Goal: Task Accomplishment & Management: Complete application form

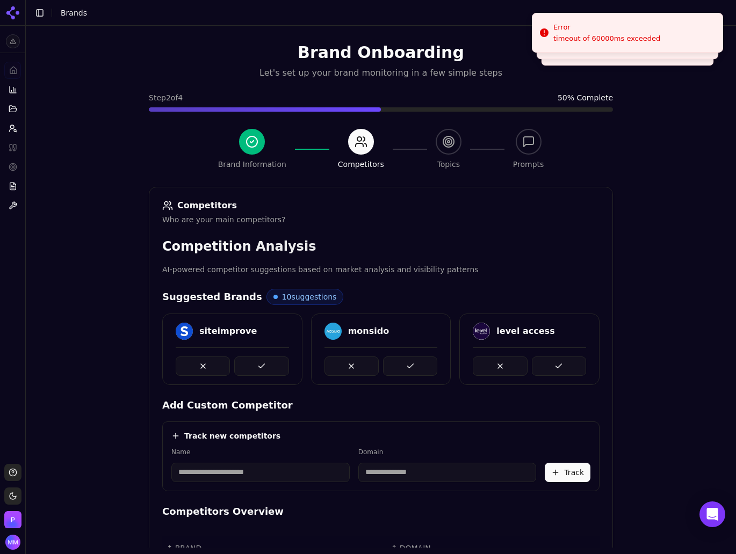
scroll to position [107, 0]
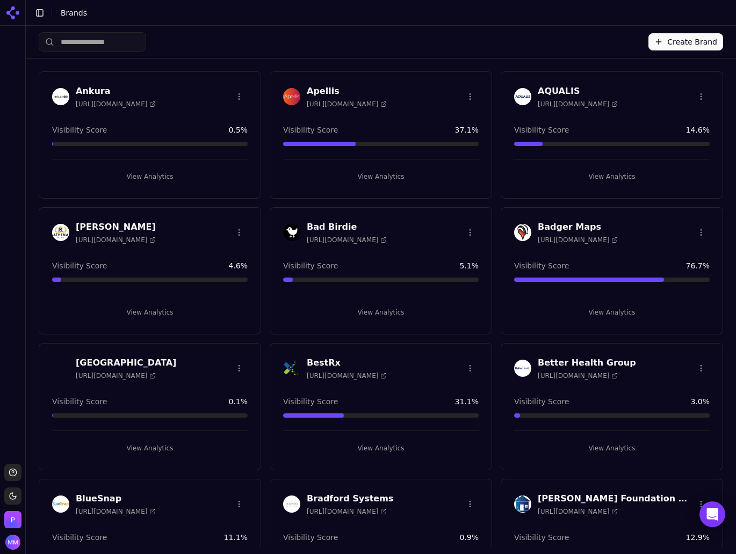
click at [95, 41] on input "search" at bounding box center [92, 41] width 107 height 19
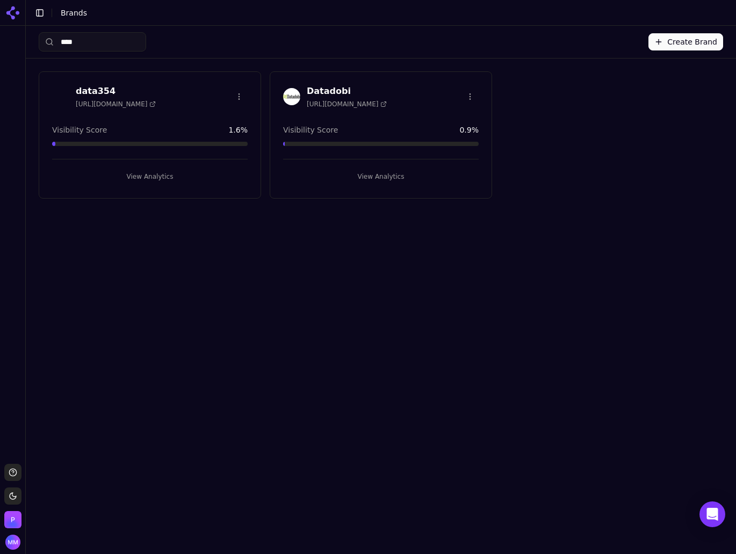
type input "****"
click at [147, 171] on button "View Analytics" at bounding box center [149, 176] width 195 height 17
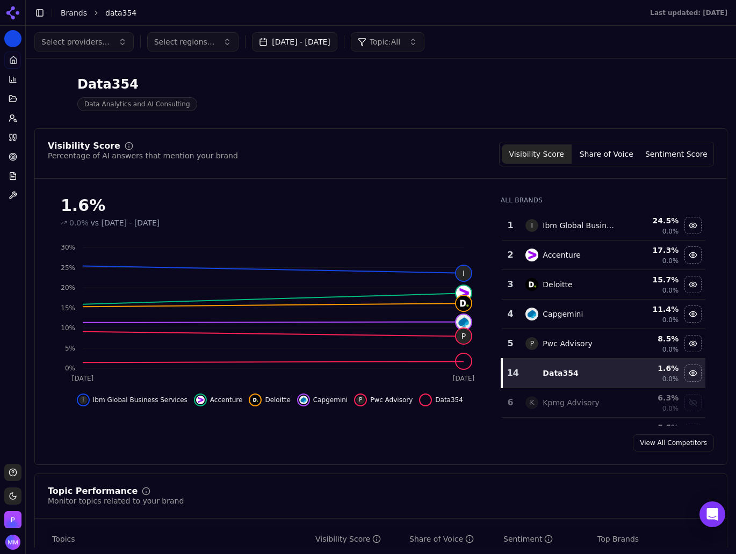
click at [586, 89] on div "Data354 Data Analytics and AI Consulting" at bounding box center [380, 93] width 693 height 53
click at [600, 151] on button "Share of Voice" at bounding box center [606, 153] width 70 height 19
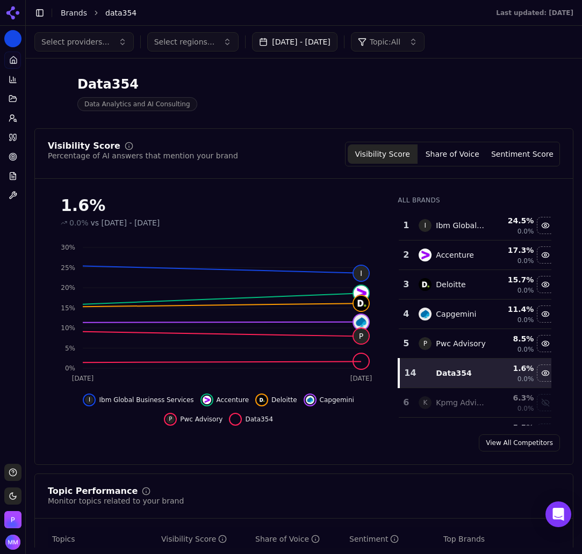
click at [454, 150] on button "Share of Voice" at bounding box center [452, 153] width 70 height 19
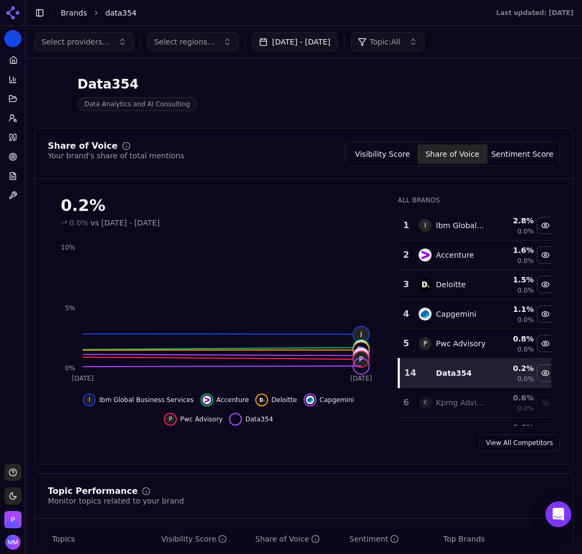
click at [473, 92] on div "Data354 Data Analytics and AI Consulting" at bounding box center [274, 93] width 481 height 35
click at [380, 159] on button "Visibility Score" at bounding box center [382, 153] width 70 height 19
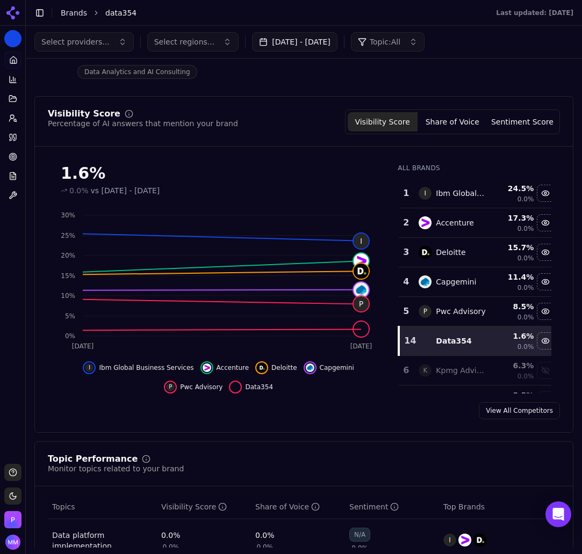
scroll to position [32, 0]
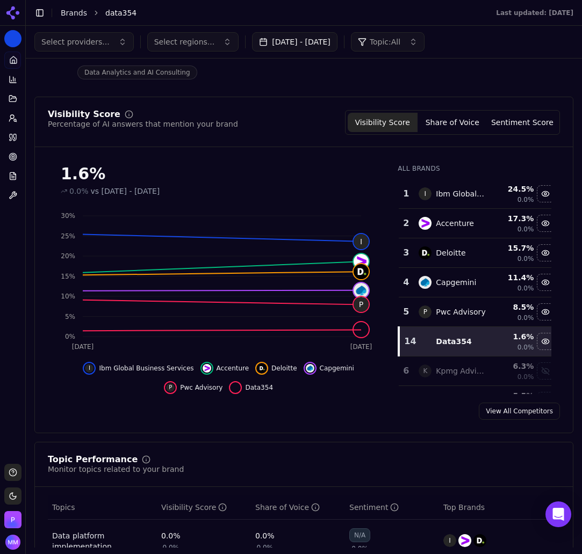
click at [535, 79] on div "Data354 Data Analytics and AI Consulting" at bounding box center [303, 61] width 539 height 53
click at [470, 79] on div "Data354 Data Analytics and AI Consulting" at bounding box center [274, 61] width 481 height 35
click at [517, 117] on button "Sentiment Score" at bounding box center [522, 122] width 70 height 19
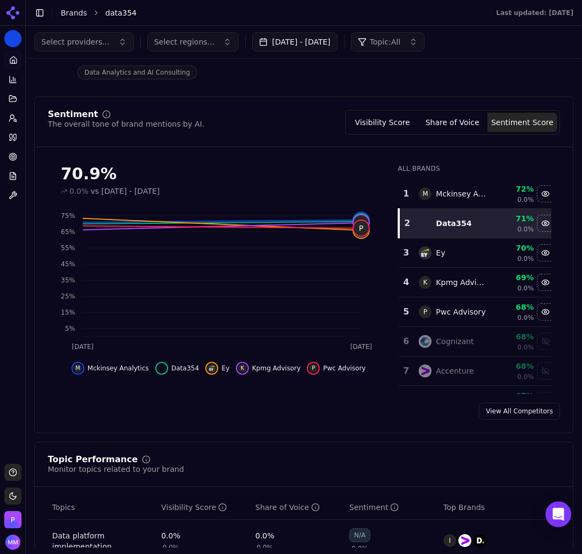
click at [446, 85] on div "Data354 Data Analytics and AI Consulting" at bounding box center [303, 61] width 539 height 53
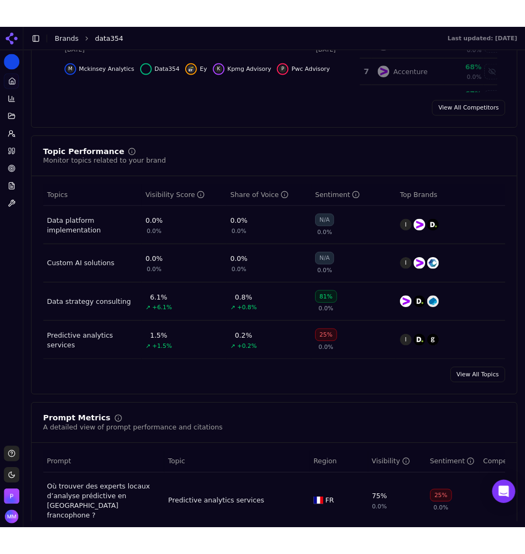
scroll to position [354, 0]
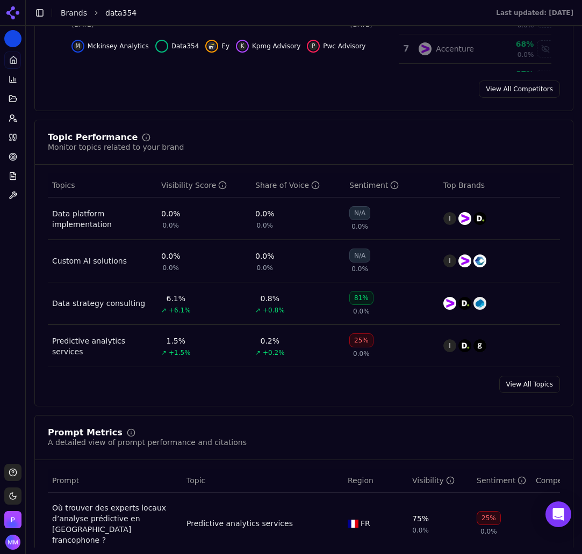
click at [420, 132] on div "Topic Performance Monitor topics related to your brand Topics Visibility Score …" at bounding box center [303, 263] width 539 height 287
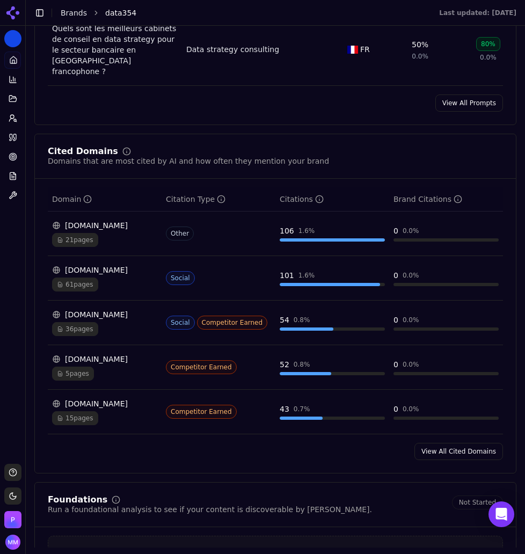
scroll to position [1081, 0]
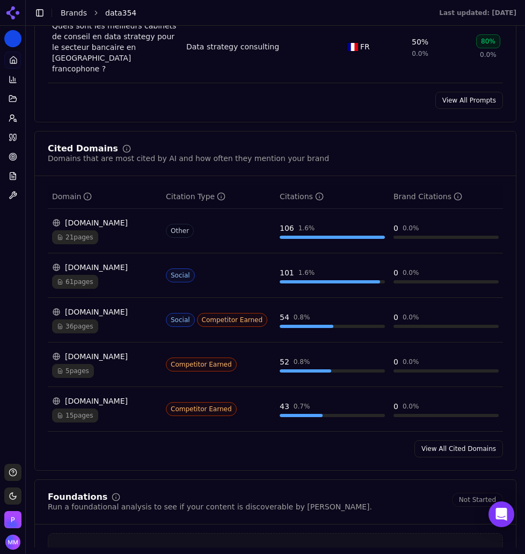
drag, startPoint x: 435, startPoint y: 403, endPoint x: 179, endPoint y: 337, distance: 264.0
click at [435, 440] on link "View All Cited Domains" at bounding box center [459, 448] width 89 height 17
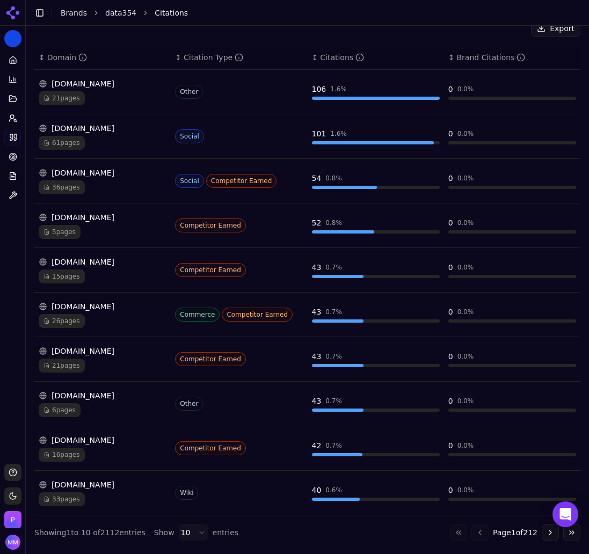
scroll to position [187, 0]
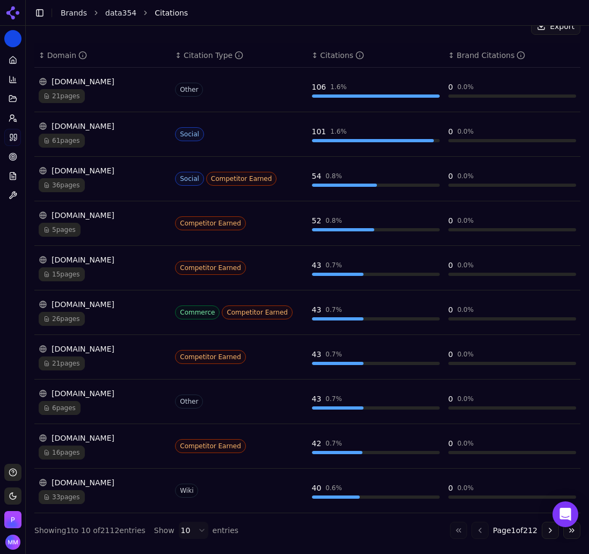
click at [395, 47] on th "↕ Citations" at bounding box center [376, 55] width 136 height 24
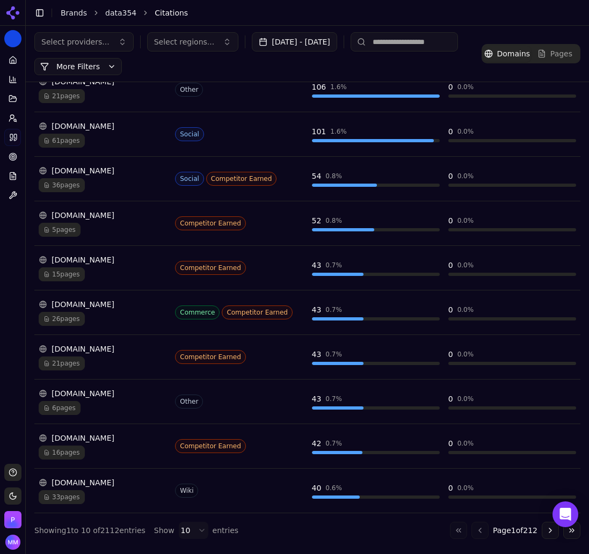
scroll to position [0, 0]
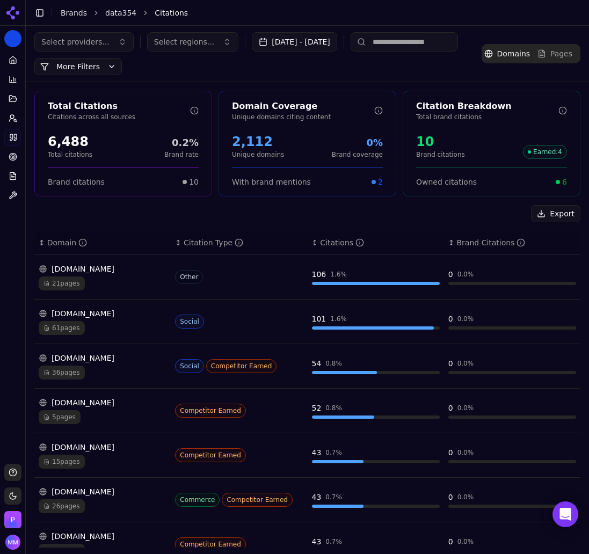
click at [542, 214] on button "Export" at bounding box center [555, 213] width 49 height 17
click at [237, 214] on div "Export" at bounding box center [307, 213] width 546 height 17
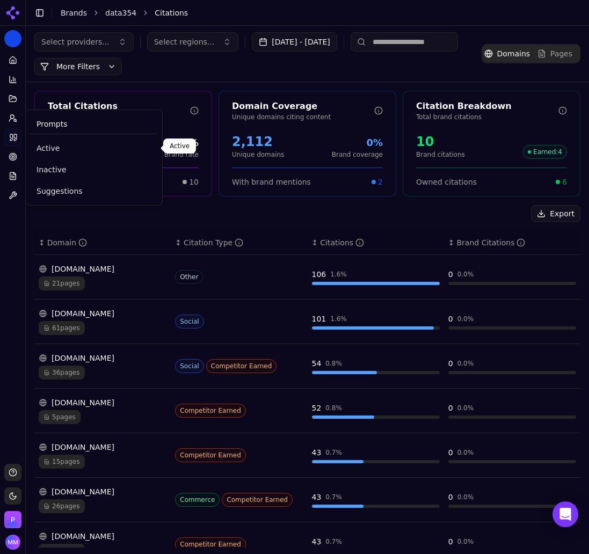
click at [59, 144] on span "Active" at bounding box center [94, 148] width 115 height 11
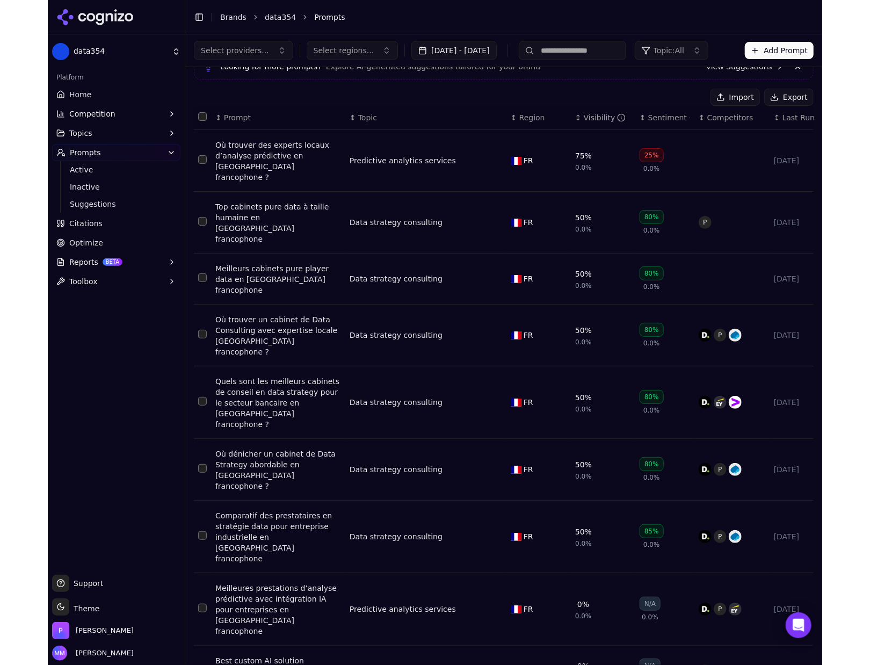
scroll to position [53, 0]
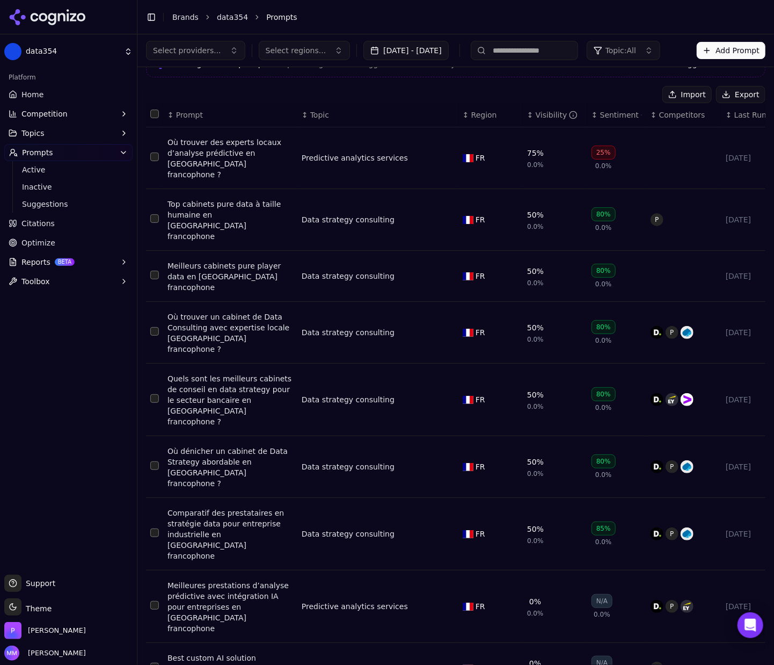
click at [575, 85] on div "Active Prompts Looking for more prompts? Explore AI-generated suggestions tailo…" at bounding box center [456, 392] width 620 height 739
click at [581, 94] on button "Export" at bounding box center [740, 94] width 49 height 17
click at [231, 91] on div "Import Export" at bounding box center [456, 94] width 620 height 17
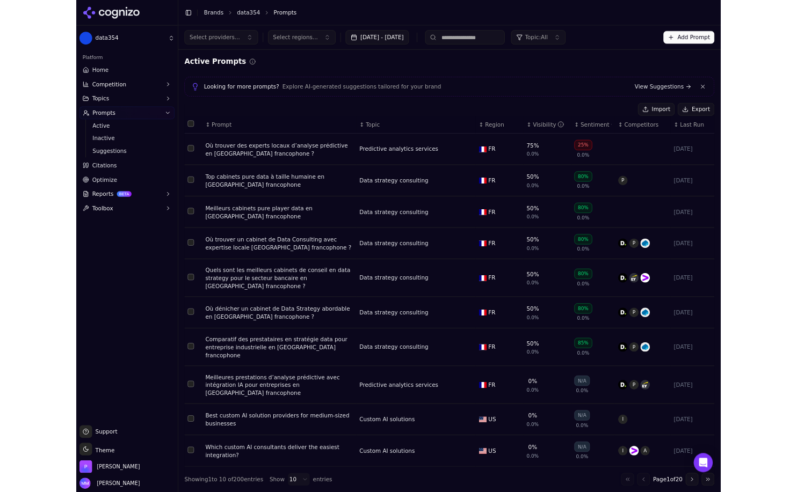
scroll to position [0, 0]
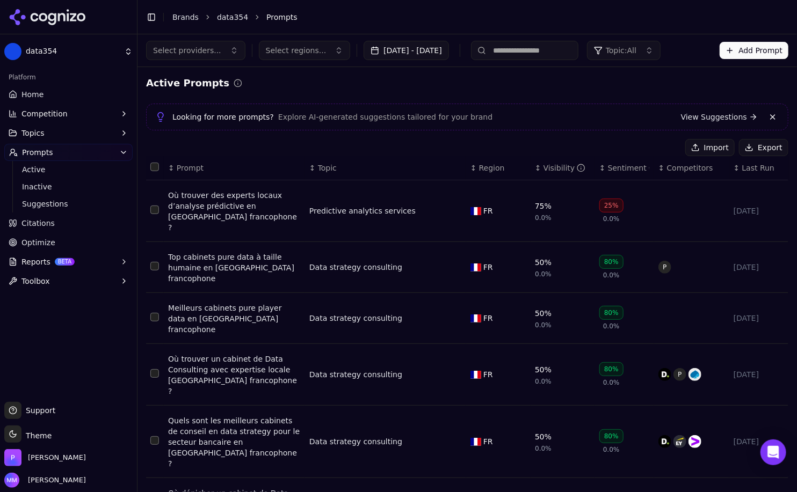
drag, startPoint x: 1006, startPoint y: 1, endPoint x: 56, endPoint y: 14, distance: 950.6
click at [56, 14] on icon at bounding box center [48, 17] width 78 height 16
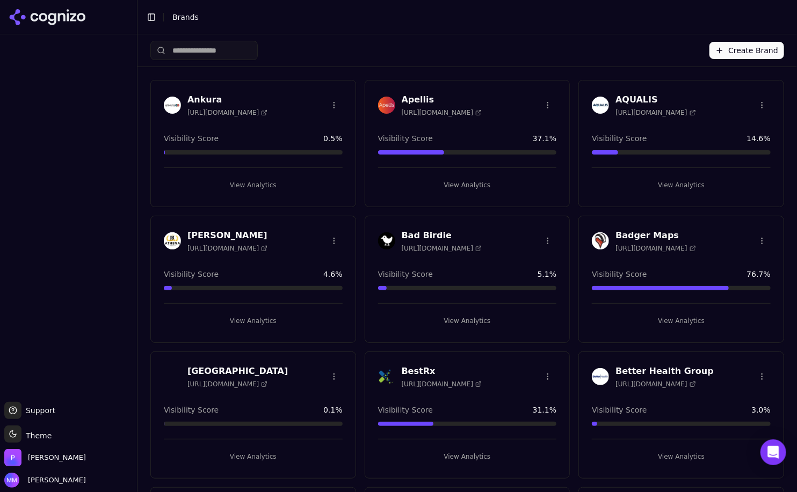
click at [185, 50] on input "search" at bounding box center [203, 50] width 107 height 19
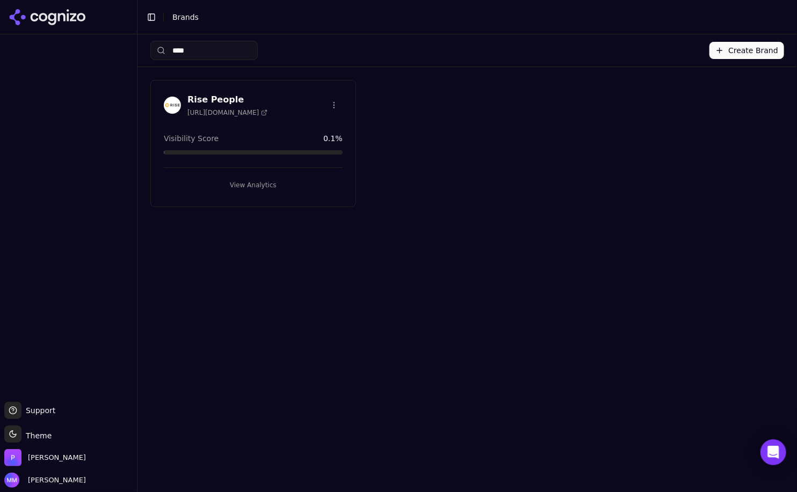
type input "****"
click at [246, 184] on button "View Analytics" at bounding box center [253, 185] width 179 height 17
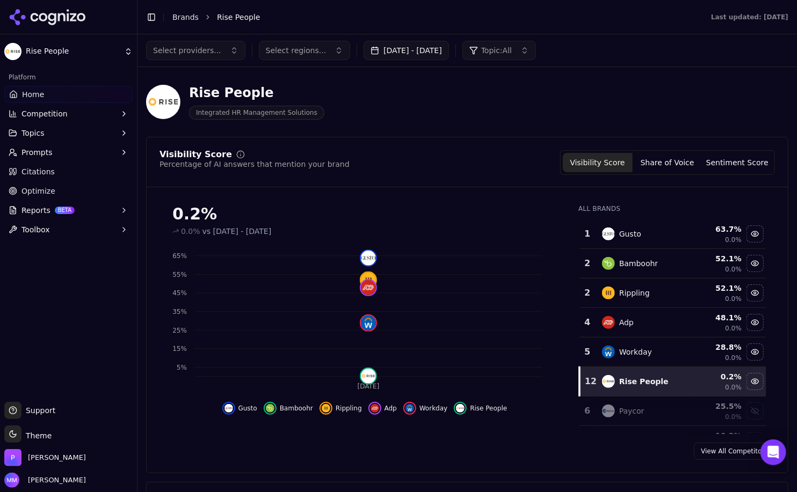
click at [396, 46] on button "Sep 13, 2025 - Oct 13, 2025" at bounding box center [406, 50] width 85 height 19
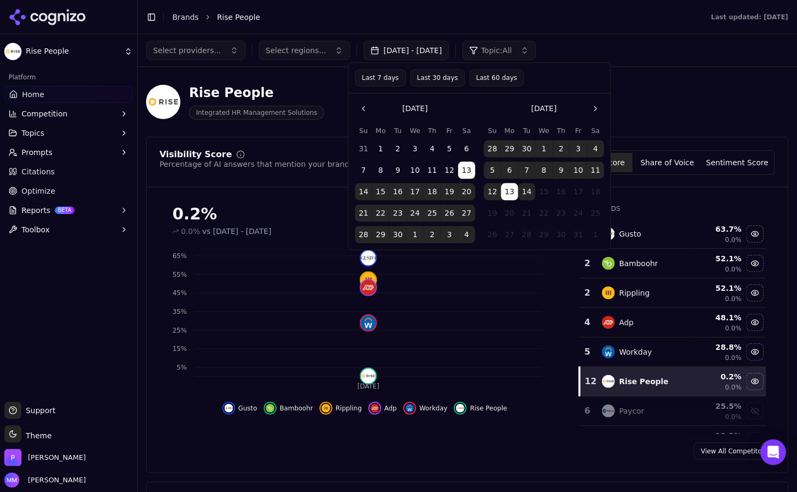
click at [523, 195] on button "14" at bounding box center [526, 192] width 17 height 17
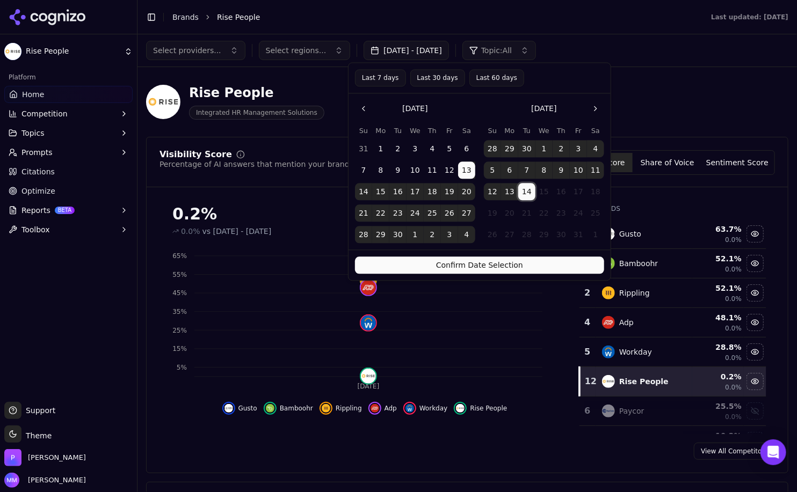
click at [429, 75] on button "Last 30 days" at bounding box center [437, 77] width 55 height 17
click at [444, 267] on button "Confirm Date Selection" at bounding box center [479, 265] width 249 height 17
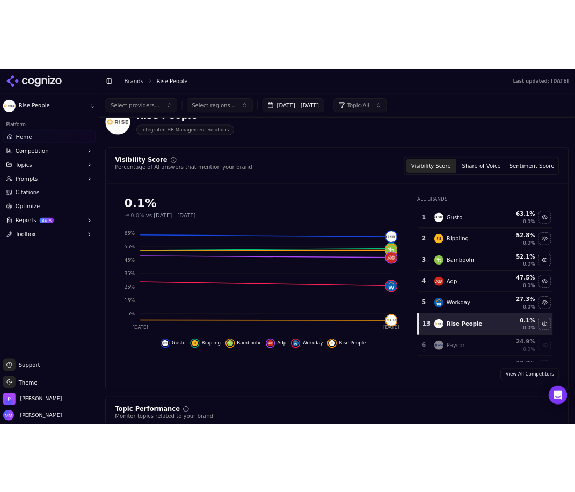
scroll to position [30, 0]
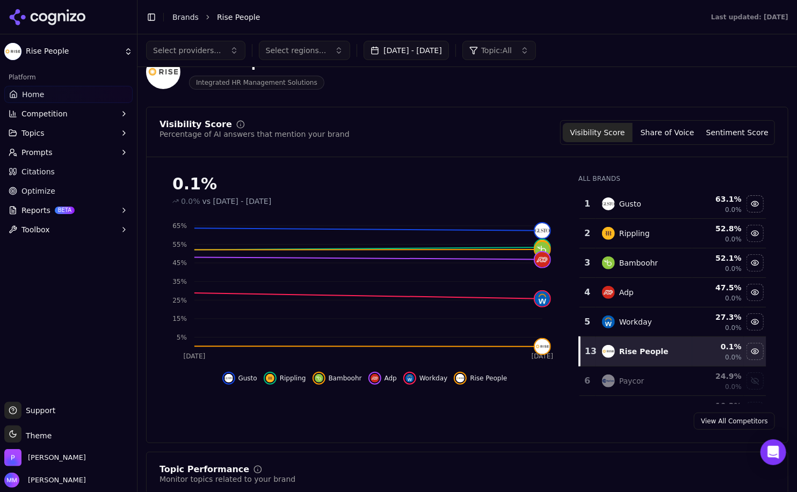
click at [581, 78] on div "Rise People Integrated HR Management Solutions" at bounding box center [467, 72] width 642 height 53
click at [581, 131] on button "Share of Voice" at bounding box center [668, 132] width 70 height 19
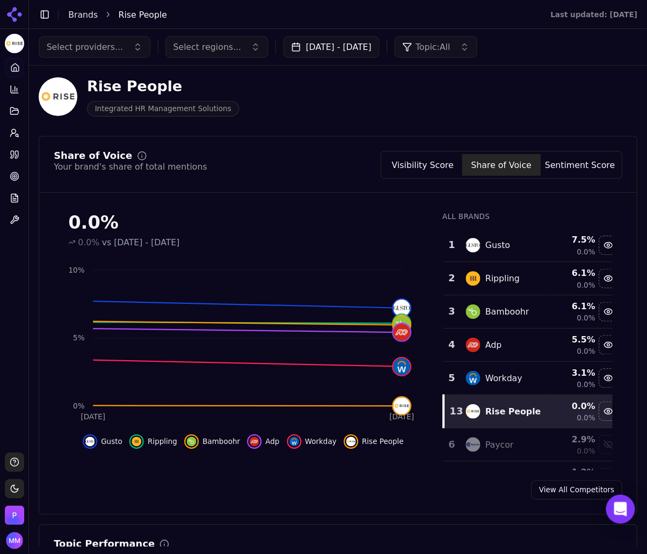
scroll to position [9, 0]
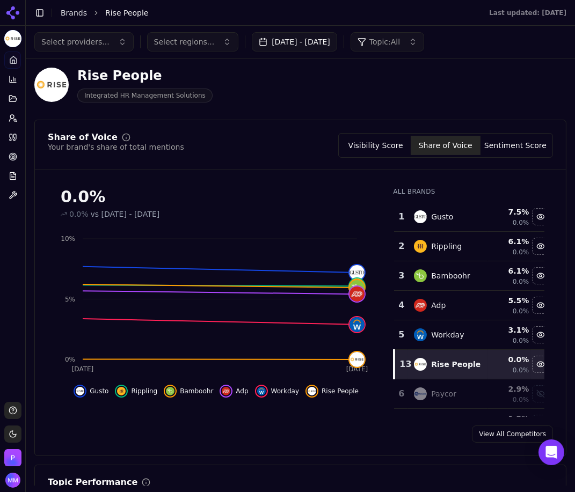
click at [378, 142] on button "Visibility Score" at bounding box center [376, 145] width 70 height 19
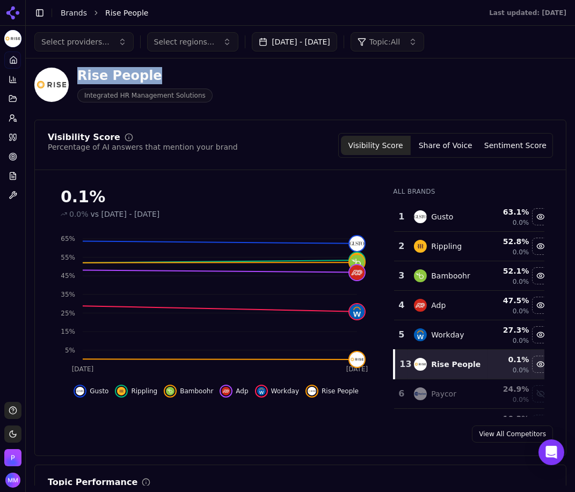
drag, startPoint x: 79, startPoint y: 76, endPoint x: 147, endPoint y: 76, distance: 67.1
click at [147, 76] on div "Rise People" at bounding box center [144, 75] width 135 height 17
click at [256, 84] on div "Rise People Integrated HR Management Solutions" at bounding box center [274, 84] width 481 height 35
click at [437, 142] on button "Share of Voice" at bounding box center [446, 145] width 70 height 19
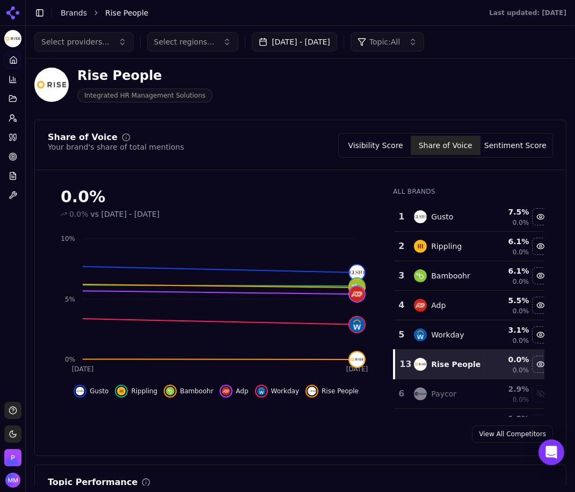
click at [455, 90] on div "Rise People Integrated HR Management Solutions" at bounding box center [274, 84] width 481 height 35
drag, startPoint x: 549, startPoint y: 3, endPoint x: 326, endPoint y: 77, distance: 235.0
click at [326, 77] on div "Rise People Integrated HR Management Solutions" at bounding box center [274, 84] width 481 height 35
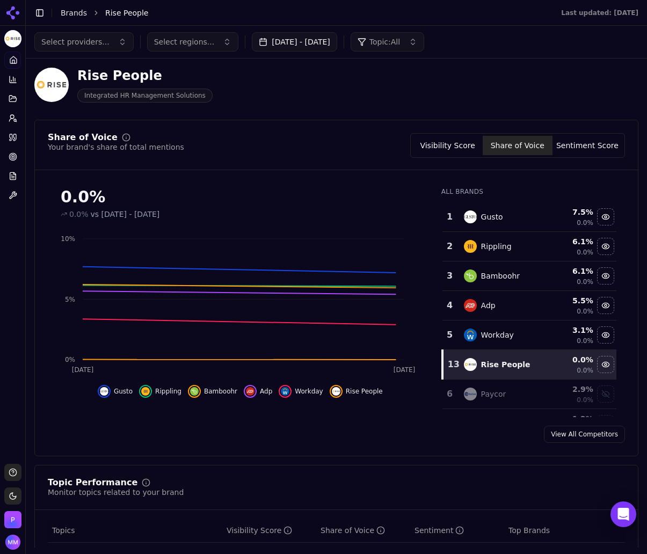
drag, startPoint x: 523, startPoint y: 1, endPoint x: 368, endPoint y: 99, distance: 183.0
click at [368, 99] on div "Rise People Integrated HR Management Solutions" at bounding box center [274, 84] width 481 height 35
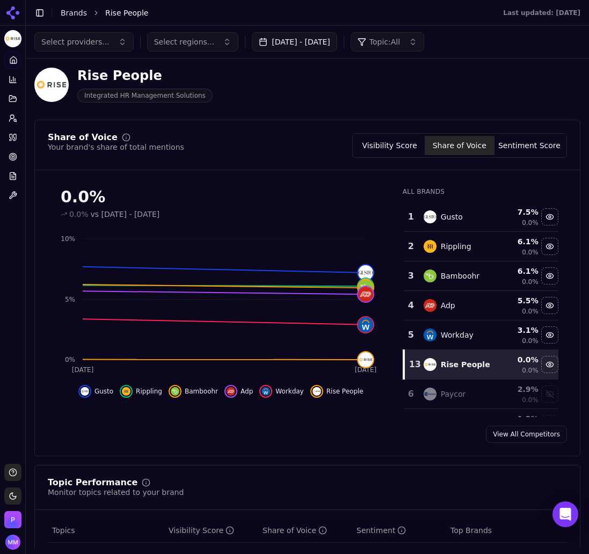
click at [529, 86] on div "Rise People Integrated HR Management Solutions" at bounding box center [307, 85] width 546 height 53
click at [397, 138] on button "Visibility Score" at bounding box center [390, 145] width 70 height 19
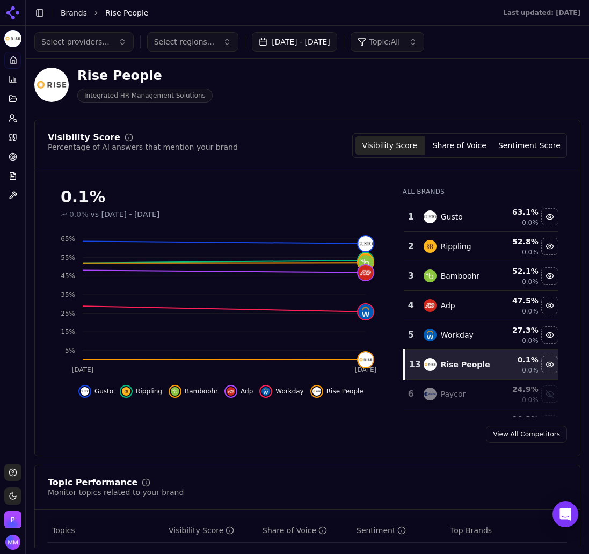
click at [467, 86] on div "Rise People Integrated HR Management Solutions" at bounding box center [274, 84] width 481 height 35
click at [494, 94] on div "Rise People Integrated HR Management Solutions" at bounding box center [274, 84] width 481 height 35
click at [516, 136] on button "Sentiment Score" at bounding box center [530, 145] width 70 height 19
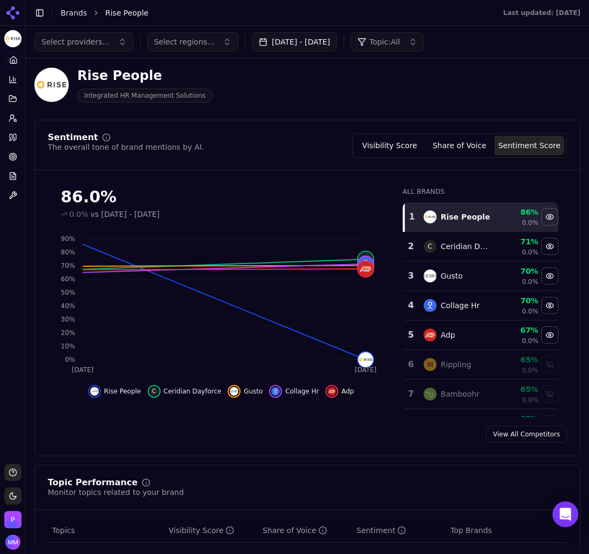
click at [433, 100] on div "Rise People Integrated HR Management Solutions" at bounding box center [274, 84] width 481 height 35
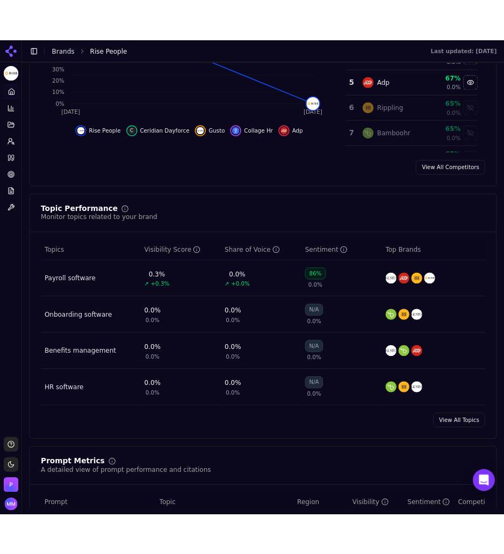
scroll to position [324, 0]
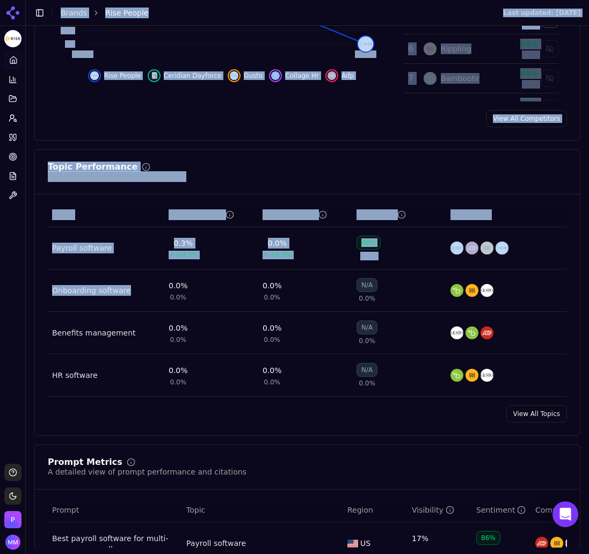
drag, startPoint x: 0, startPoint y: 304, endPoint x: 68, endPoint y: 301, distance: 67.7
click at [68, 301] on div "Rise People Platform Home Competition Topics Prompts Citations Optimize Reports…" at bounding box center [294, 277] width 589 height 554
click at [283, 172] on div "Topic Performance Monitor topics related to your brand" at bounding box center [307, 172] width 519 height 19
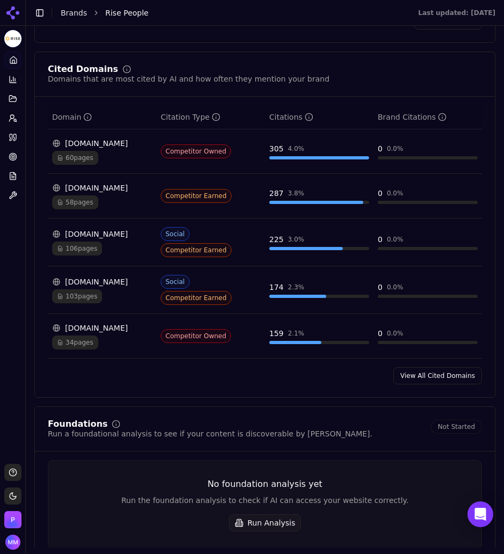
scroll to position [1077, 0]
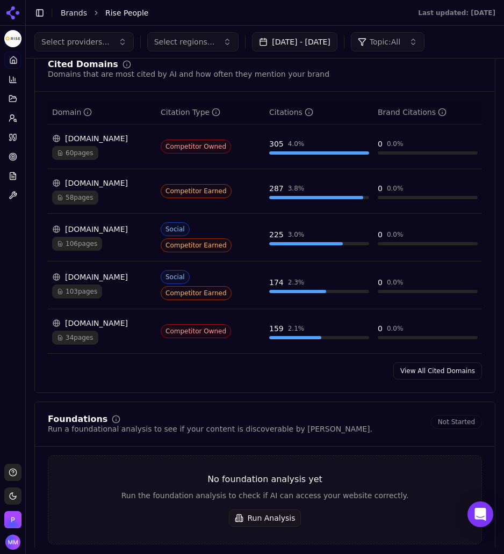
click at [408, 366] on link "View All Cited Domains" at bounding box center [437, 370] width 89 height 17
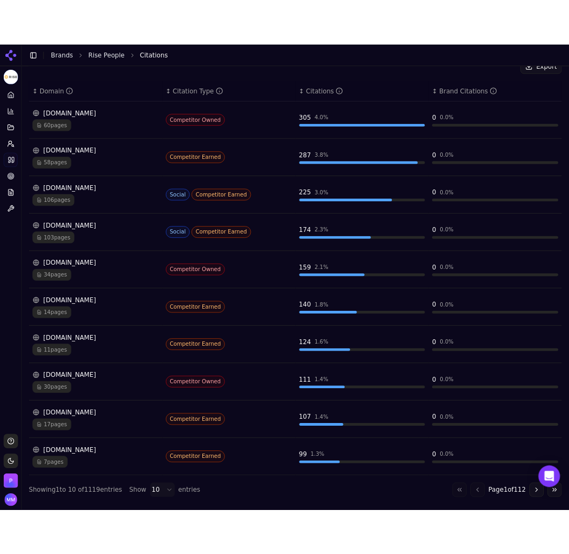
scroll to position [187, 0]
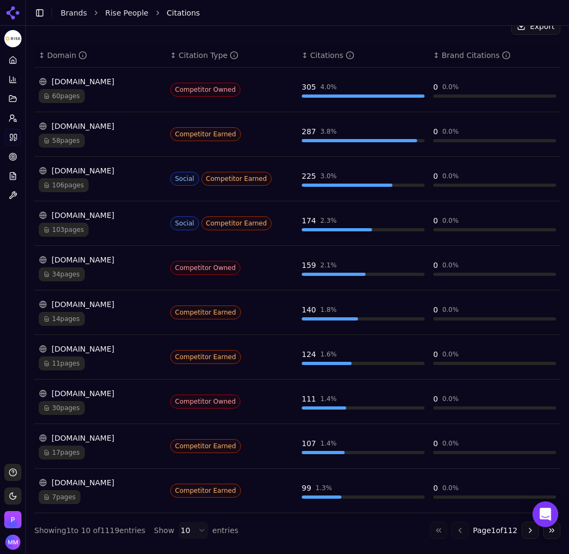
click at [400, 45] on th "↕ Citations" at bounding box center [364, 55] width 132 height 24
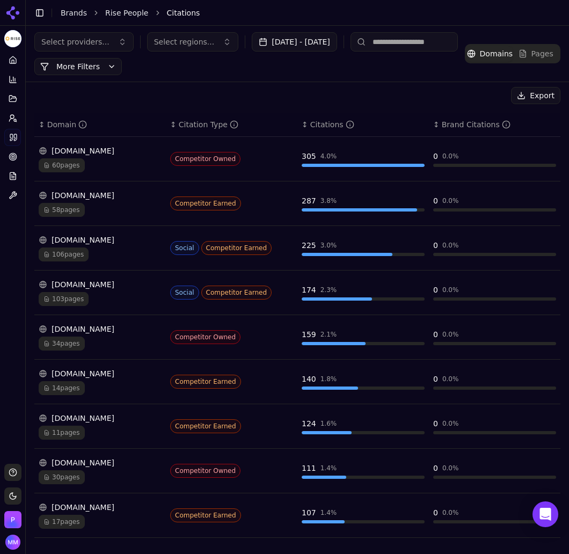
scroll to position [117, 0]
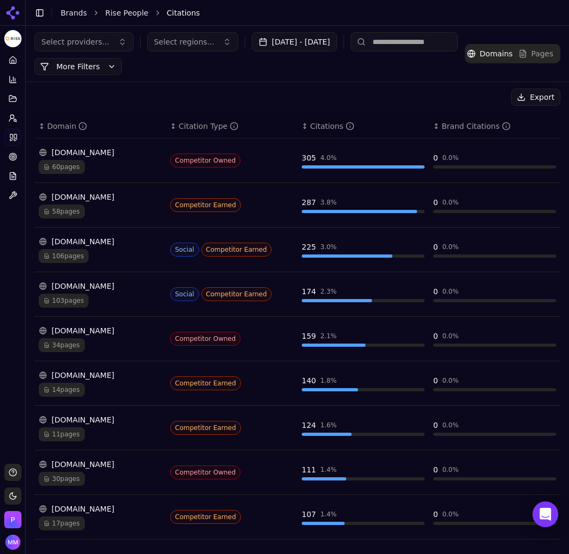
click at [532, 97] on button "Export" at bounding box center [535, 97] width 49 height 17
click at [160, 92] on div "Export" at bounding box center [297, 97] width 526 height 17
click at [14, 120] on circle at bounding box center [15, 120] width 2 height 2
click at [54, 143] on span "Active" at bounding box center [94, 148] width 115 height 11
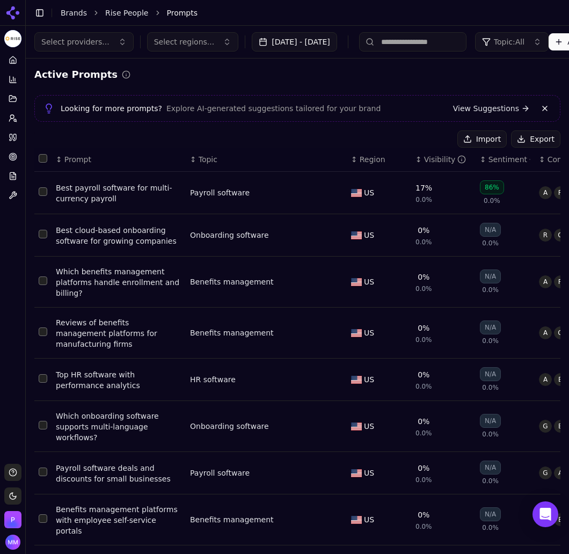
scroll to position [1, 0]
click at [393, 78] on div "Active Prompts" at bounding box center [297, 74] width 526 height 15
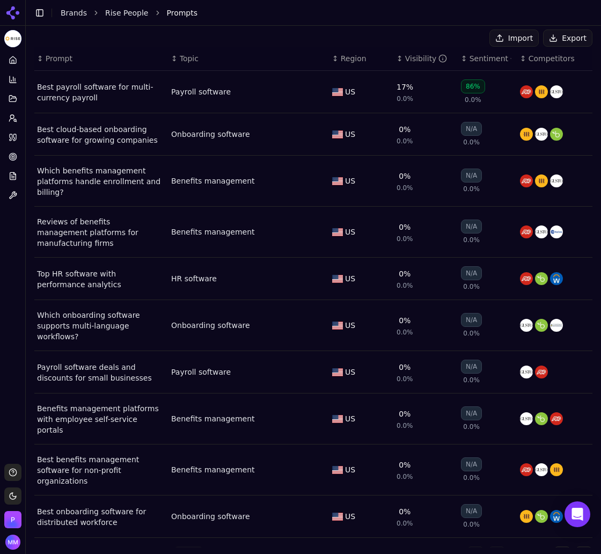
scroll to position [102, 0]
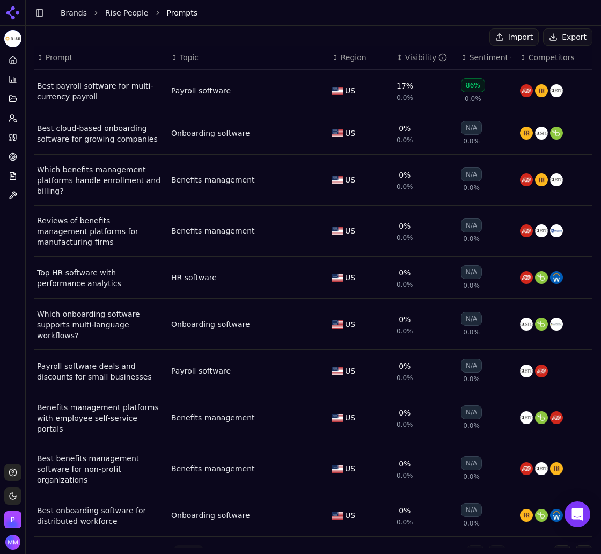
click at [429, 31] on div "Import Export" at bounding box center [313, 36] width 558 height 17
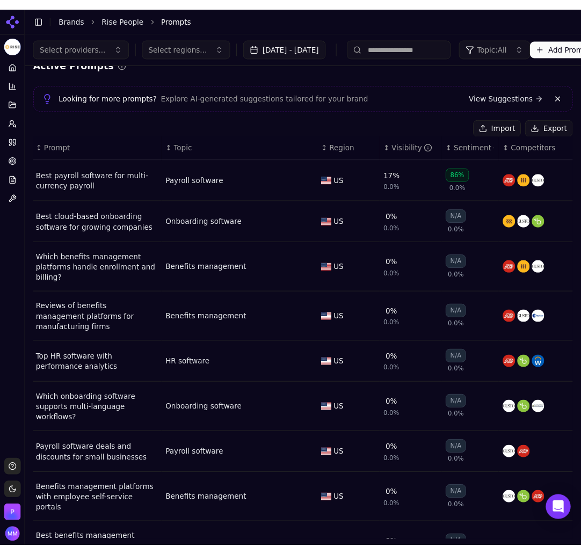
scroll to position [14, 0]
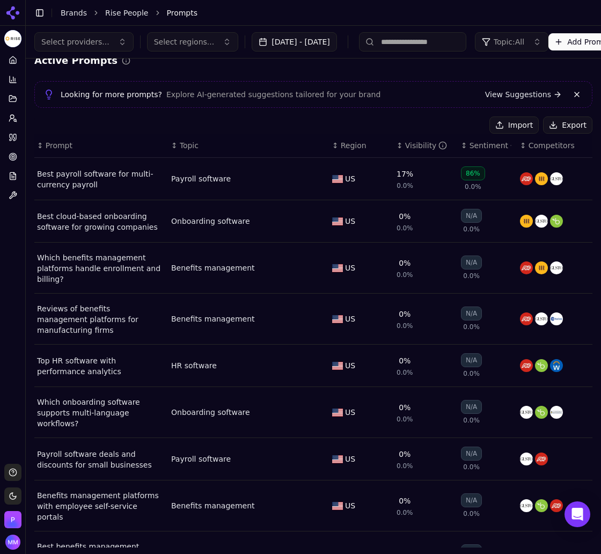
click at [562, 125] on button "Export" at bounding box center [567, 125] width 49 height 17
click at [503, 14] on li "Prompts" at bounding box center [369, 13] width 405 height 11
click at [16, 13] on icon at bounding box center [12, 12] width 17 height 17
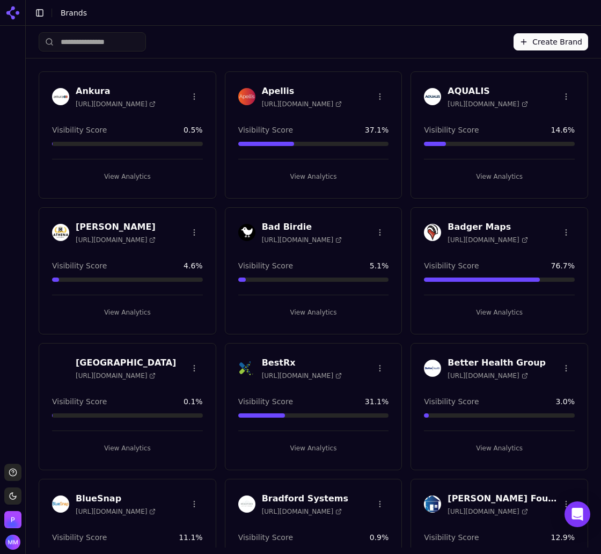
click at [520, 17] on li "Brands" at bounding box center [316, 13] width 511 height 11
click at [118, 40] on input "search" at bounding box center [92, 41] width 107 height 19
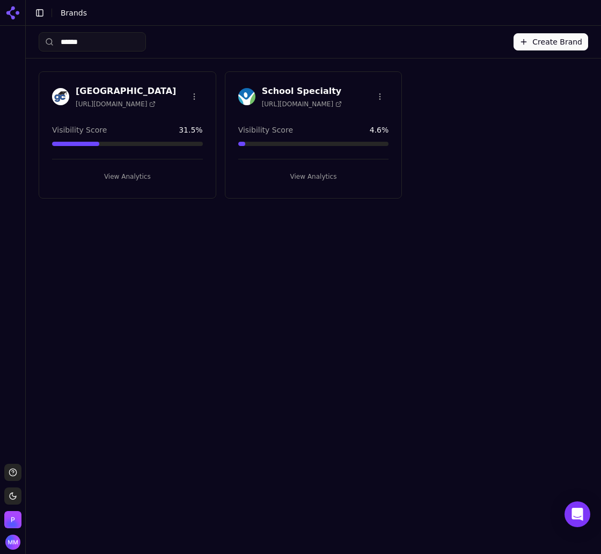
type input "******"
click at [314, 171] on button "View Analytics" at bounding box center [313, 176] width 151 height 17
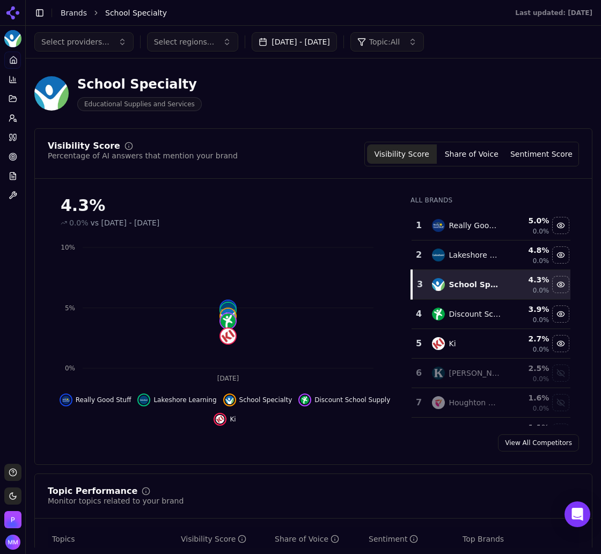
click at [552, 99] on div "School Specialty Educational Supplies and Services" at bounding box center [313, 93] width 558 height 53
click at [534, 70] on div "School Specialty Educational Supplies and Services" at bounding box center [313, 93] width 558 height 53
click at [13, 10] on icon at bounding box center [12, 12] width 17 height 17
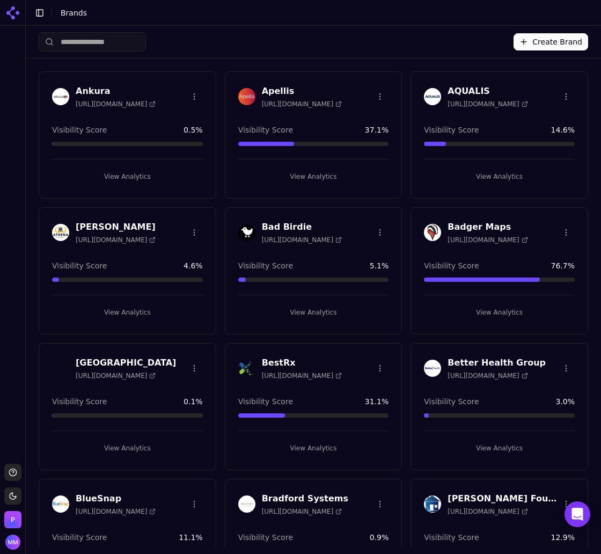
click at [83, 42] on input "search" at bounding box center [92, 41] width 107 height 19
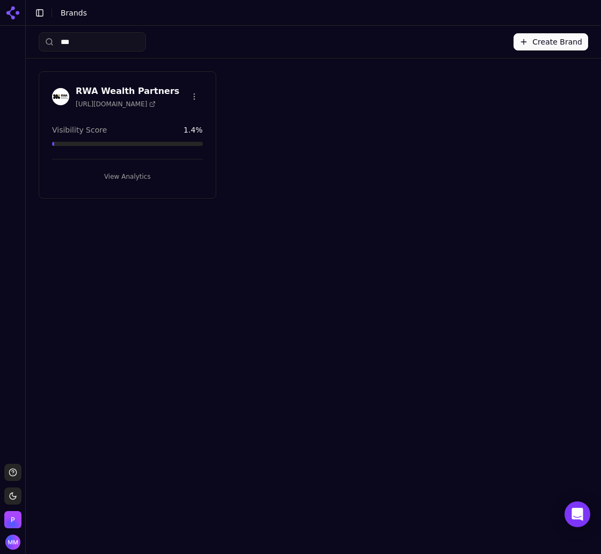
type input "***"
click at [115, 170] on button "View Analytics" at bounding box center [127, 176] width 151 height 17
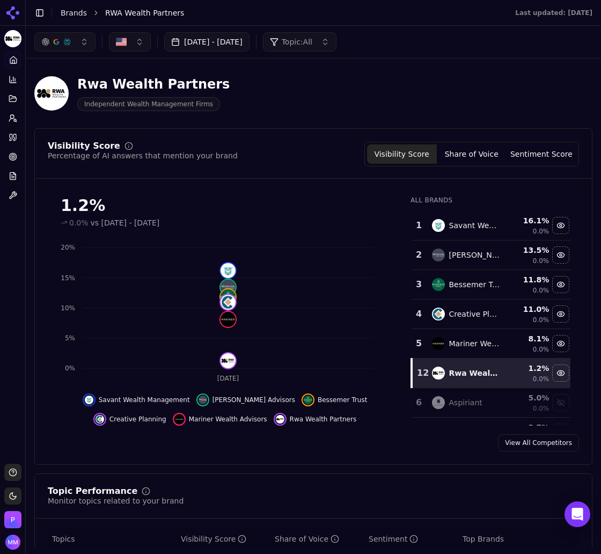
click at [236, 36] on button "Sep 13, 2025 - Oct 13, 2025" at bounding box center [206, 41] width 85 height 19
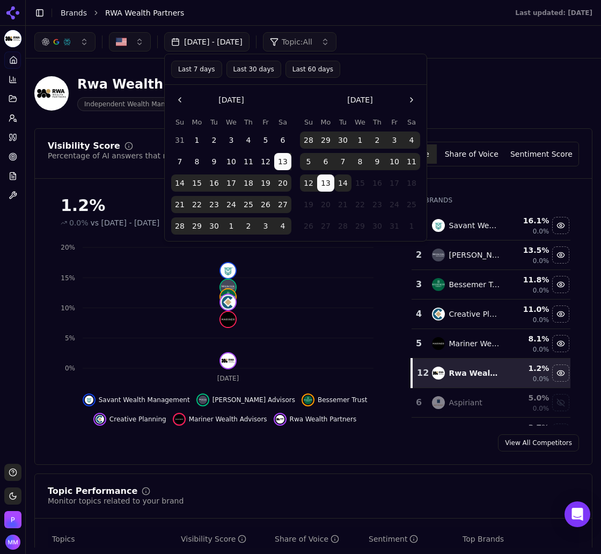
click at [251, 61] on button "Last 30 days" at bounding box center [254, 69] width 55 height 17
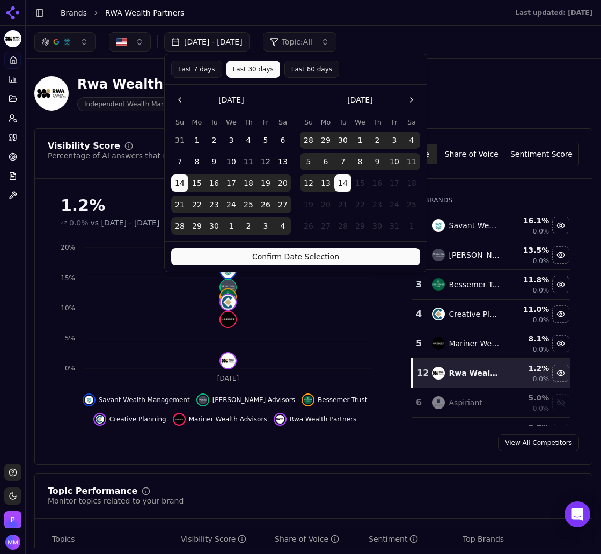
click at [297, 256] on button "Confirm Date Selection" at bounding box center [295, 256] width 249 height 17
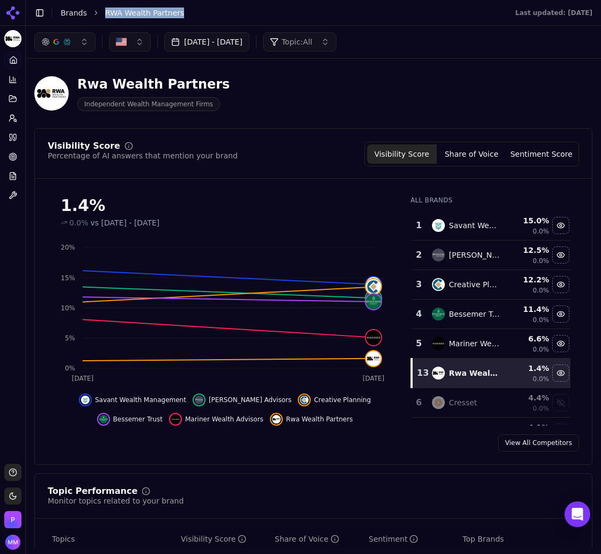
drag, startPoint x: 103, startPoint y: 12, endPoint x: 177, endPoint y: 10, distance: 74.1
click at [177, 10] on li "RWA Wealth Partners" at bounding box center [299, 13] width 389 height 11
copy span "RWA Wealth Partners"
click at [531, 67] on div "Rwa Wealth Partners Independent Wealth Management Firms" at bounding box center [313, 93] width 558 height 53
click at [461, 153] on button "Share of Voice" at bounding box center [472, 153] width 70 height 19
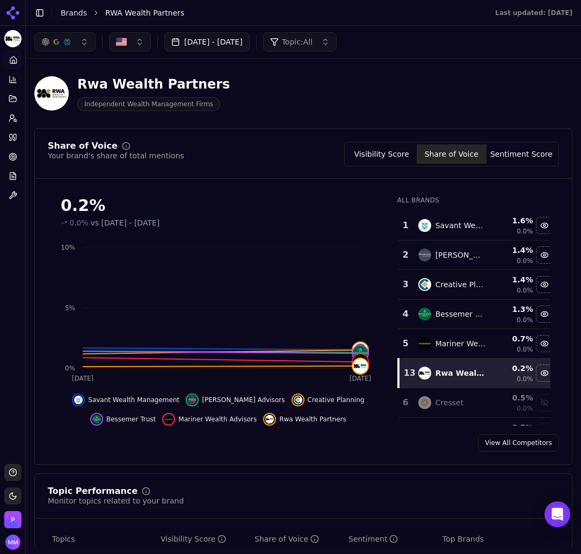
click at [547, 104] on div "Rwa Wealth Partners Independent Wealth Management Firms" at bounding box center [303, 93] width 538 height 53
click at [395, 154] on button "Visibility Score" at bounding box center [382, 153] width 70 height 19
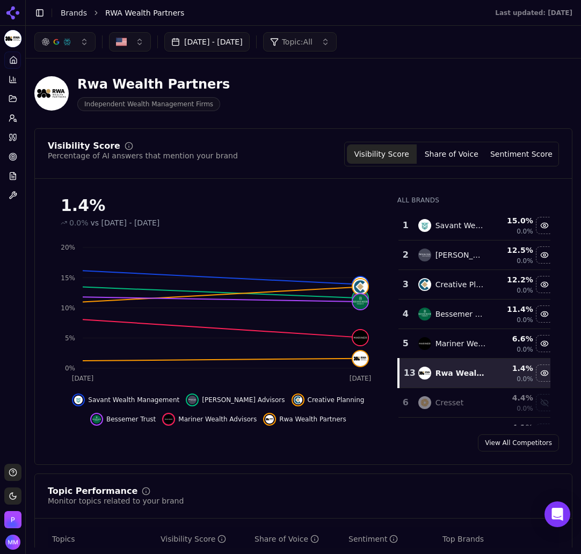
click at [550, 89] on div "Rwa Wealth Partners Independent Wealth Management Firms" at bounding box center [303, 93] width 538 height 53
click at [527, 146] on button "Sentiment Score" at bounding box center [522, 153] width 70 height 19
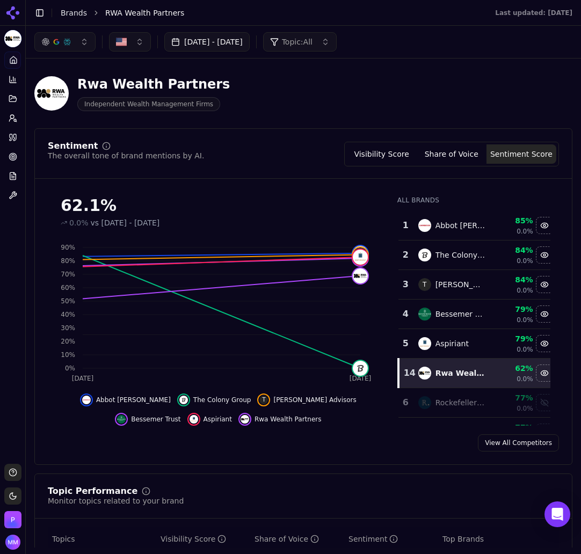
click at [482, 113] on div "Rwa Wealth Partners Independent Wealth Management Firms" at bounding box center [303, 93] width 538 height 53
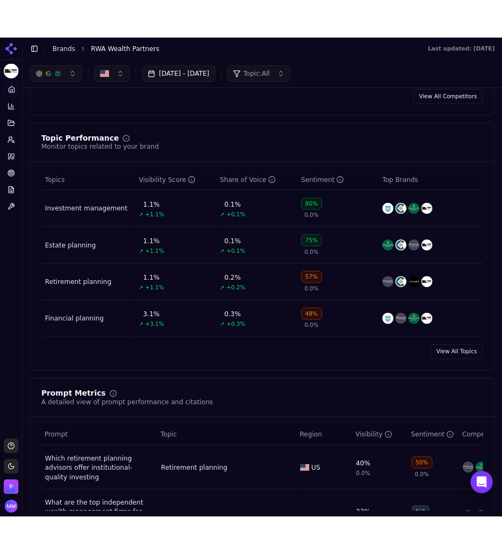
scroll to position [346, 0]
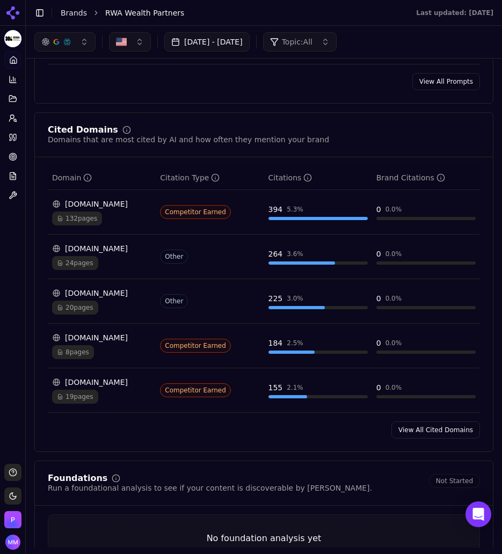
scroll to position [1049, 0]
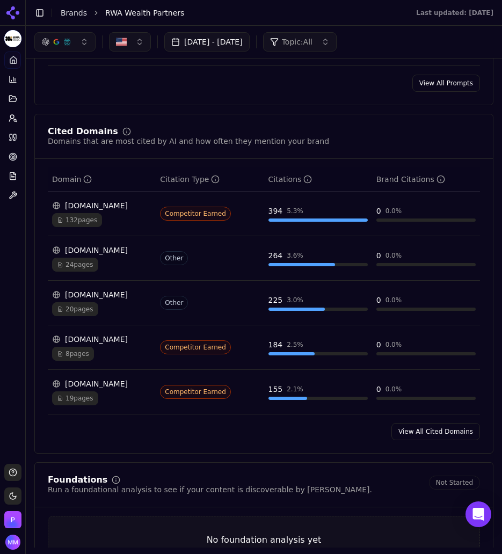
drag, startPoint x: 434, startPoint y: 396, endPoint x: 79, endPoint y: 538, distance: 382.0
click at [434, 423] on link "View All Cited Domains" at bounding box center [435, 431] width 89 height 17
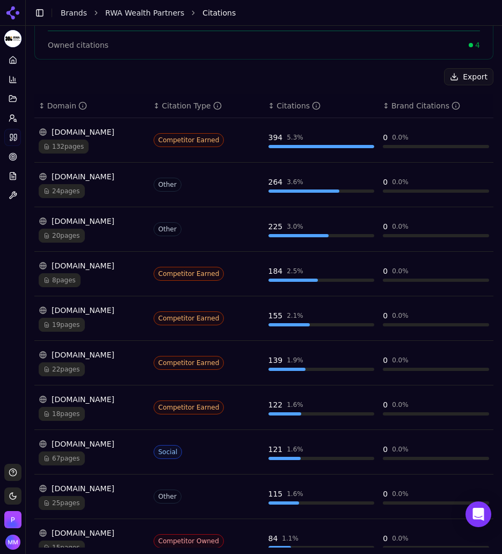
scroll to position [410, 0]
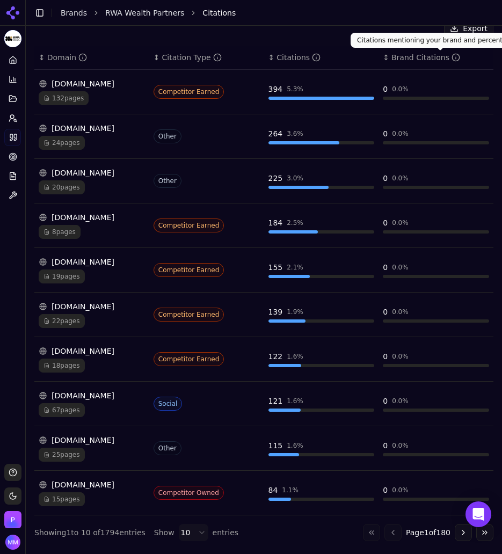
click at [470, 56] on div "↕ Brand Citations" at bounding box center [436, 57] width 106 height 11
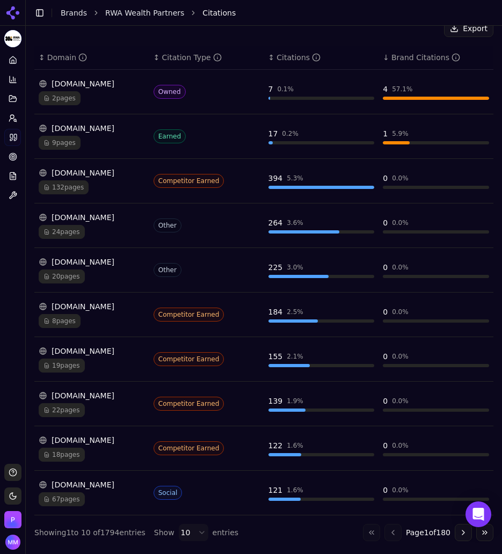
click at [465, 57] on div "↓ Brand Citations" at bounding box center [436, 57] width 106 height 11
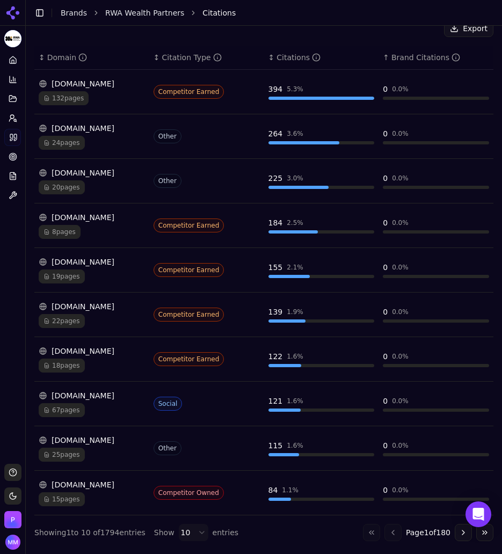
click at [465, 57] on div "↑ Brand Citations" at bounding box center [436, 57] width 106 height 11
click at [391, 57] on div "Brand Citations" at bounding box center [425, 57] width 69 height 11
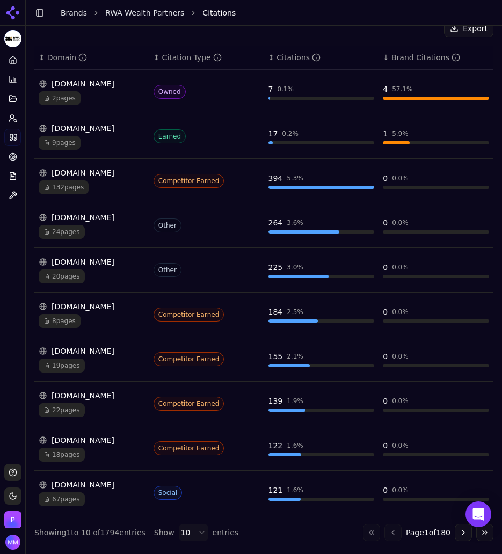
click at [391, 57] on div "Brand Citations" at bounding box center [425, 57] width 69 height 11
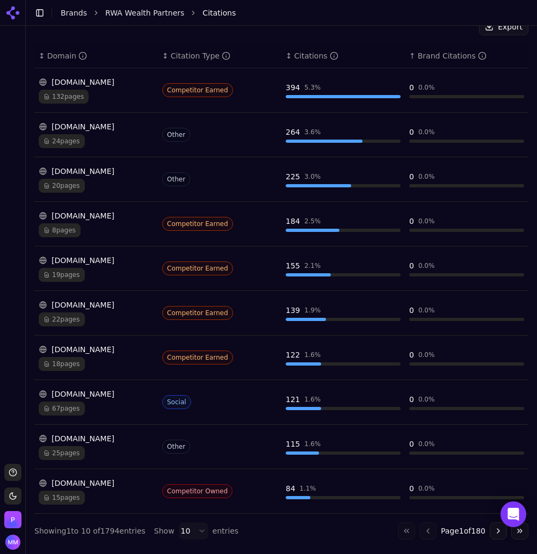
scroll to position [412, 0]
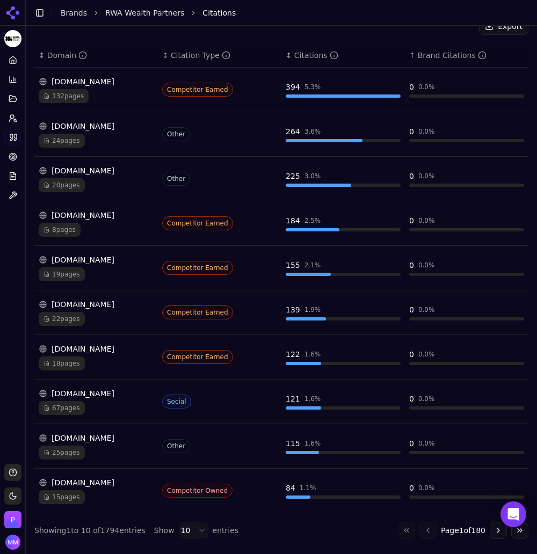
click at [499, 53] on div "↑ Brand Citations" at bounding box center [466, 55] width 115 height 11
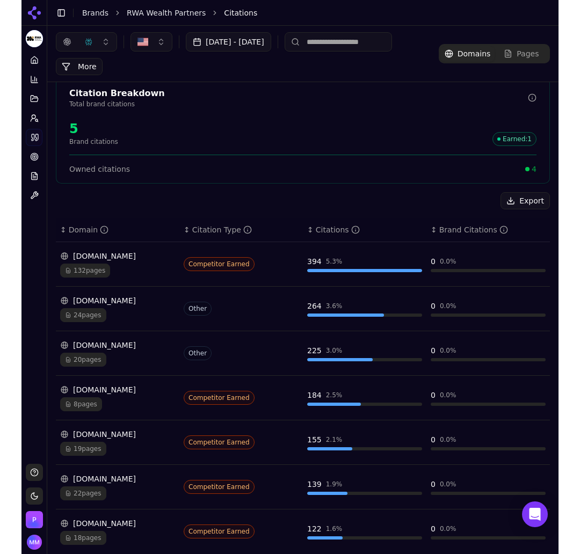
scroll to position [237, 0]
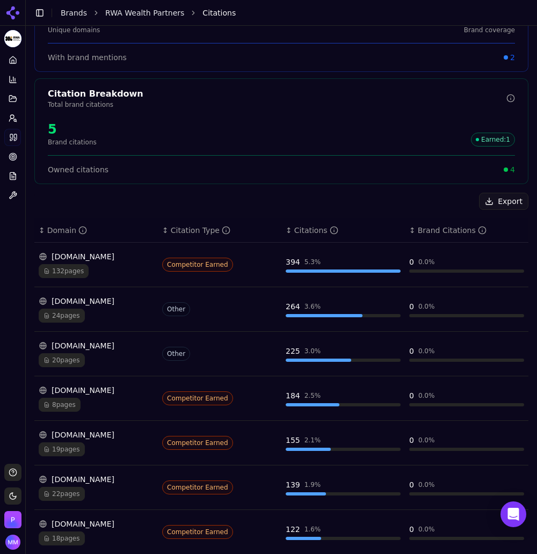
click at [495, 200] on button "Export" at bounding box center [503, 201] width 49 height 17
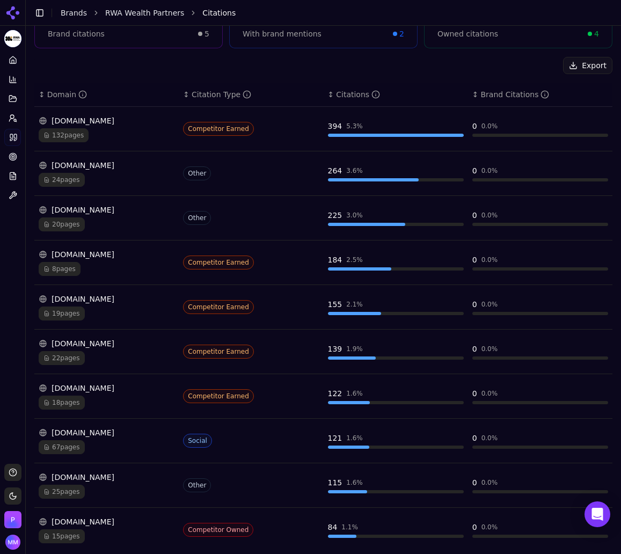
scroll to position [0, 0]
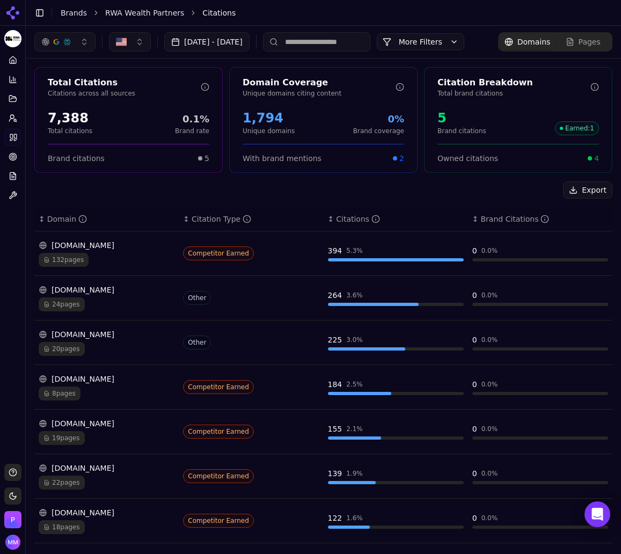
click at [502, 58] on div "Sep 14, 2025 - Oct 14, 2025 More More Filters Domains Pages" at bounding box center [324, 42] width 596 height 32
click at [48, 149] on span "Active" at bounding box center [94, 148] width 115 height 11
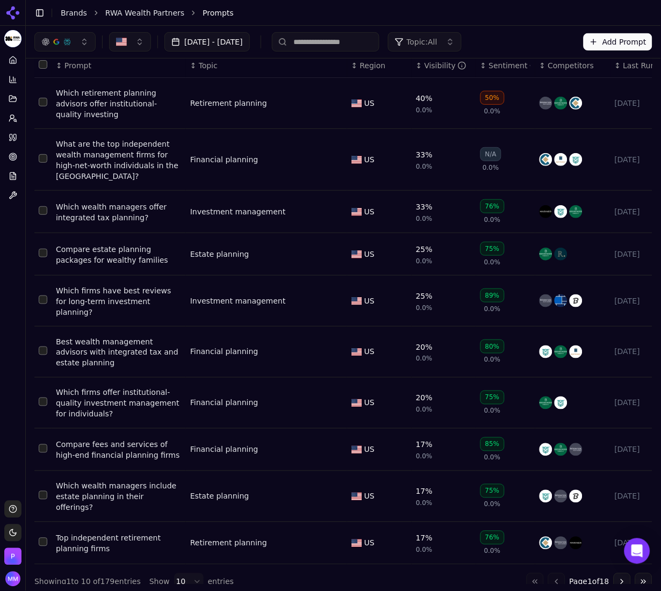
scroll to position [86, 0]
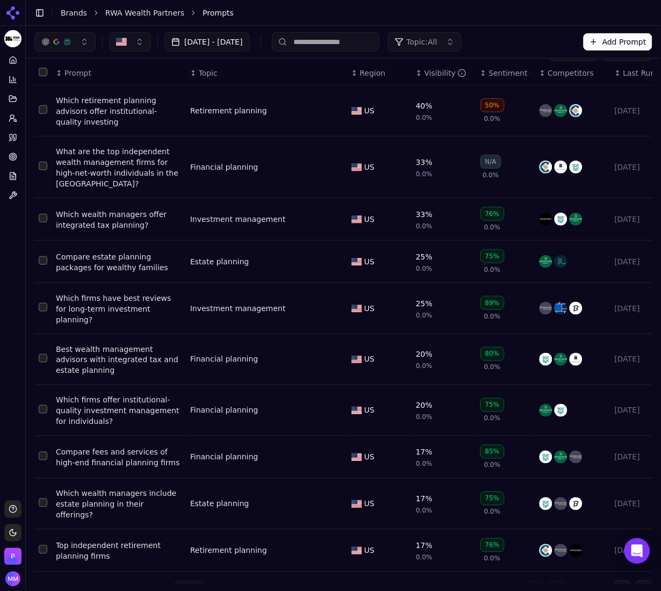
drag, startPoint x: 208, startPoint y: 9, endPoint x: 7, endPoint y: 466, distance: 499.7
click at [7, 466] on div "Platform Home Competition Topics Prompts Citations Optimize Reports Toolbox" at bounding box center [12, 271] width 25 height 449
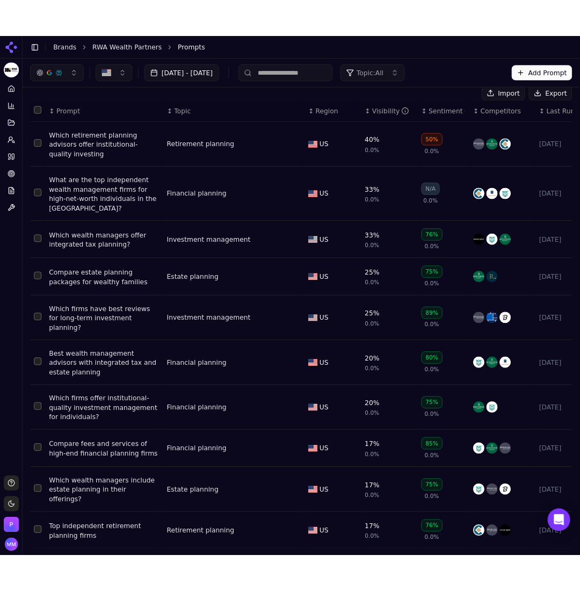
scroll to position [71, 0]
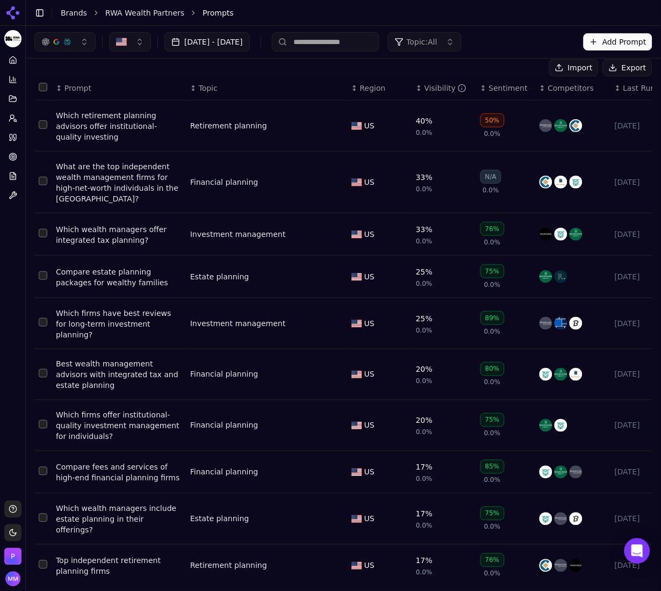
click at [502, 23] on header "Toggle Sidebar Brands RWA Wealth Partners Prompts" at bounding box center [343, 13] width 635 height 26
click at [502, 63] on button "Export" at bounding box center [627, 67] width 49 height 17
click at [502, 11] on li "Prompts" at bounding box center [416, 13] width 428 height 11
click at [13, 12] on icon at bounding box center [12, 12] width 17 height 17
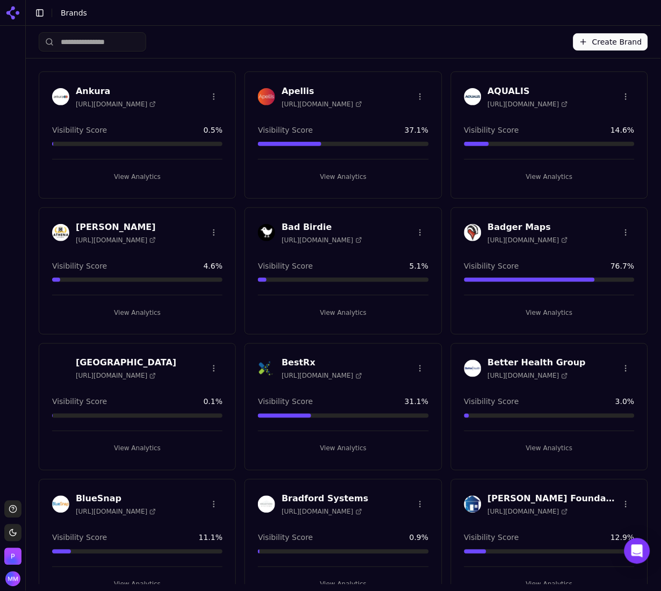
click at [502, 16] on li "Brands" at bounding box center [346, 13] width 570 height 11
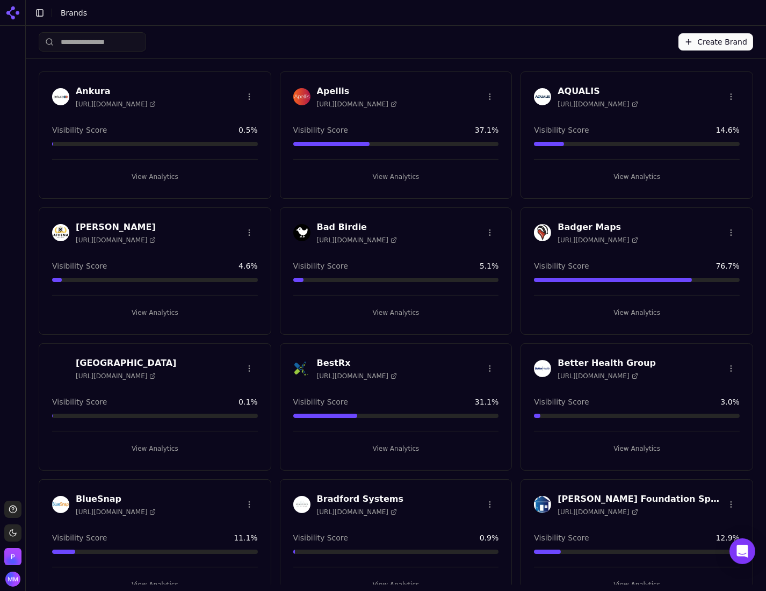
click at [75, 46] on input "search" at bounding box center [92, 41] width 107 height 19
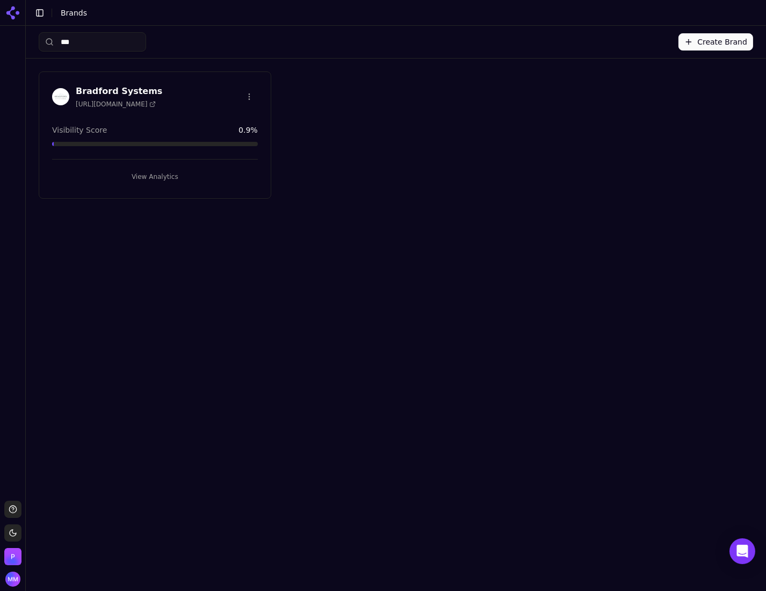
type input "***"
click at [155, 173] on button "View Analytics" at bounding box center [155, 176] width 206 height 17
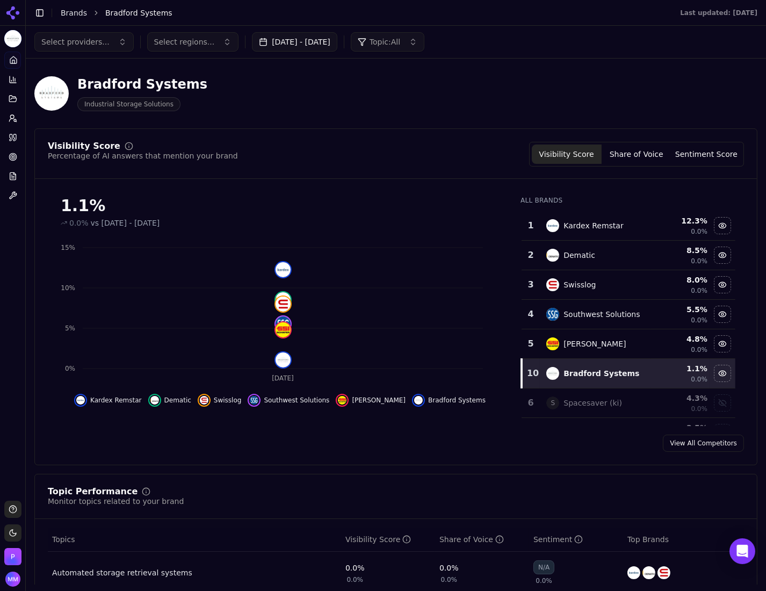
click at [502, 51] on div "Select providers... Select regions... Sep 13, 2025 - Oct 13, 2025 Topic: All" at bounding box center [395, 41] width 723 height 19
drag, startPoint x: 79, startPoint y: 84, endPoint x: 201, endPoint y: 85, distance: 121.4
click at [201, 85] on div "Bradford Systems Industrial Storage Solutions" at bounding box center [274, 93] width 481 height 35
copy div "Bradford Systems"
click at [502, 99] on div "Bradford Systems Industrial Storage Solutions" at bounding box center [395, 93] width 723 height 53
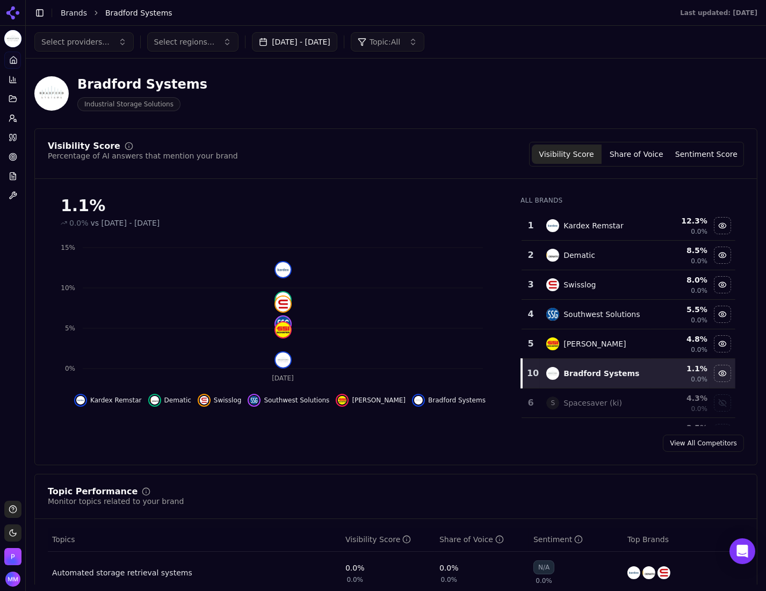
click at [281, 41] on button "Sep 13, 2025 - Oct 13, 2025" at bounding box center [294, 41] width 85 height 19
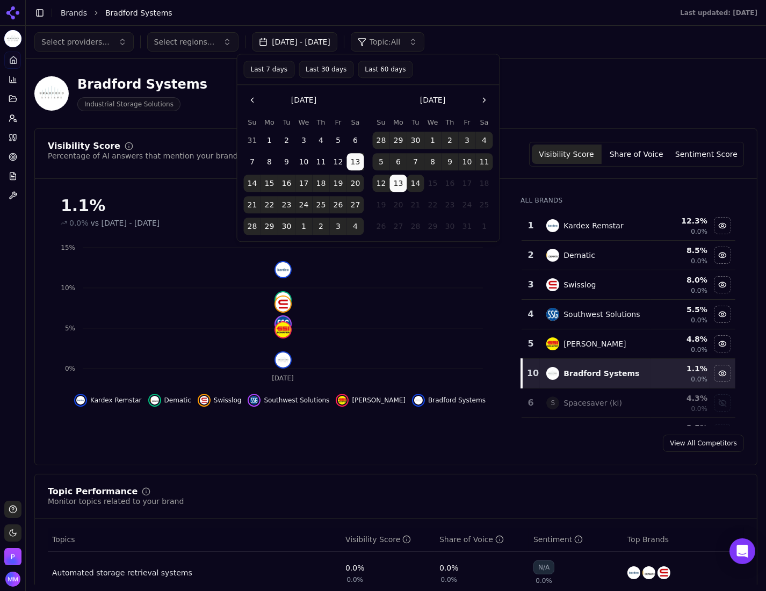
click at [316, 69] on button "Last 30 days" at bounding box center [326, 69] width 55 height 17
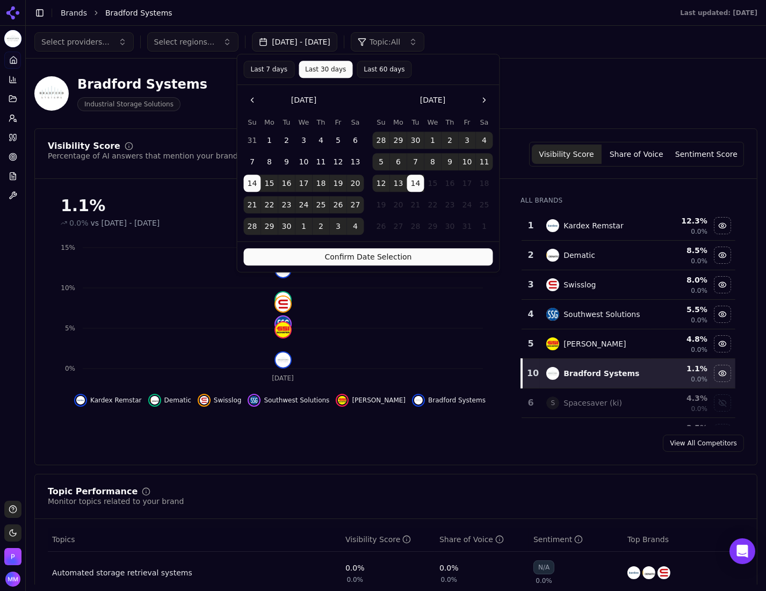
click at [354, 256] on button "Confirm Date Selection" at bounding box center [368, 256] width 249 height 17
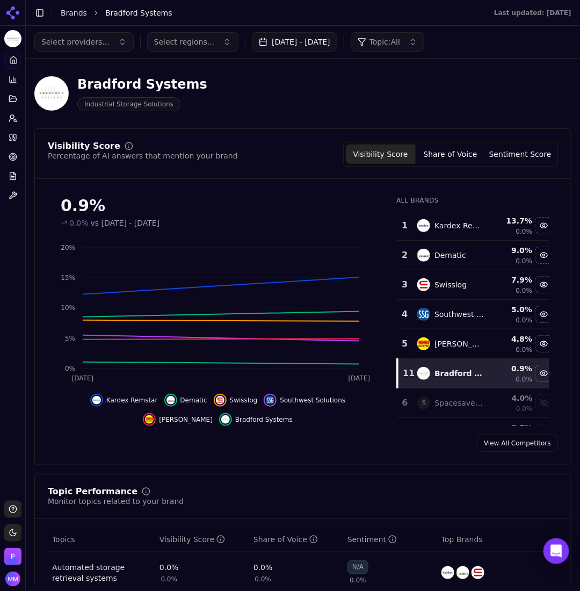
click at [447, 151] on button "Share of Voice" at bounding box center [451, 153] width 70 height 19
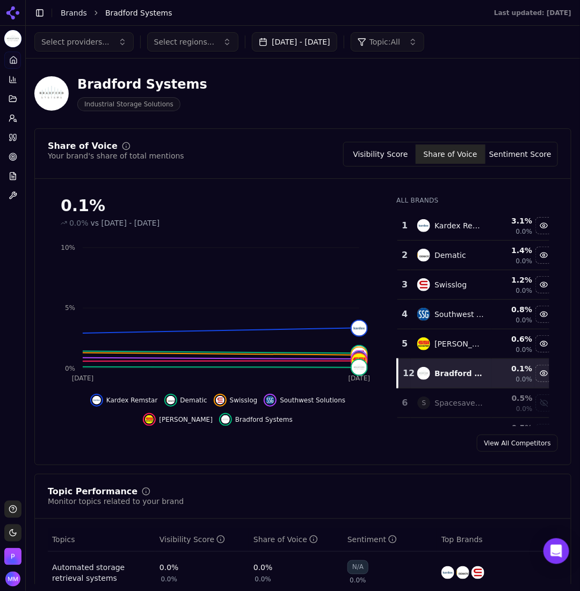
click at [461, 98] on div "Bradford Systems Industrial Storage Solutions" at bounding box center [274, 93] width 481 height 35
click at [367, 153] on button "Visibility Score" at bounding box center [381, 153] width 70 height 19
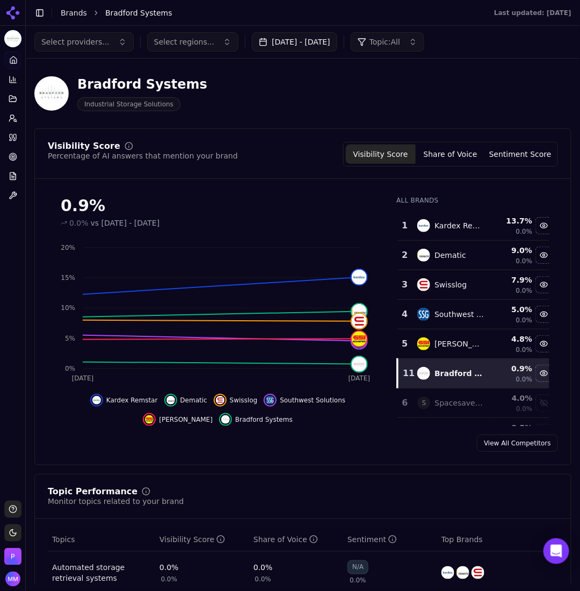
click at [502, 116] on div "Bradford Systems Industrial Storage Solutions" at bounding box center [302, 93] width 537 height 53
click at [502, 157] on button "Sentiment Score" at bounding box center [520, 153] width 70 height 19
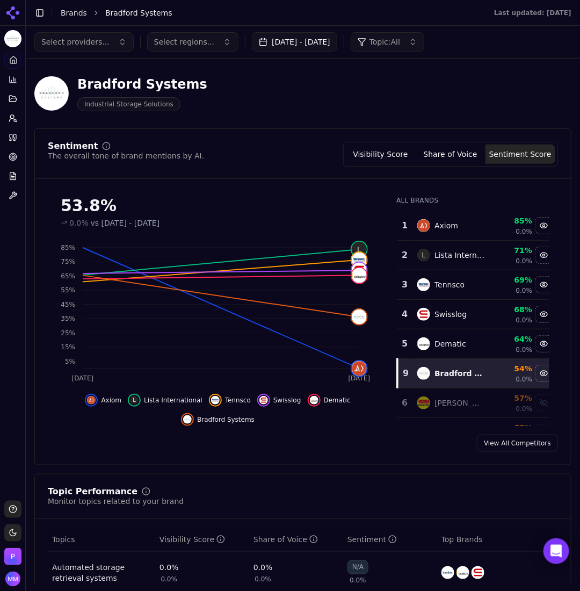
click at [478, 84] on div "Bradford Systems Industrial Storage Solutions" at bounding box center [274, 93] width 481 height 35
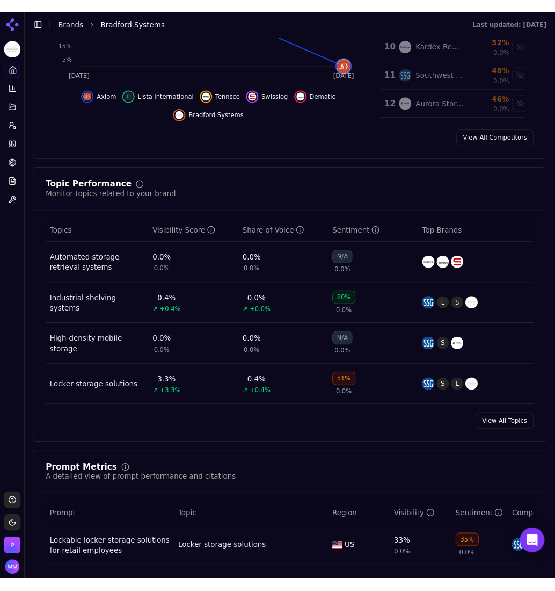
scroll to position [313, 0]
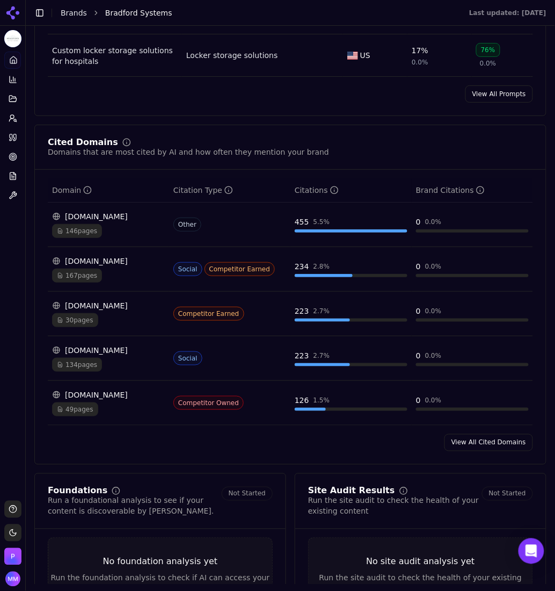
scroll to position [1091, 0]
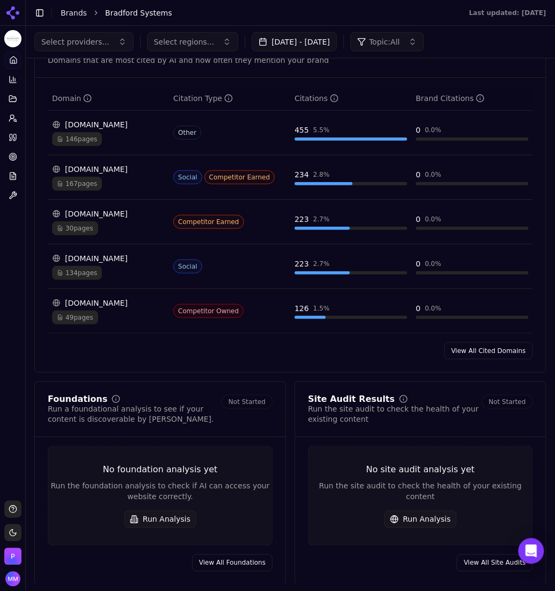
click at [482, 356] on link "View All Cited Domains" at bounding box center [489, 350] width 89 height 17
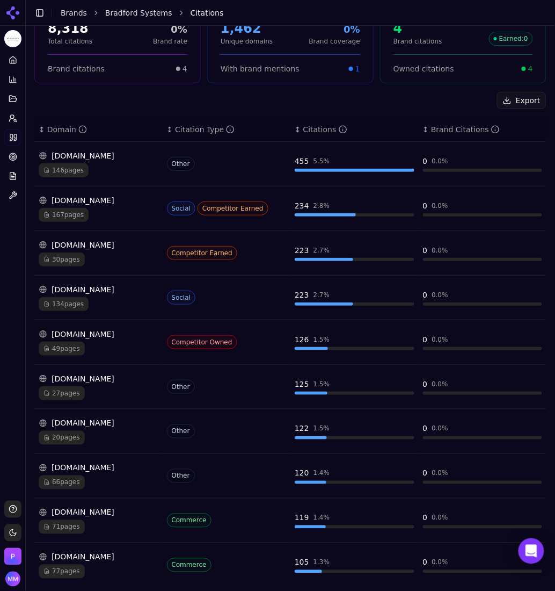
scroll to position [151, 0]
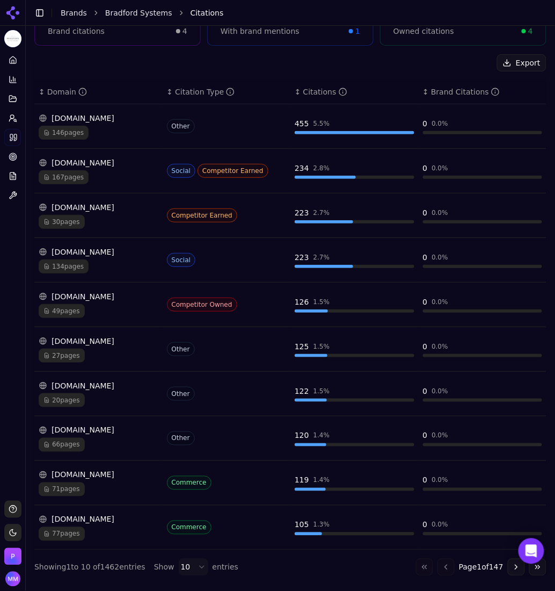
click at [445, 62] on div "Export" at bounding box center [290, 62] width 512 height 17
click at [502, 64] on button "Export" at bounding box center [521, 62] width 49 height 17
click at [12, 117] on icon at bounding box center [13, 118] width 9 height 9
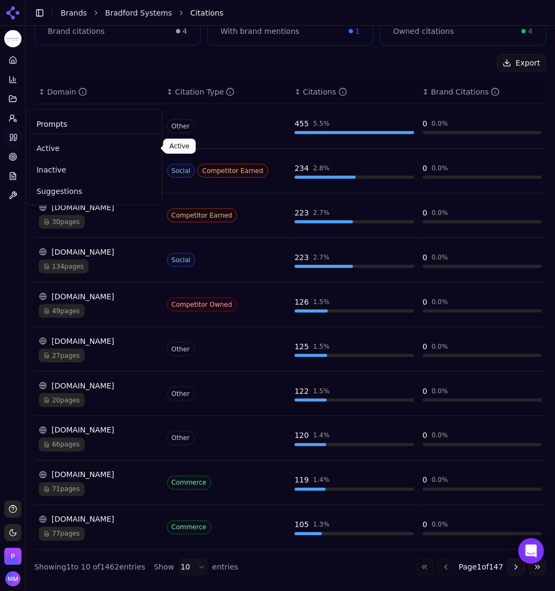
click at [43, 147] on span "Active" at bounding box center [94, 148] width 115 height 11
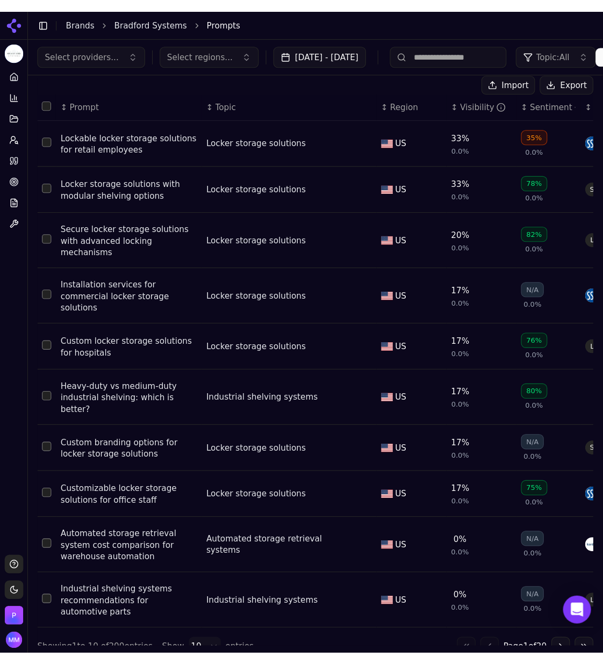
scroll to position [71, 0]
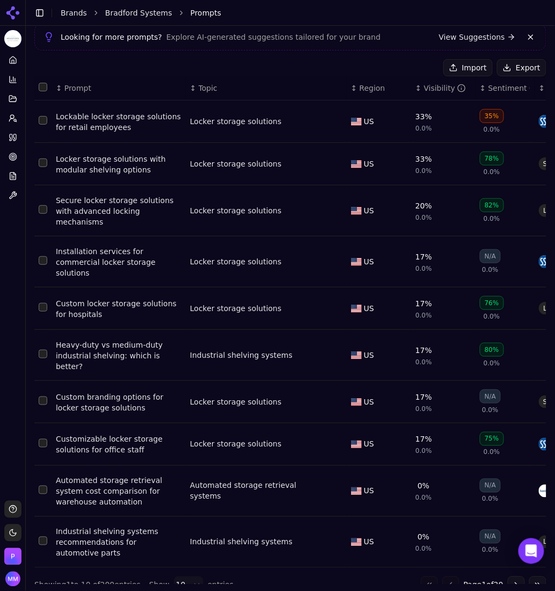
click at [502, 67] on button "Export" at bounding box center [521, 67] width 49 height 17
click at [502, 107] on div "Active Prompts Looking for more prompts? Explore AI-generated suggestions tailo…" at bounding box center [290, 294] width 529 height 615
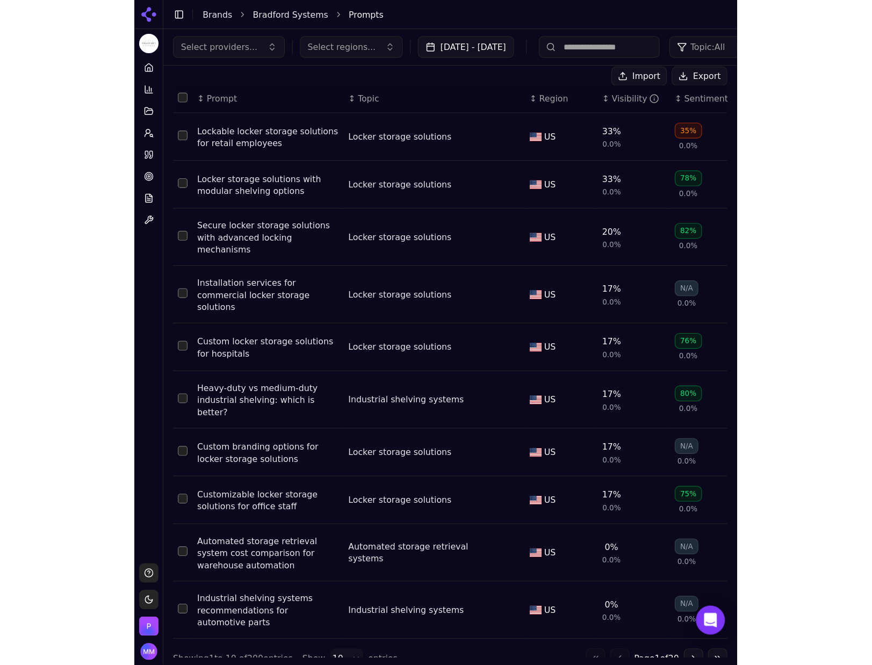
scroll to position [8, 0]
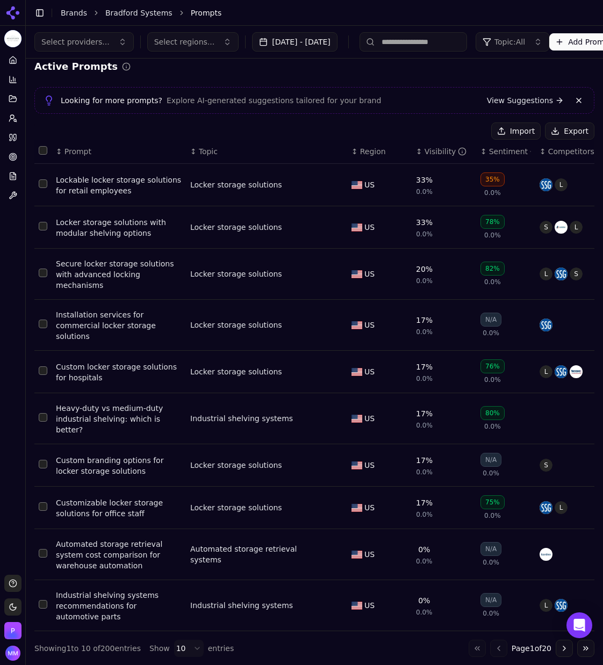
drag, startPoint x: 388, startPoint y: 1, endPoint x: 140, endPoint y: 128, distance: 278.4
click at [140, 128] on div "Import Export" at bounding box center [314, 130] width 560 height 17
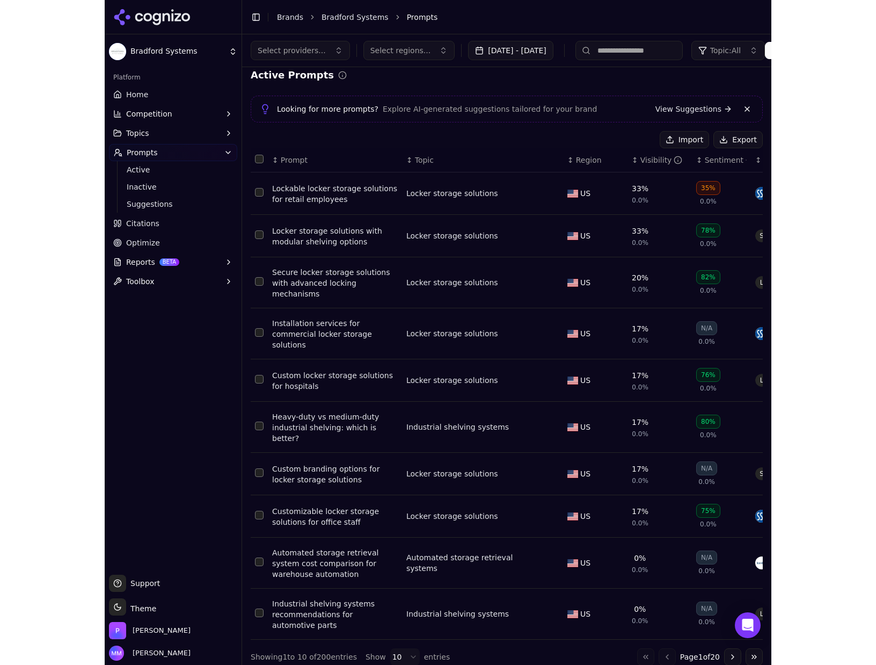
scroll to position [0, 0]
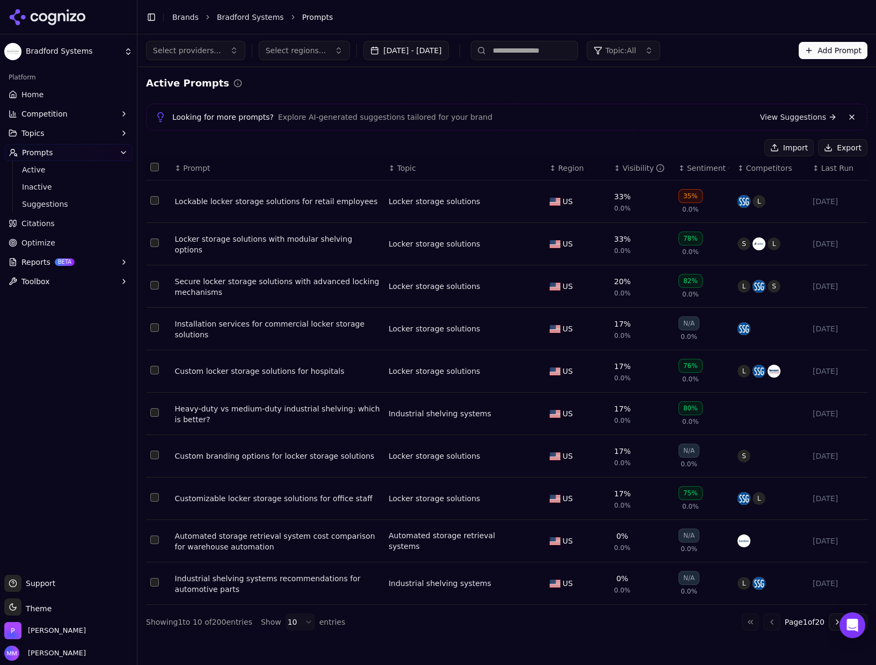
click at [46, 16] on icon at bounding box center [43, 17] width 9 height 9
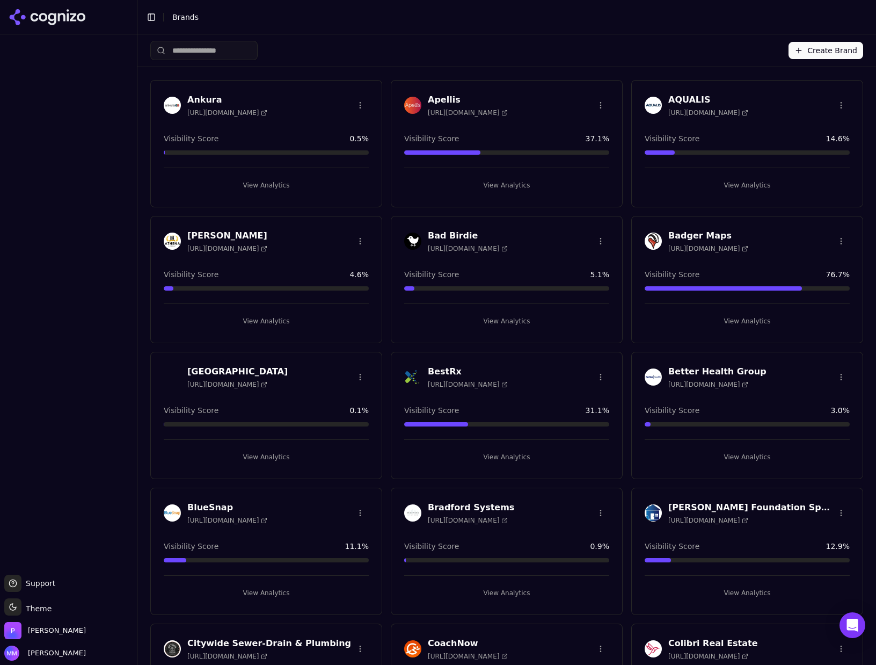
click at [502, 19] on li "Brands" at bounding box center [509, 17] width 674 height 11
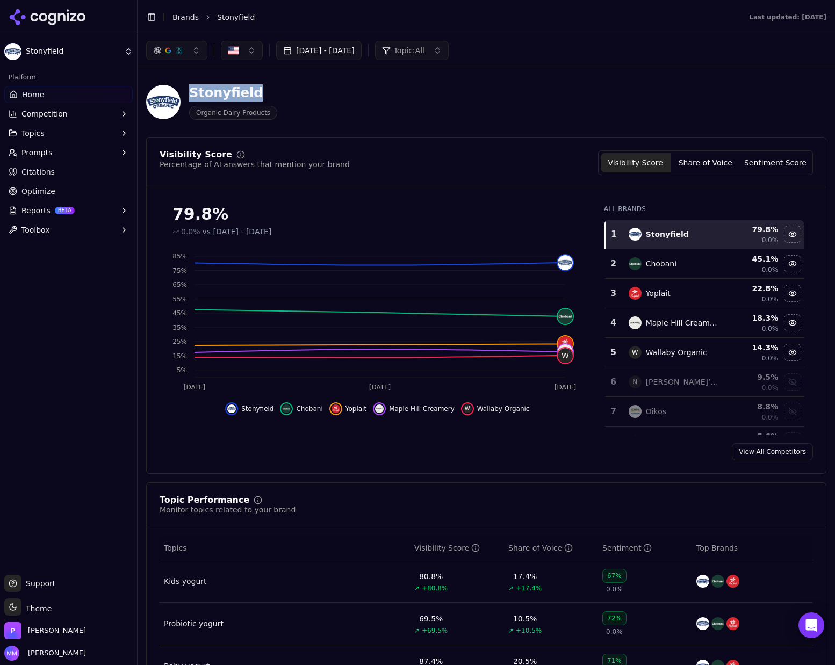
drag, startPoint x: 190, startPoint y: 93, endPoint x: 255, endPoint y: 91, distance: 65.6
click at [255, 91] on div "Stonyfield" at bounding box center [233, 92] width 88 height 17
copy div "Stonyfield"
click at [548, 104] on div "Stonyfield Organic Dairy Products" at bounding box center [386, 101] width 481 height 35
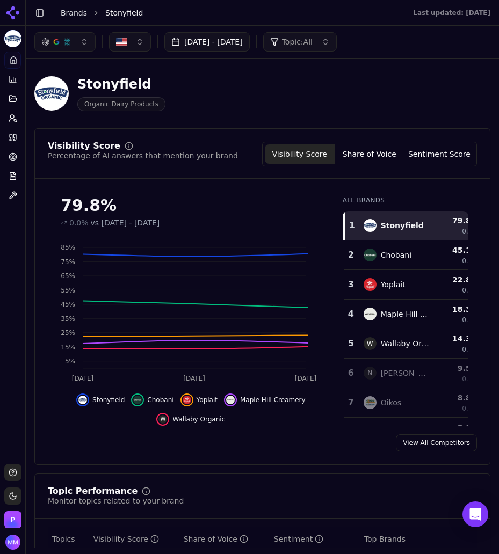
drag, startPoint x: 539, startPoint y: 1, endPoint x: 214, endPoint y: 104, distance: 340.5
click at [214, 104] on div "Stonyfield Organic Dairy Products" at bounding box center [262, 93] width 456 height 35
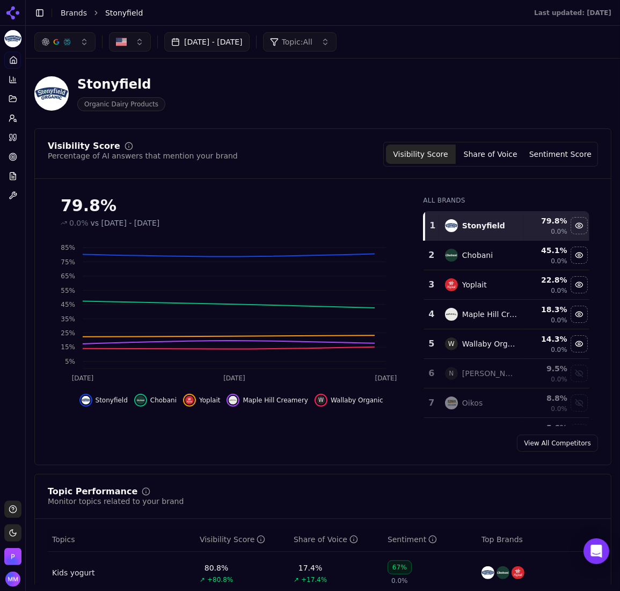
drag, startPoint x: 565, startPoint y: 0, endPoint x: 350, endPoint y: 101, distance: 237.6
click at [350, 101] on div "Stonyfield Organic Dairy Products" at bounding box center [274, 93] width 481 height 35
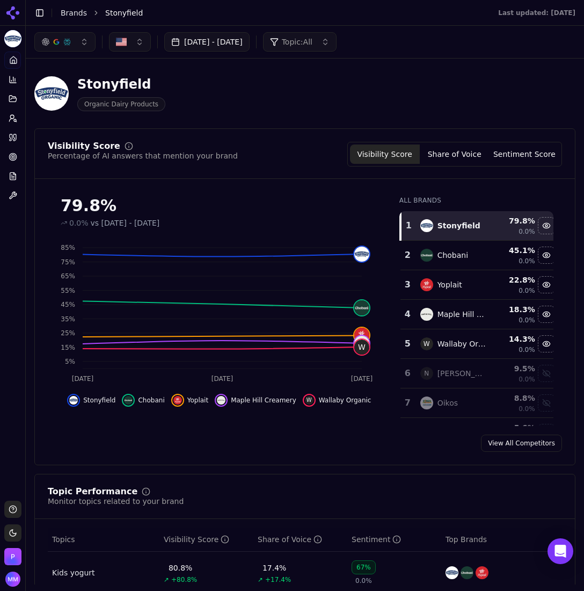
click at [463, 153] on button "Share of Voice" at bounding box center [455, 153] width 70 height 19
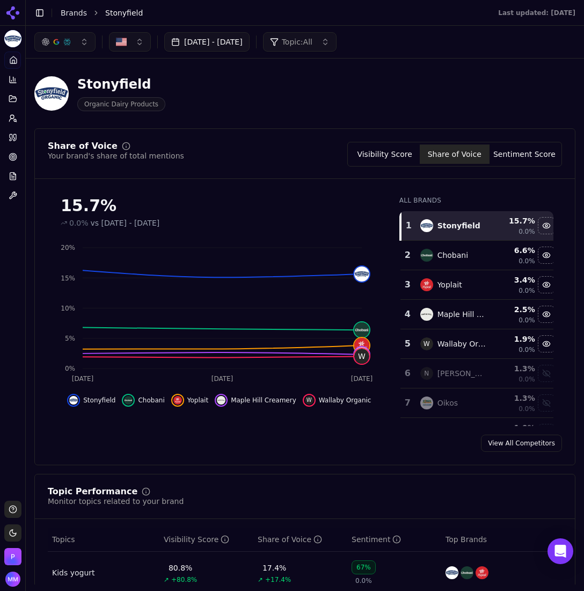
click at [397, 150] on button "Visibility Score" at bounding box center [385, 153] width 70 height 19
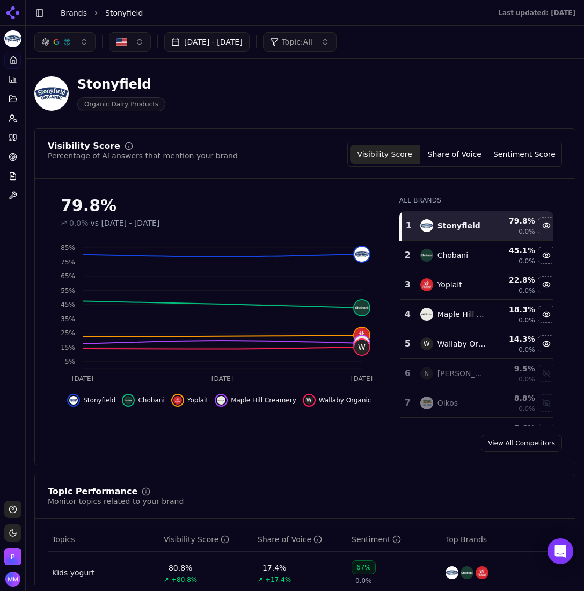
click at [519, 143] on div "Visibility Score Share of Voice Sentiment Score" at bounding box center [454, 154] width 215 height 25
click at [516, 153] on button "Sentiment Score" at bounding box center [525, 153] width 70 height 19
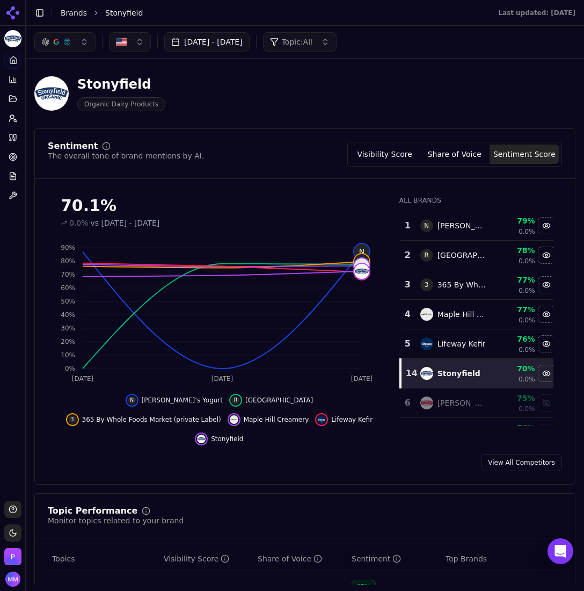
click at [421, 102] on div "Stonyfield Organic Dairy Products" at bounding box center [274, 93] width 481 height 35
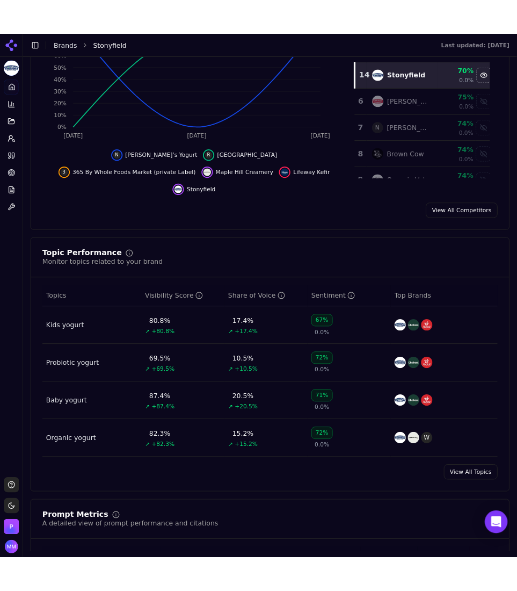
scroll to position [69, 0]
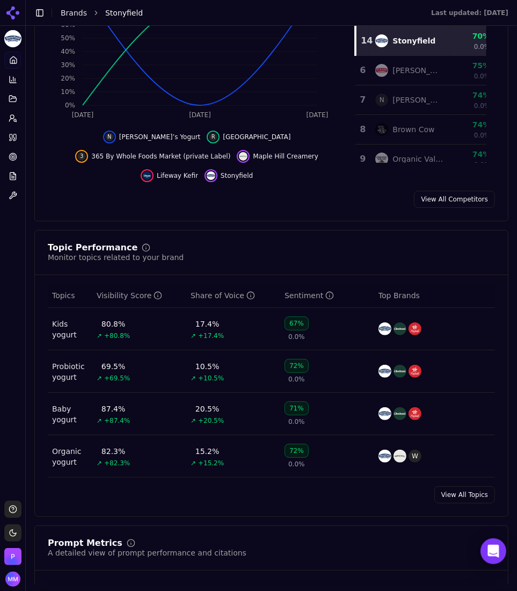
click at [301, 231] on div "Topic Performance Monitor topics related to your brand Topics Visibility Score …" at bounding box center [271, 373] width 474 height 287
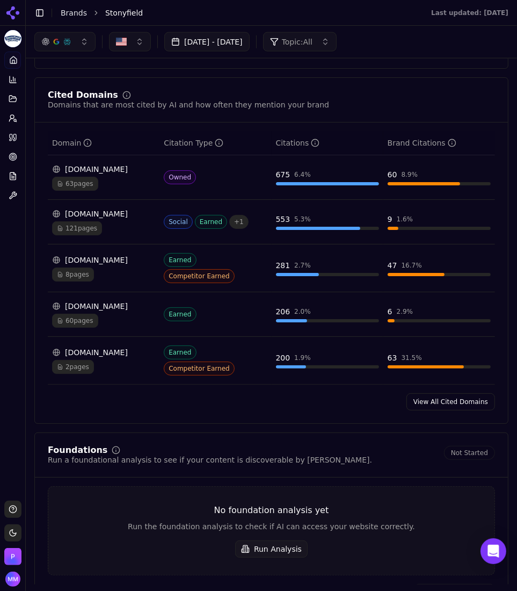
scroll to position [1034, 0]
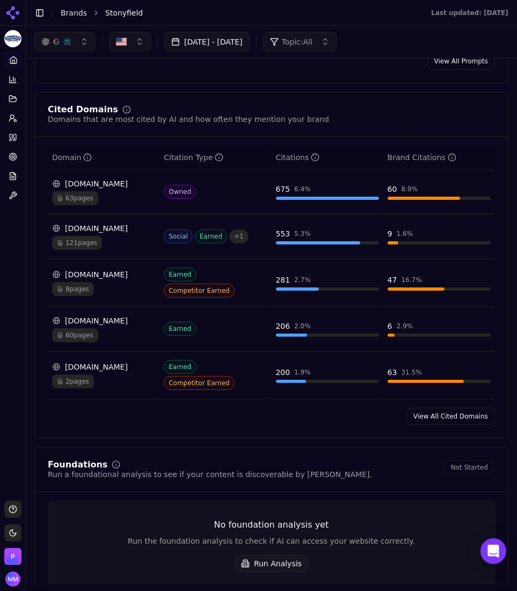
click at [425, 425] on link "View All Cited Domains" at bounding box center [451, 416] width 89 height 17
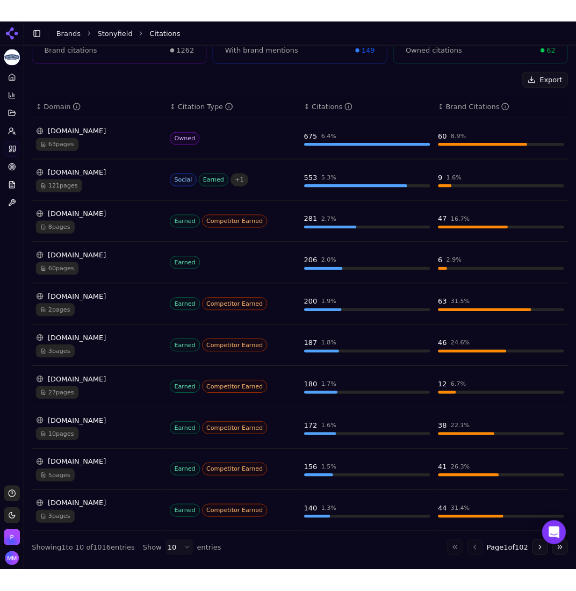
scroll to position [151, 0]
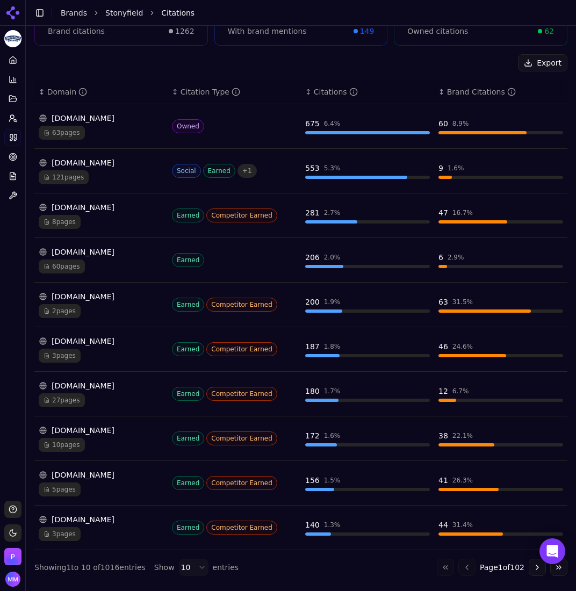
click at [389, 71] on div "Export ↕ Domain ↕ Citation Type ↕ Citations ↕ Brand Citations stonyfield.com 63…" at bounding box center [300, 314] width 533 height 521
click at [525, 57] on button "Export" at bounding box center [542, 62] width 49 height 17
click at [126, 60] on div "Export" at bounding box center [300, 62] width 533 height 17
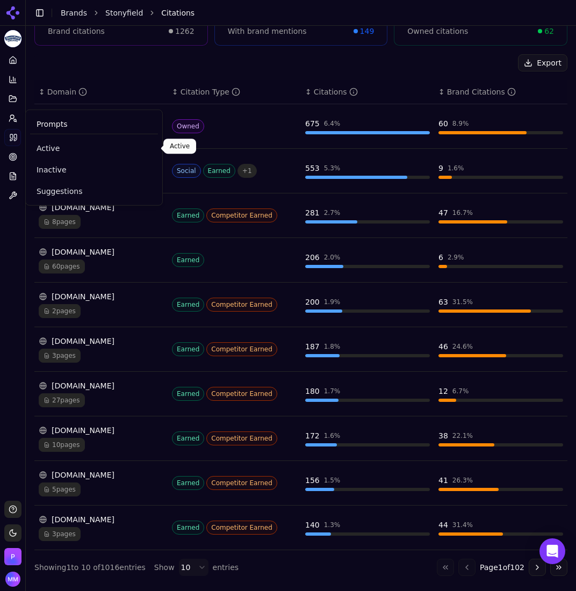
click at [45, 147] on span "Active" at bounding box center [94, 148] width 115 height 11
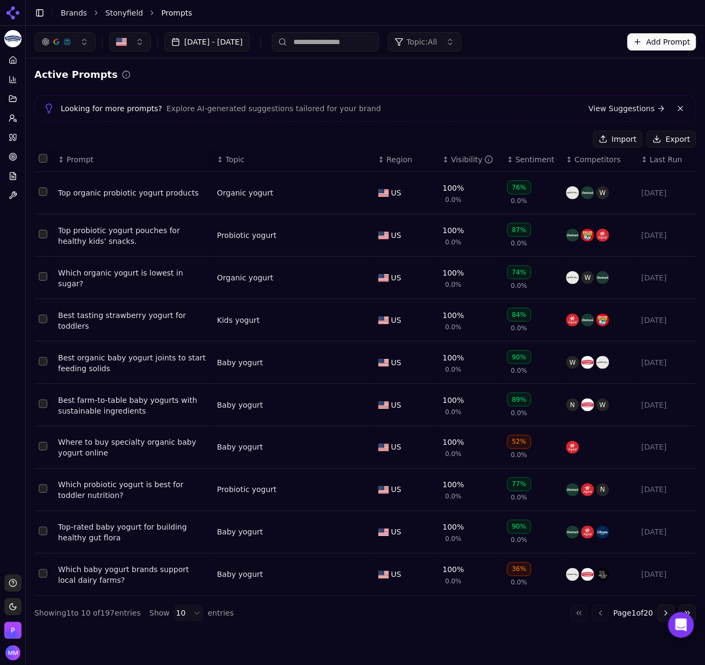
drag, startPoint x: 576, startPoint y: 1, endPoint x: 320, endPoint y: 75, distance: 266.8
click at [320, 75] on div "Active Prompts" at bounding box center [365, 74] width 662 height 15
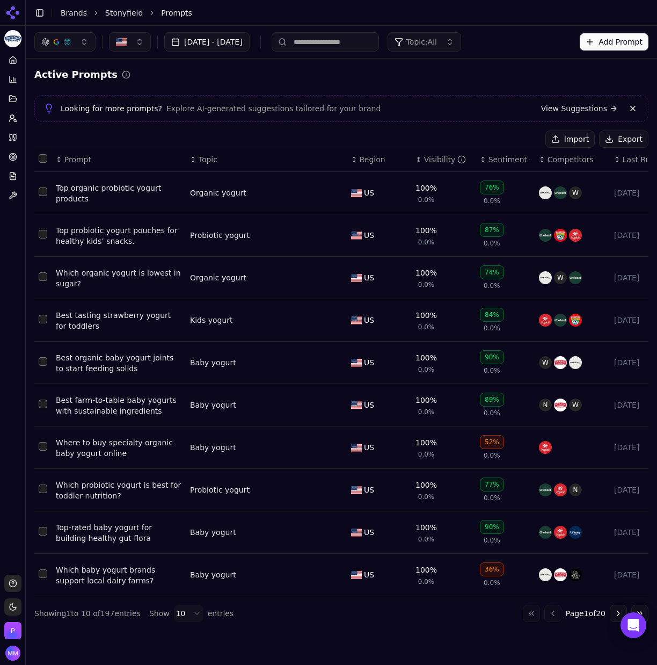
click at [423, 72] on div "Active Prompts" at bounding box center [341, 74] width 614 height 15
click at [626, 136] on button "Export" at bounding box center [623, 138] width 49 height 17
click at [554, 11] on li "Prompts" at bounding box center [394, 13] width 466 height 11
click at [16, 11] on icon at bounding box center [18, 13] width 4 height 4
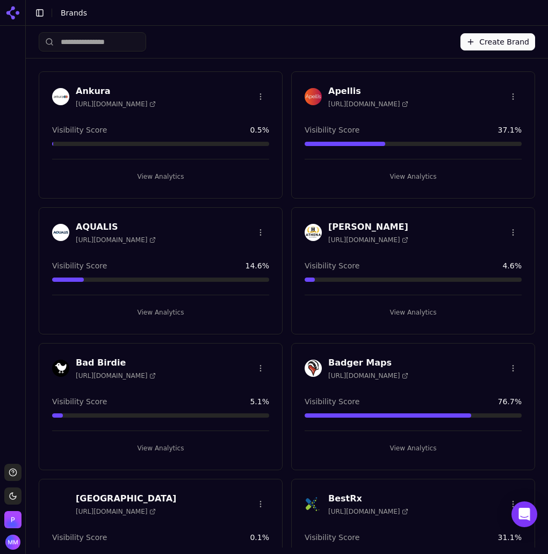
drag, startPoint x: 41, startPoint y: 9, endPoint x: 183, endPoint y: 56, distance: 149.3
click at [183, 56] on div "Create Brand" at bounding box center [287, 42] width 496 height 32
click at [90, 42] on input "search" at bounding box center [92, 41] width 107 height 19
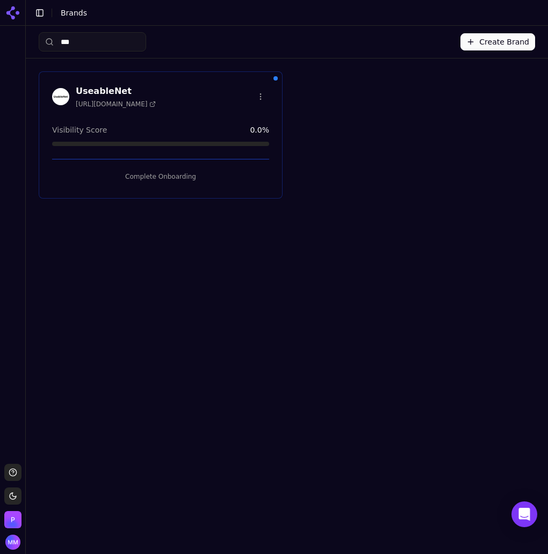
type input "***"
click at [158, 178] on button "Complete Onboarding" at bounding box center [160, 176] width 217 height 17
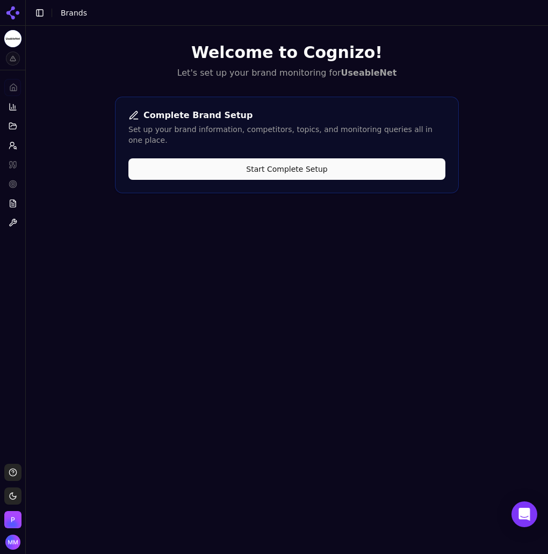
click at [286, 158] on button "Start Complete Setup" at bounding box center [286, 168] width 317 height 21
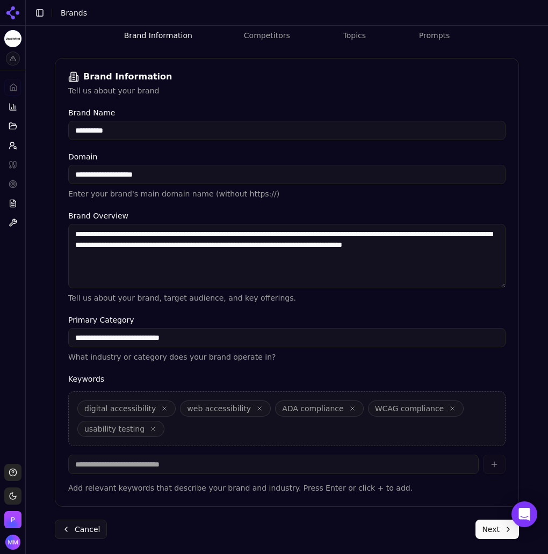
scroll to position [137, 0]
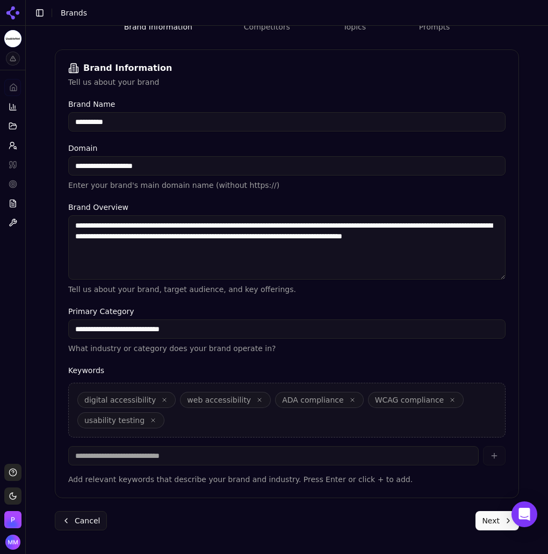
click at [486, 519] on button "Next" at bounding box center [496, 520] width 43 height 19
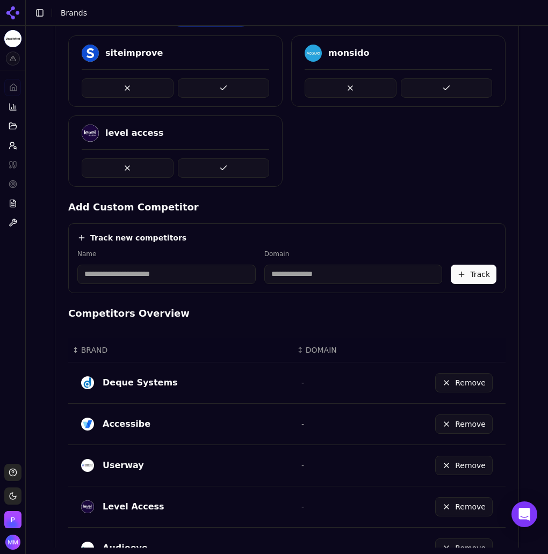
scroll to position [276, 0]
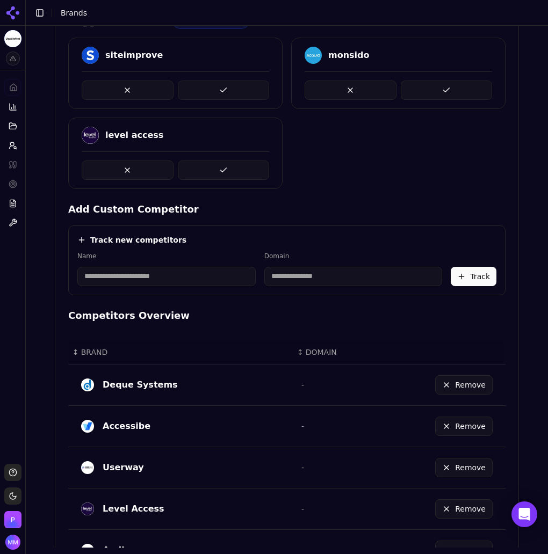
click at [314, 178] on div "siteimprove monsido level access" at bounding box center [286, 113] width 437 height 151
click at [211, 86] on button at bounding box center [224, 90] width 92 height 19
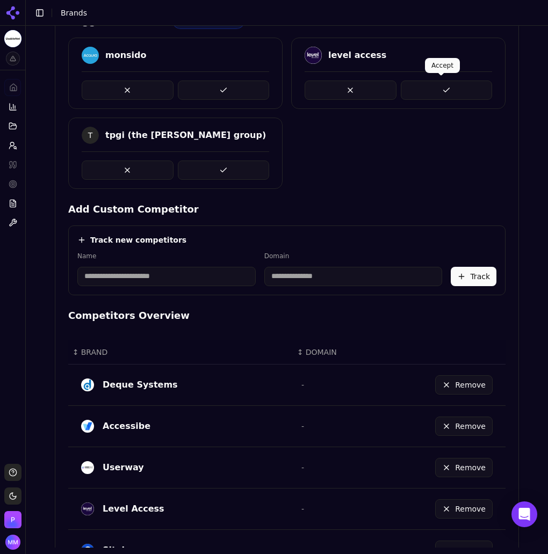
click at [426, 91] on button at bounding box center [447, 90] width 92 height 19
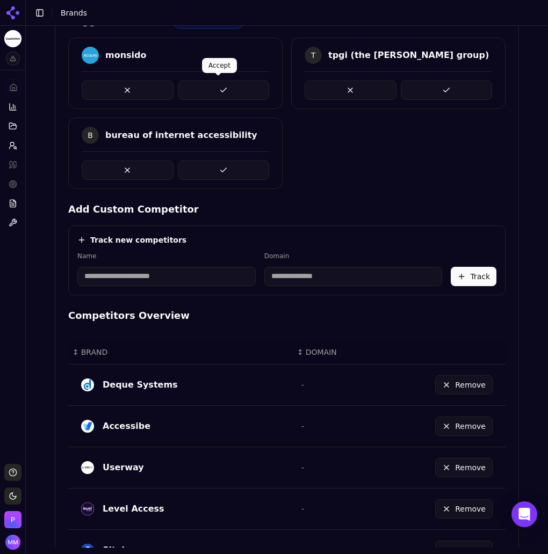
click at [231, 88] on button at bounding box center [224, 90] width 92 height 19
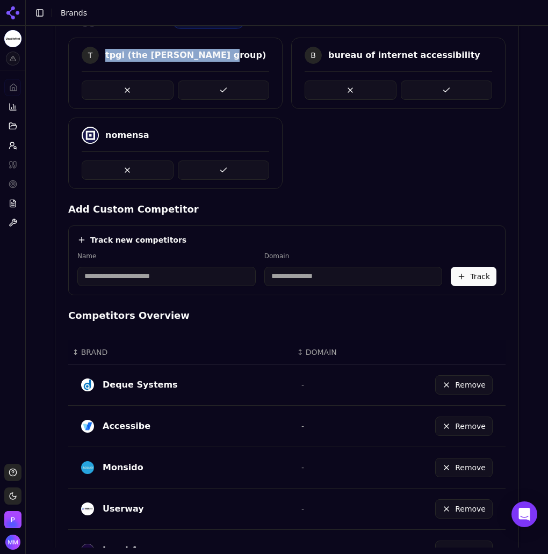
drag, startPoint x: 101, startPoint y: 54, endPoint x: 200, endPoint y: 52, distance: 98.8
click at [200, 52] on div "T tpgi (the paciello group)" at bounding box center [175, 55] width 187 height 17
copy div "tpgi (the paciello group)"
click at [211, 93] on button at bounding box center [224, 90] width 92 height 19
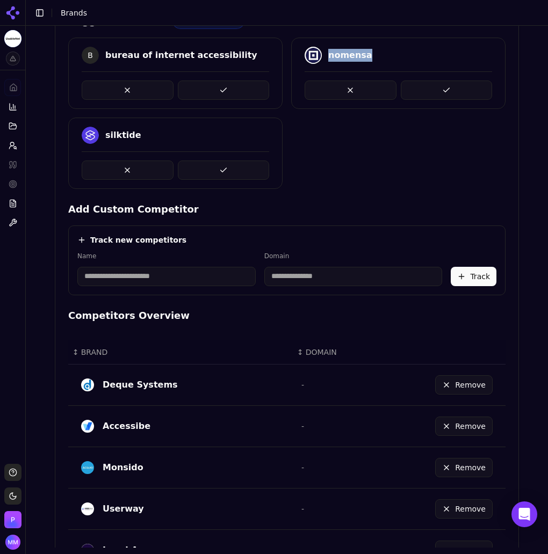
drag, startPoint x: 323, startPoint y: 55, endPoint x: 361, endPoint y: 55, distance: 38.1
click at [361, 55] on div "nomensa" at bounding box center [397, 55] width 187 height 17
copy div "nomensa"
click at [440, 88] on button at bounding box center [447, 90] width 92 height 19
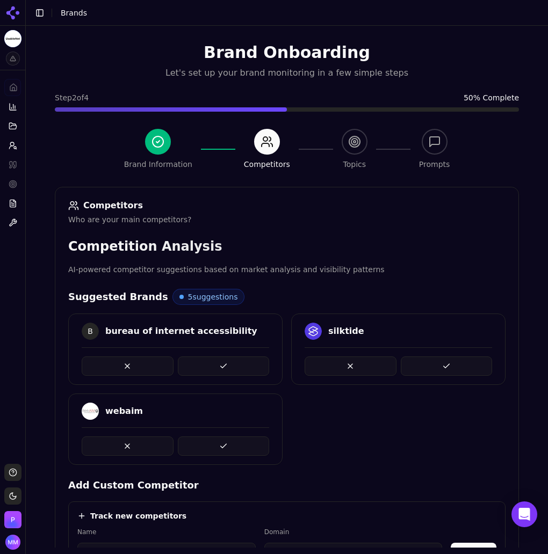
scroll to position [105, 0]
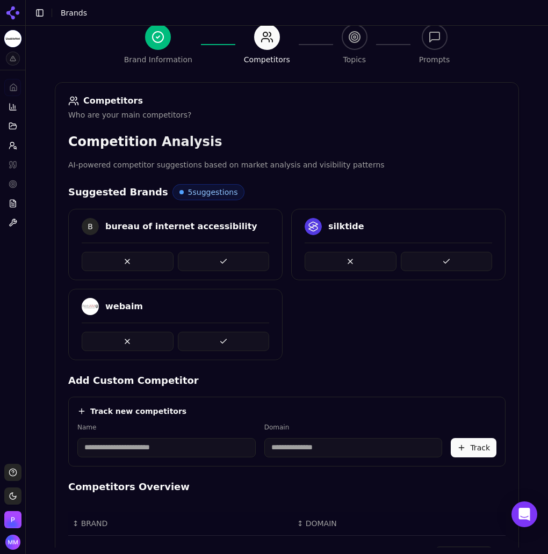
click at [356, 335] on div "B bureau of internet accessibility silktide webaim" at bounding box center [286, 284] width 437 height 151
click at [227, 339] on button at bounding box center [224, 341] width 92 height 19
click at [437, 258] on button at bounding box center [447, 261] width 92 height 19
drag, startPoint x: 324, startPoint y: 226, endPoint x: 394, endPoint y: 226, distance: 70.3
click at [394, 226] on div "S simply accessible" at bounding box center [397, 226] width 187 height 17
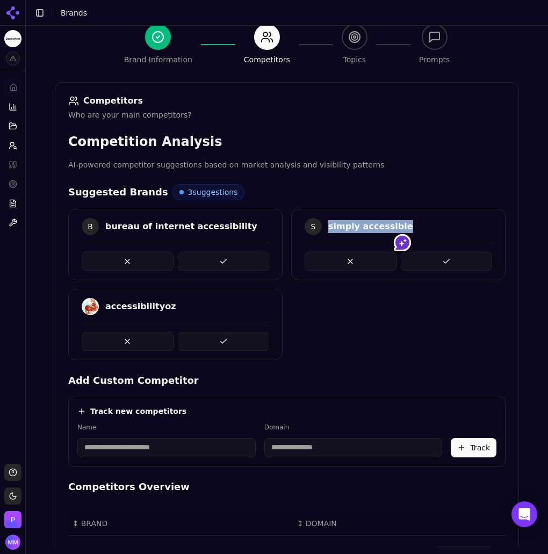
copy div "simply accessible"
click at [427, 263] on button at bounding box center [447, 261] width 92 height 19
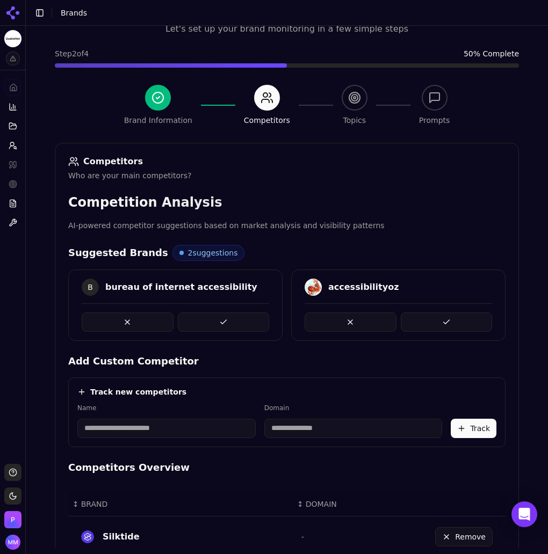
scroll to position [0, 0]
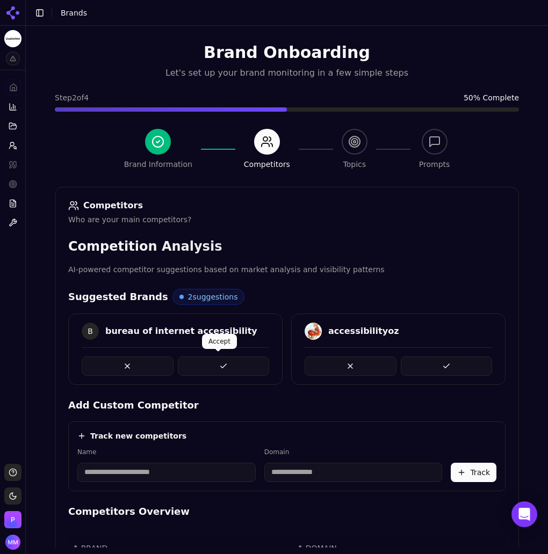
click at [221, 362] on button at bounding box center [224, 366] width 92 height 19
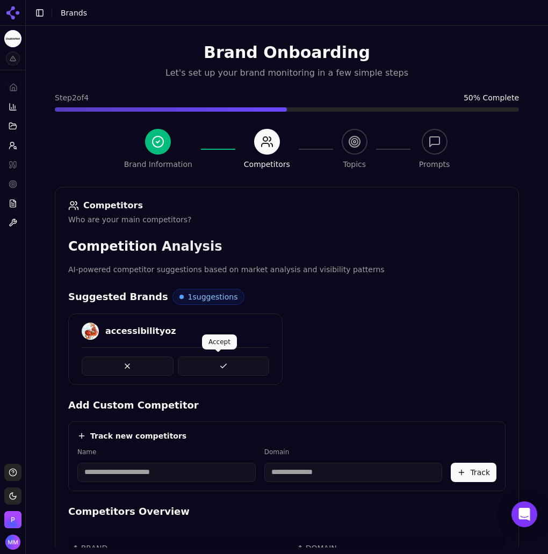
click at [227, 367] on button at bounding box center [224, 366] width 92 height 19
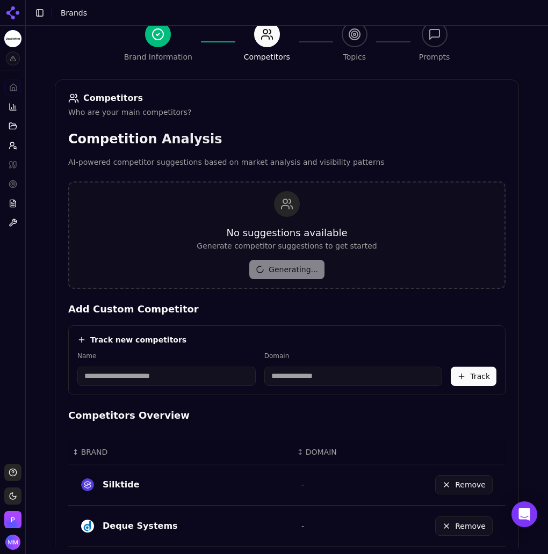
scroll to position [526, 0]
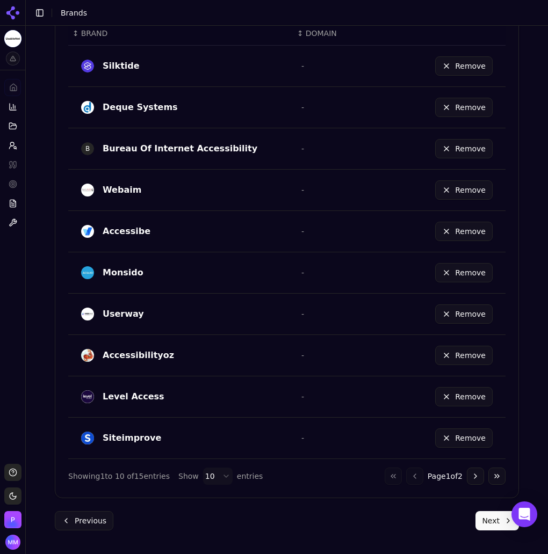
click at [482, 522] on button "Next" at bounding box center [496, 520] width 43 height 19
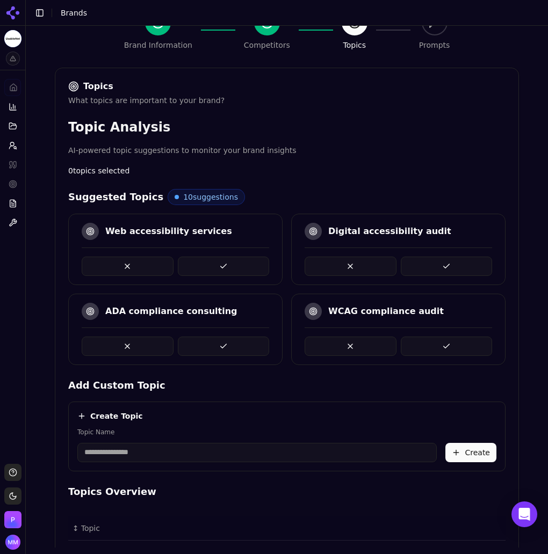
scroll to position [119, 0]
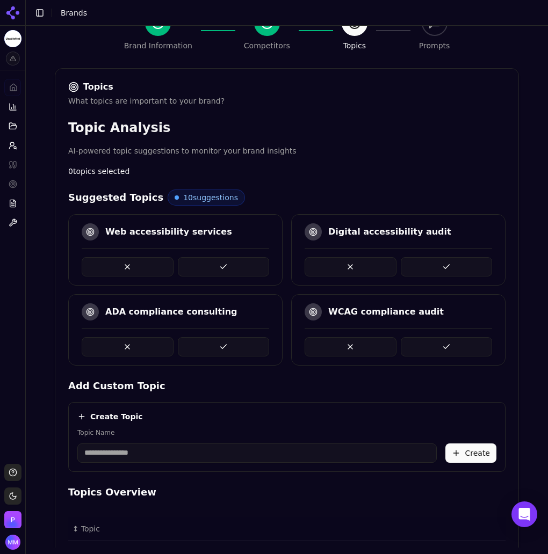
click at [218, 264] on button at bounding box center [224, 266] width 92 height 19
click at [225, 263] on button at bounding box center [224, 266] width 92 height 19
click at [202, 263] on button at bounding box center [224, 266] width 92 height 19
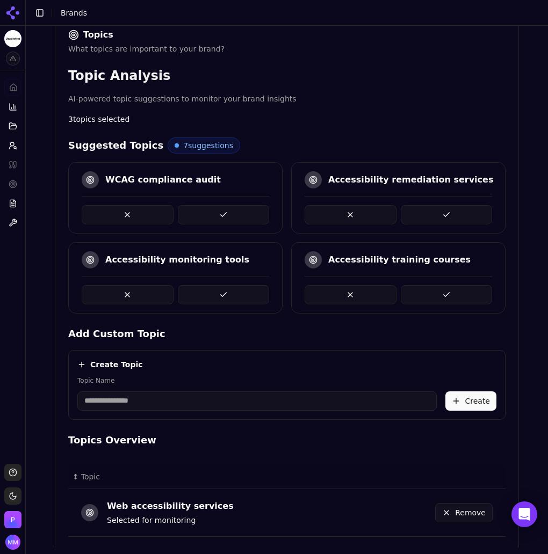
scroll to position [171, 0]
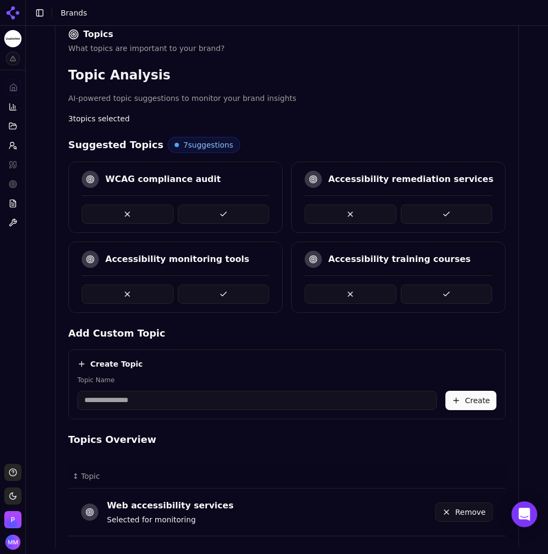
click at [209, 206] on button at bounding box center [224, 214] width 92 height 19
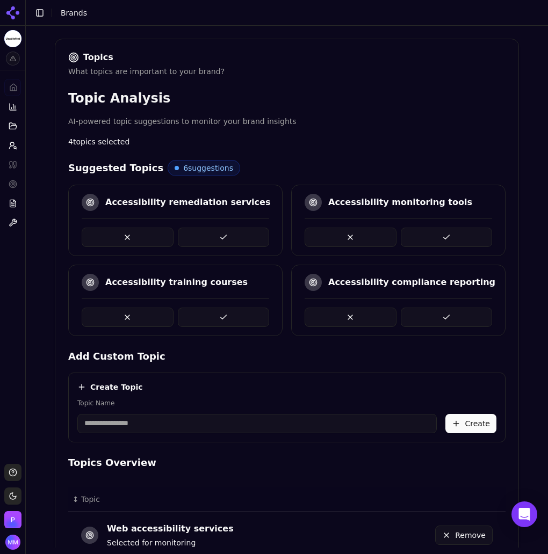
scroll to position [149, 0]
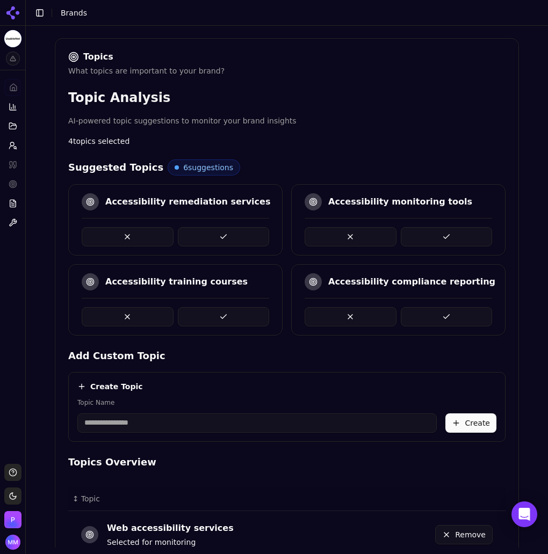
click at [452, 313] on button at bounding box center [447, 316] width 92 height 19
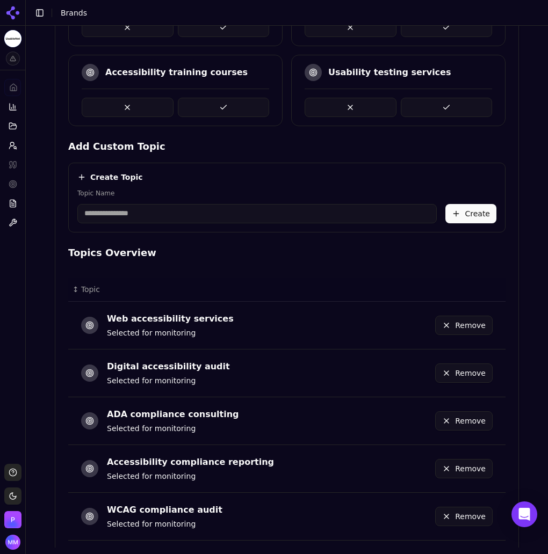
scroll to position [423, 0]
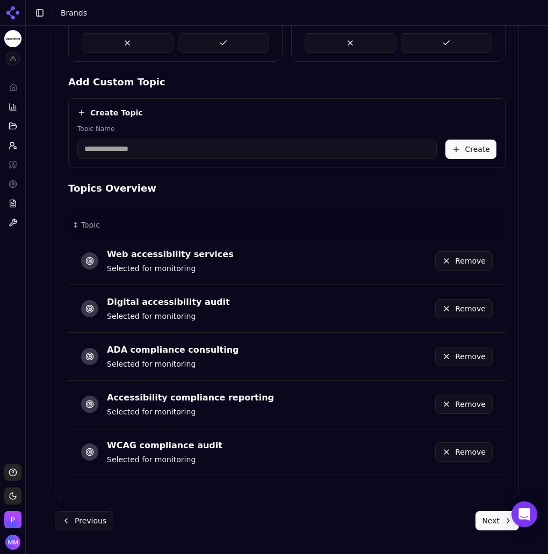
click at [481, 517] on button "Next" at bounding box center [496, 520] width 43 height 19
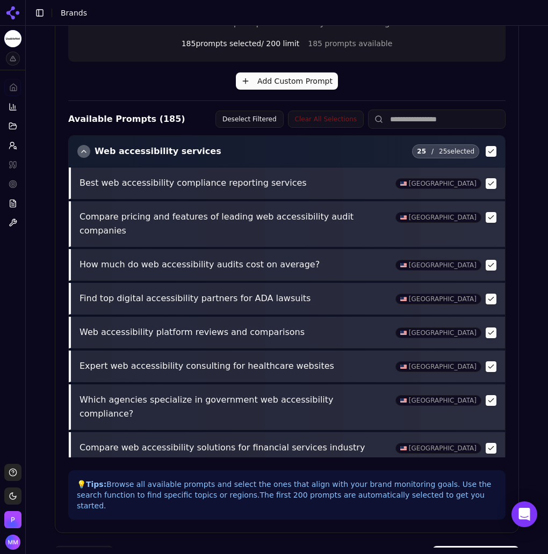
scroll to position [312, 0]
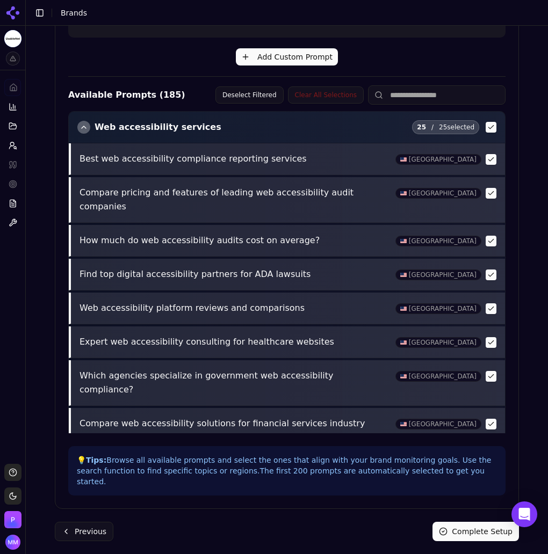
click at [475, 522] on button "Complete Setup" at bounding box center [475, 531] width 86 height 19
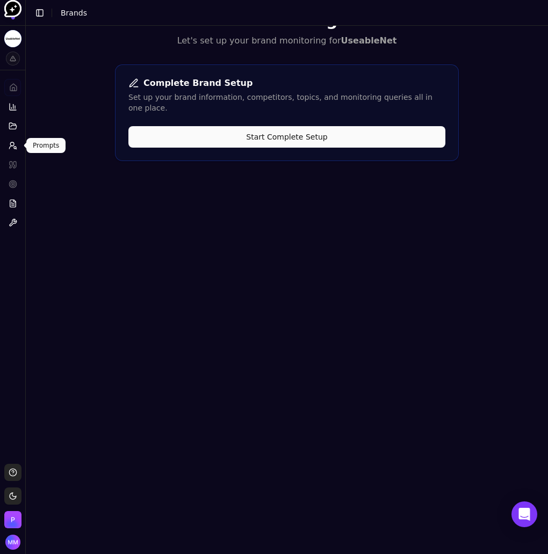
scroll to position [0, 0]
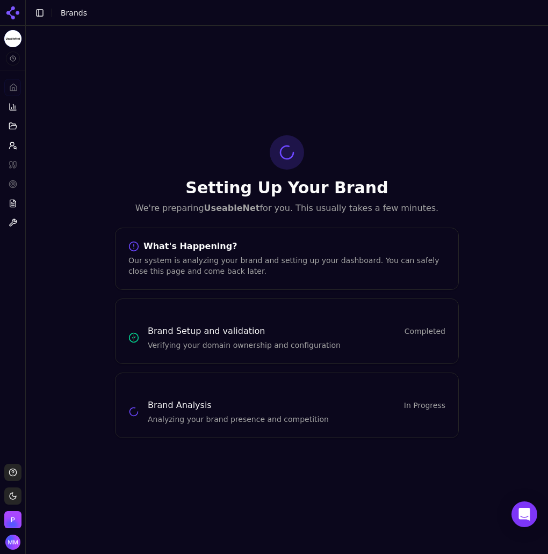
click at [538, 180] on div "Setting Up Your Brand We're preparing UseableNet for you. This usually takes a …" at bounding box center [287, 287] width 522 height 522
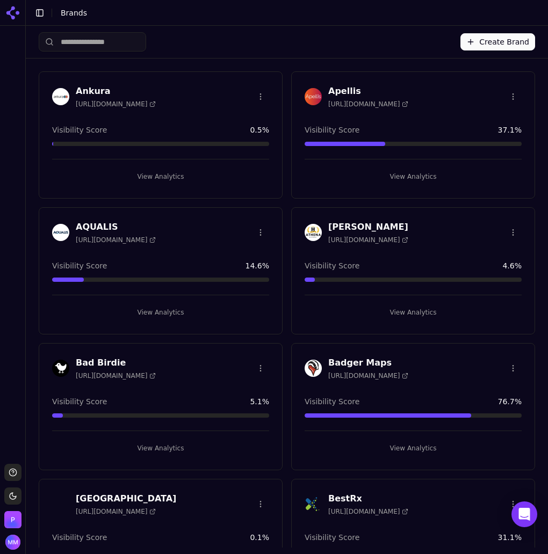
click at [478, 40] on button "Create Brand" at bounding box center [497, 41] width 75 height 17
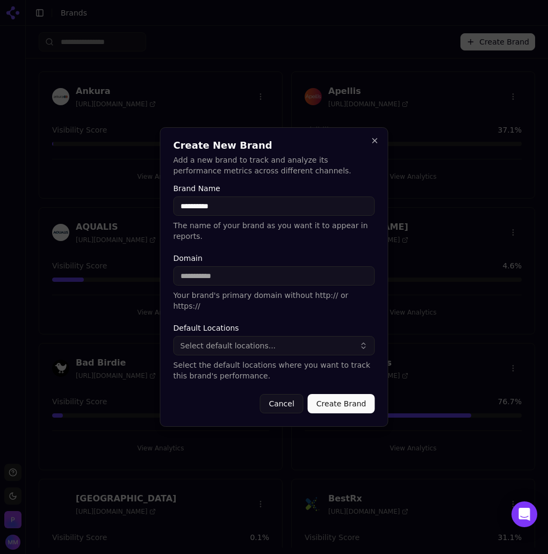
type input "**********"
click at [198, 278] on input "Domain" at bounding box center [273, 275] width 201 height 19
click at [199, 278] on input "Domain" at bounding box center [273, 275] width 201 height 19
paste input "**********"
type input "**********"
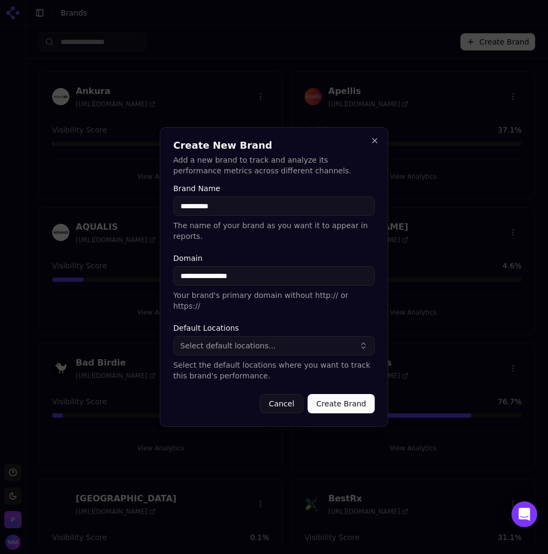
click at [276, 336] on button "Select default locations..." at bounding box center [273, 345] width 201 height 19
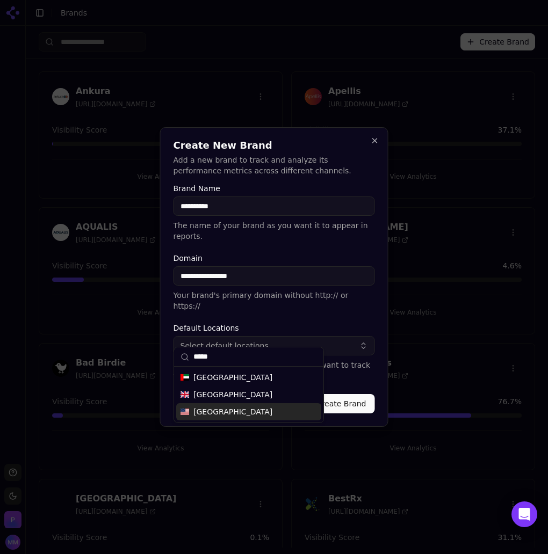
type input "*****"
click at [232, 414] on span "[GEOGRAPHIC_DATA]" at bounding box center [232, 412] width 79 height 11
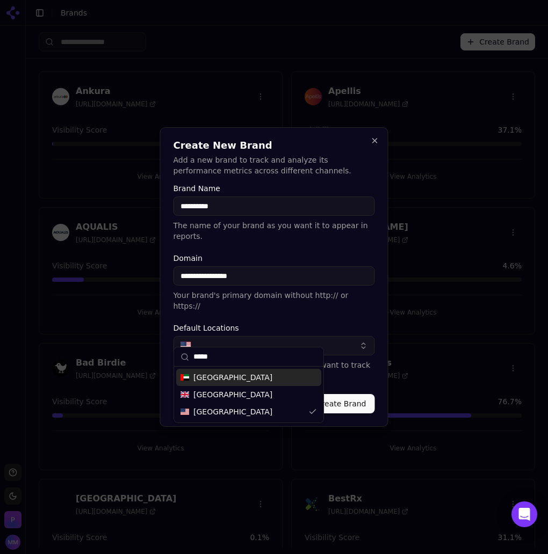
click at [352, 394] on button "Create Brand" at bounding box center [341, 403] width 67 height 19
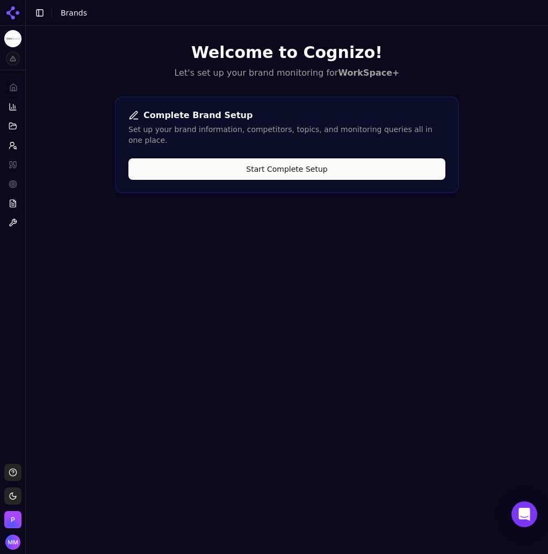
click at [311, 159] on button "Start Complete Setup" at bounding box center [286, 168] width 317 height 21
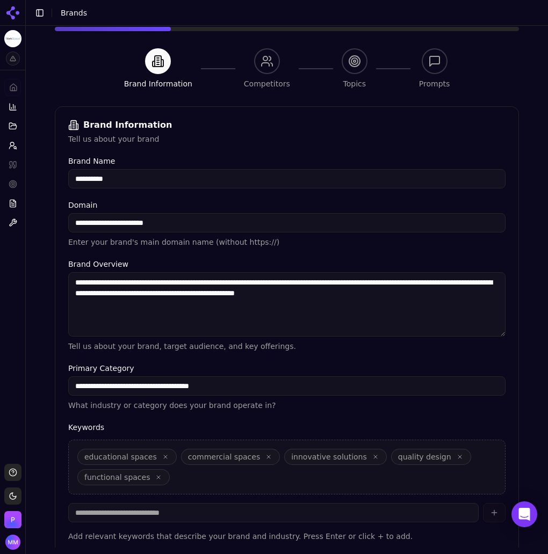
scroll to position [137, 0]
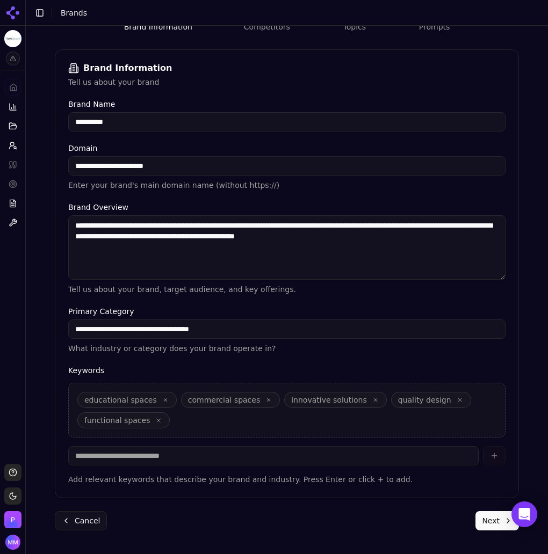
click at [490, 518] on button "Next" at bounding box center [496, 520] width 43 height 19
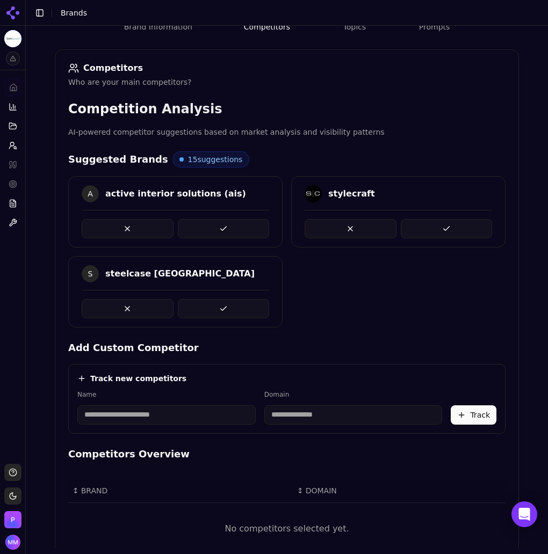
scroll to position [215, 0]
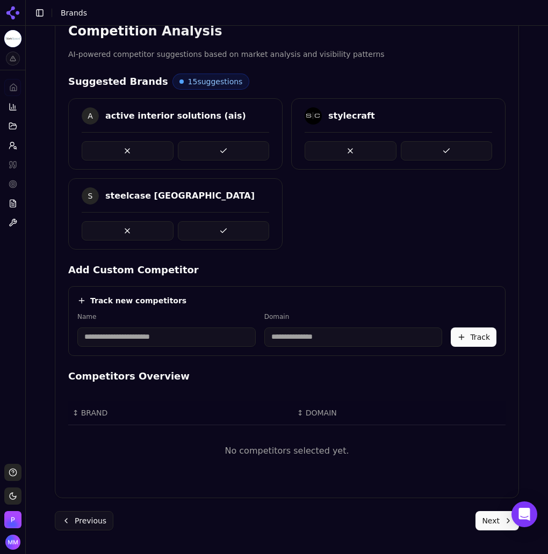
click at [95, 338] on input at bounding box center [166, 337] width 178 height 19
type input "**"
click at [268, 335] on input "*******" at bounding box center [296, 337] width 140 height 19
click at [237, 339] on input "*******" at bounding box center [293, 337] width 139 height 19
type input "******"
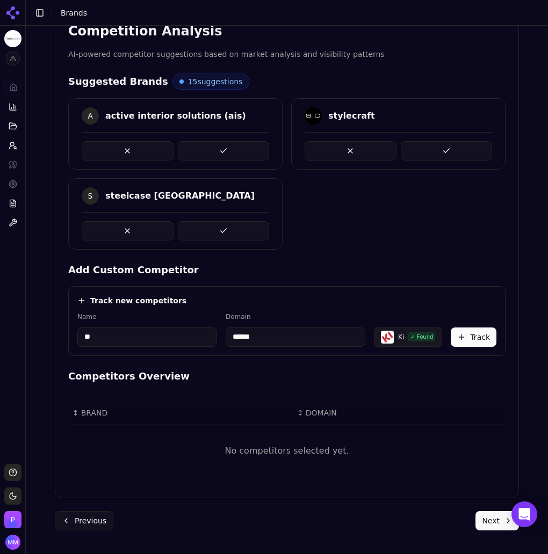
click at [473, 337] on button "Track" at bounding box center [474, 337] width 46 height 19
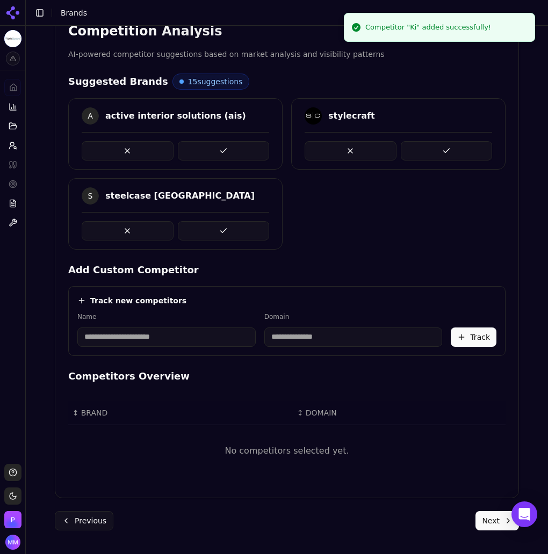
scroll to position [206, 0]
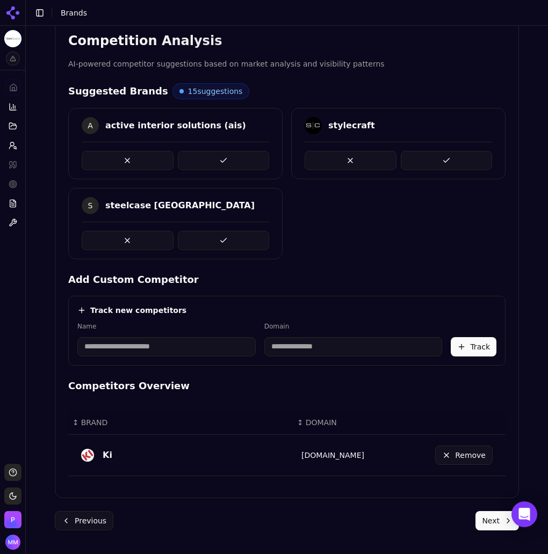
click at [121, 344] on input at bounding box center [166, 346] width 178 height 19
type input "*******"
click at [302, 346] on input at bounding box center [303, 346] width 145 height 19
type input "**********"
click at [462, 338] on button "Track" at bounding box center [474, 346] width 46 height 19
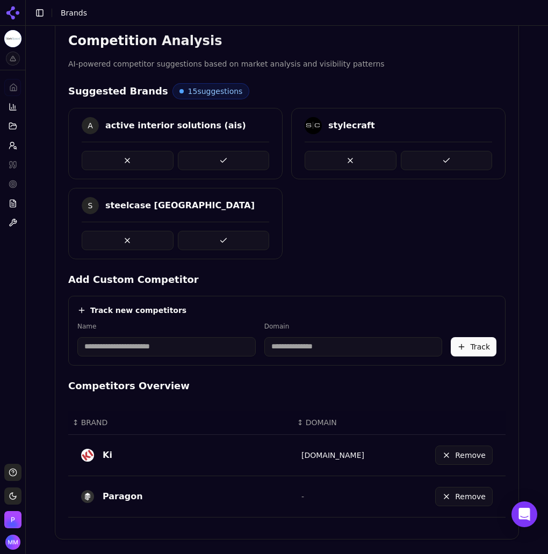
click at [137, 354] on input at bounding box center [166, 346] width 178 height 19
type input "*******"
type input "**********"
click at [252, 346] on input "**********" at bounding box center [302, 346] width 144 height 19
click at [466, 345] on button "Track" at bounding box center [474, 346] width 46 height 19
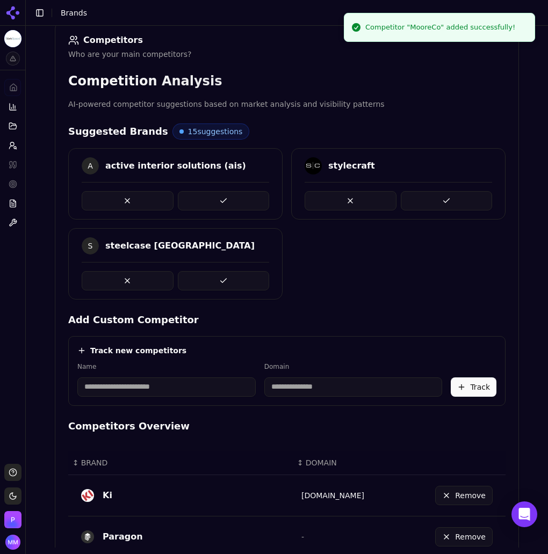
scroll to position [122, 0]
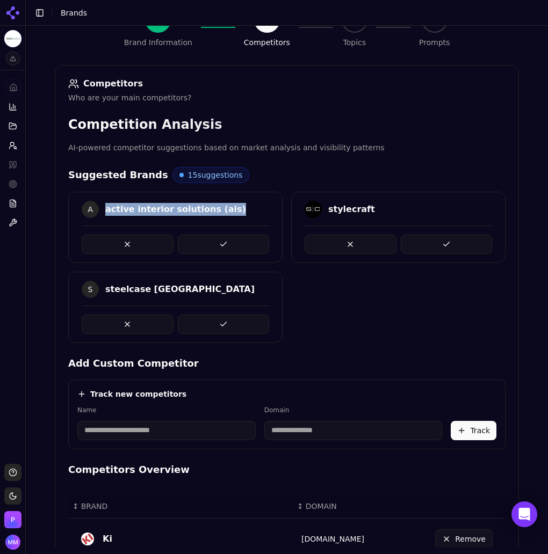
drag, startPoint x: 101, startPoint y: 207, endPoint x: 226, endPoint y: 197, distance: 125.0
click at [226, 197] on div "A active interior solutions (ais)" at bounding box center [175, 227] width 214 height 71
copy div "active interior solutions (ais)"
click at [240, 241] on button at bounding box center [224, 244] width 92 height 19
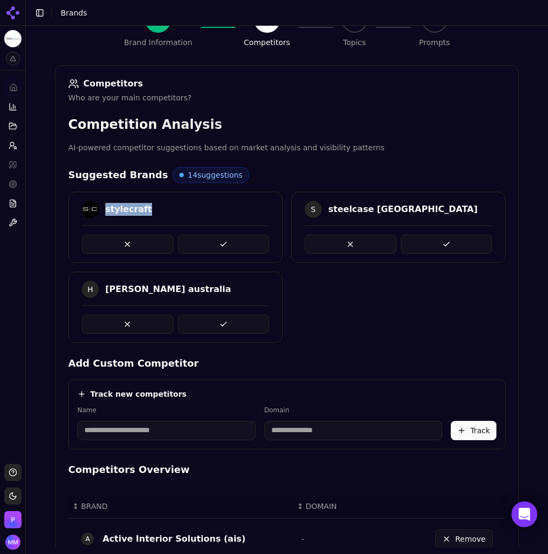
drag, startPoint x: 135, startPoint y: 208, endPoint x: 100, endPoint y: 207, distance: 35.5
click at [105, 207] on div "stylecraft" at bounding box center [128, 209] width 47 height 13
copy div "stylecraft"
click at [230, 240] on button at bounding box center [224, 244] width 92 height 19
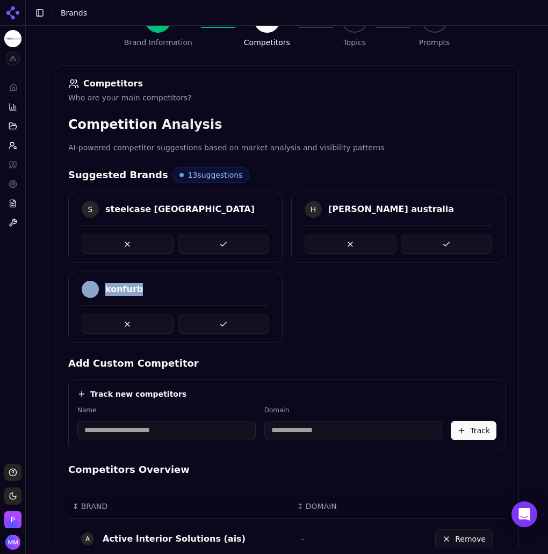
drag, startPoint x: 129, startPoint y: 288, endPoint x: 95, endPoint y: 290, distance: 33.9
click at [95, 290] on div "konfurb" at bounding box center [112, 289] width 61 height 17
copy div "konfurb"
click at [216, 326] on button at bounding box center [224, 324] width 92 height 19
drag, startPoint x: 101, startPoint y: 291, endPoint x: 188, endPoint y: 292, distance: 87.0
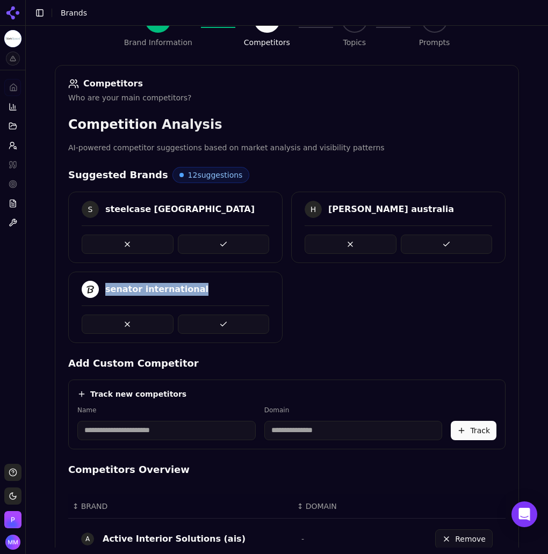
click at [188, 292] on div "senator international" at bounding box center [175, 289] width 187 height 17
copy div "senator international"
click at [228, 323] on button at bounding box center [224, 324] width 92 height 19
drag, startPoint x: 100, startPoint y: 290, endPoint x: 189, endPoint y: 292, distance: 88.6
click at [189, 292] on div "global furniture group" at bounding box center [175, 289] width 187 height 17
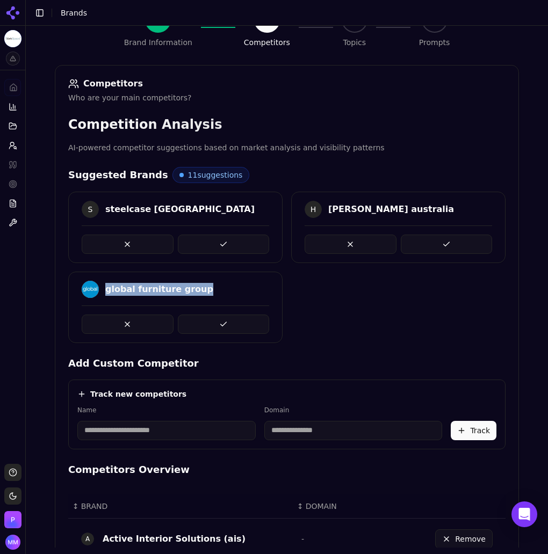
copy div "global furniture group"
click at [205, 320] on button at bounding box center [224, 324] width 92 height 19
drag, startPoint x: 98, startPoint y: 289, endPoint x: 127, endPoint y: 288, distance: 29.0
click at [127, 288] on div "jardan" at bounding box center [175, 289] width 187 height 17
copy div "jardan"
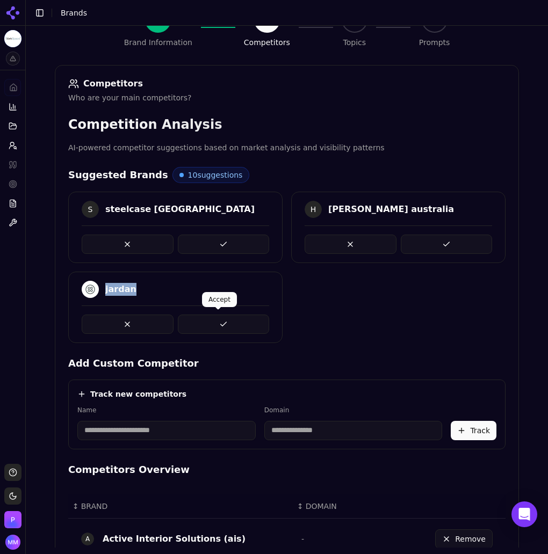
click at [216, 320] on button at bounding box center [224, 324] width 92 height 19
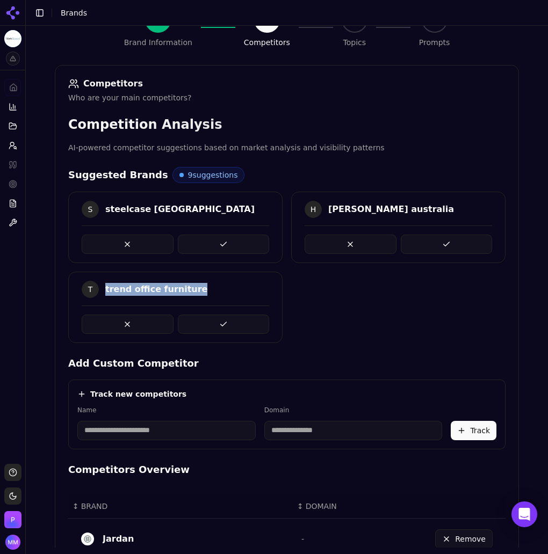
drag, startPoint x: 99, startPoint y: 287, endPoint x: 182, endPoint y: 287, distance: 82.7
click at [182, 287] on div "T trend office furniture" at bounding box center [175, 289] width 187 height 17
copy div "trend office furniture"
click at [238, 323] on button at bounding box center [224, 324] width 92 height 19
click at [115, 240] on button at bounding box center [128, 244] width 92 height 19
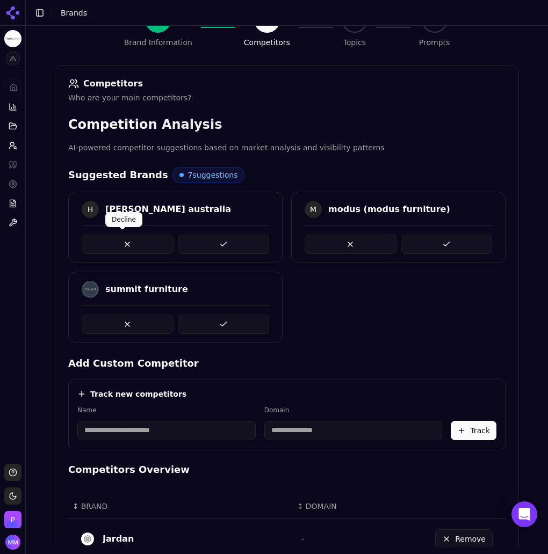
click at [146, 239] on button at bounding box center [128, 244] width 92 height 19
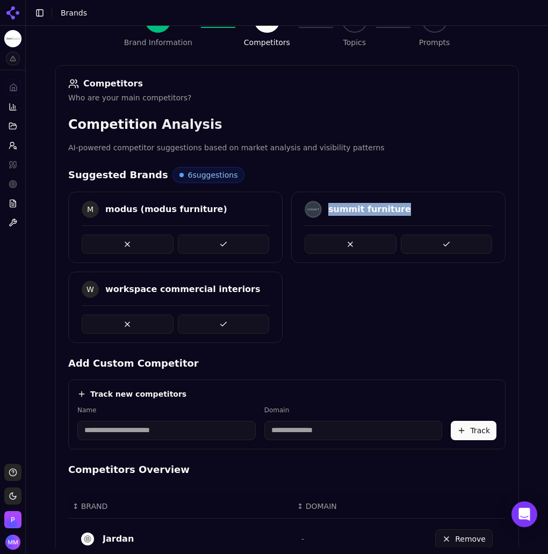
drag, startPoint x: 323, startPoint y: 208, endPoint x: 390, endPoint y: 207, distance: 67.7
click at [390, 207] on div "summit furniture" at bounding box center [397, 209] width 187 height 17
copy div "summit furniture"
click at [451, 242] on button at bounding box center [447, 244] width 92 height 19
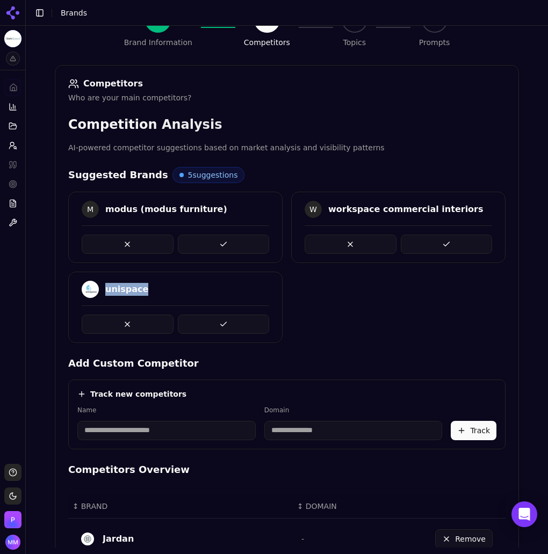
drag, startPoint x: 103, startPoint y: 287, endPoint x: 135, endPoint y: 287, distance: 32.8
click at [135, 287] on div "unispace" at bounding box center [175, 289] width 187 height 17
copy div "unispace"
click at [216, 318] on button at bounding box center [224, 324] width 92 height 19
drag, startPoint x: 101, startPoint y: 288, endPoint x: 162, endPoint y: 287, distance: 60.7
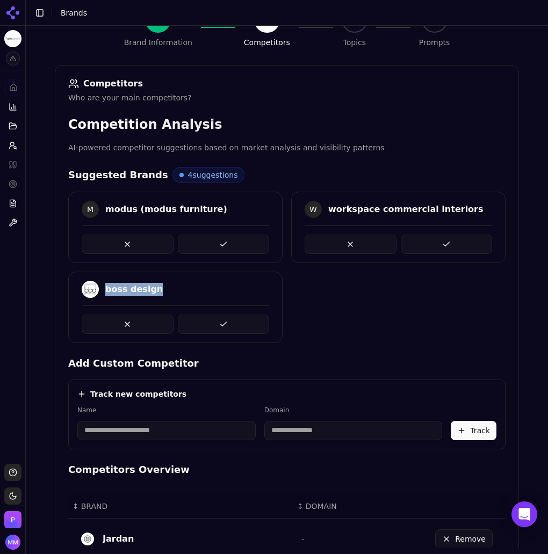
click at [162, 287] on div "boss design" at bounding box center [175, 289] width 187 height 17
copy div "boss design"
click at [221, 323] on button at bounding box center [224, 324] width 92 height 19
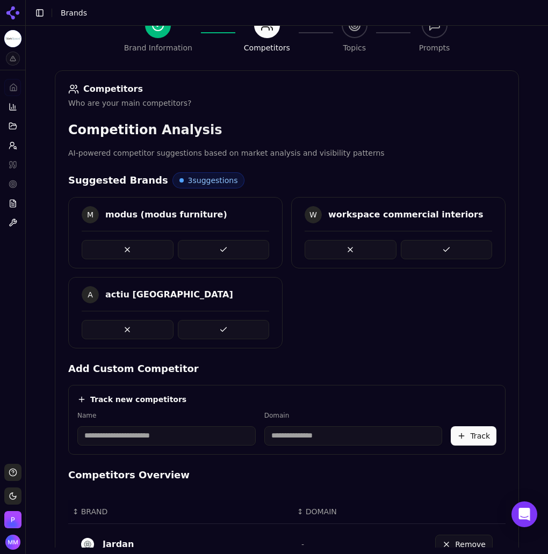
scroll to position [95, 0]
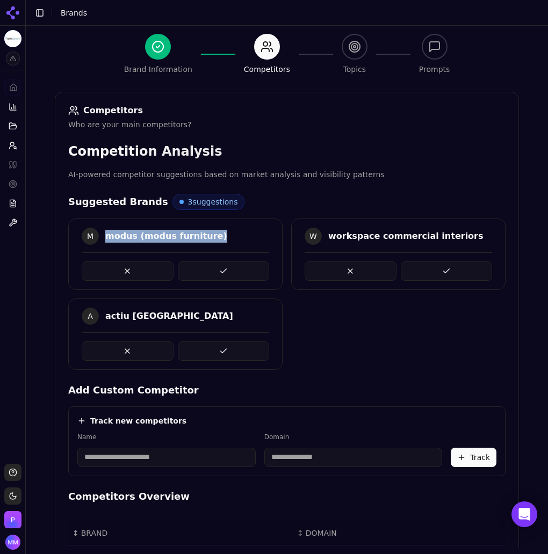
drag, startPoint x: 101, startPoint y: 234, endPoint x: 215, endPoint y: 221, distance: 114.0
click at [215, 221] on div "M modus (modus furniture)" at bounding box center [175, 254] width 214 height 71
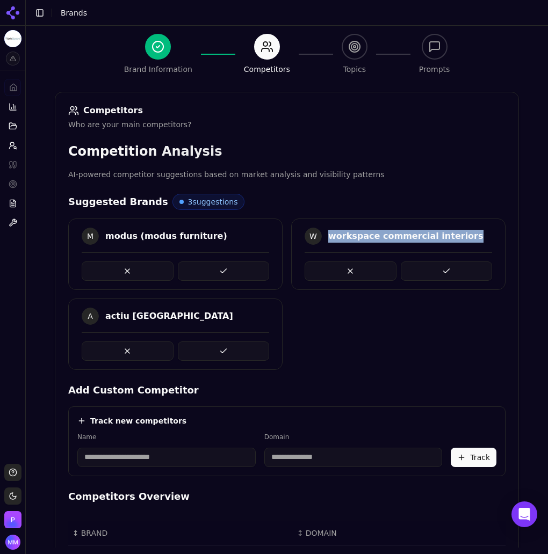
drag, startPoint x: 325, startPoint y: 236, endPoint x: 466, endPoint y: 236, distance: 140.2
click at [466, 236] on div "W workspace commercial interiors" at bounding box center [397, 236] width 187 height 17
click at [133, 272] on button at bounding box center [128, 271] width 92 height 19
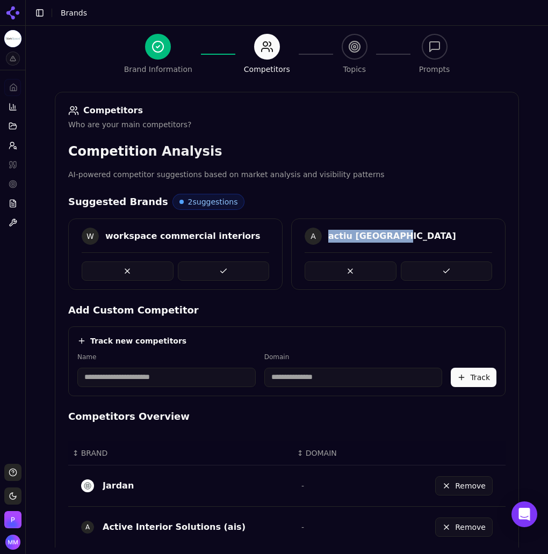
drag, startPoint x: 324, startPoint y: 237, endPoint x: 409, endPoint y: 230, distance: 84.6
click at [409, 230] on div "A actiu [GEOGRAPHIC_DATA]" at bounding box center [397, 236] width 187 height 17
click at [454, 266] on button at bounding box center [447, 271] width 92 height 19
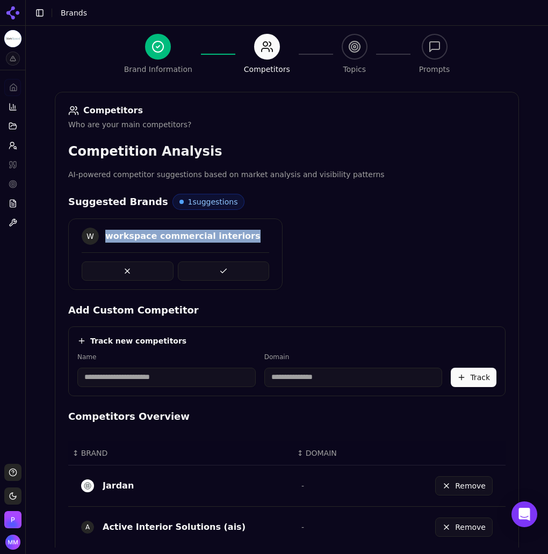
drag, startPoint x: 102, startPoint y: 234, endPoint x: 248, endPoint y: 231, distance: 145.5
click at [248, 231] on div "W workspace commercial interiors" at bounding box center [175, 236] width 187 height 17
click at [202, 271] on button at bounding box center [224, 271] width 92 height 19
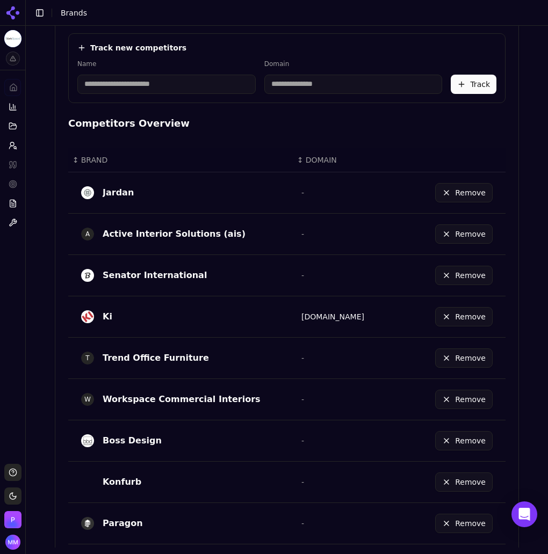
scroll to position [526, 0]
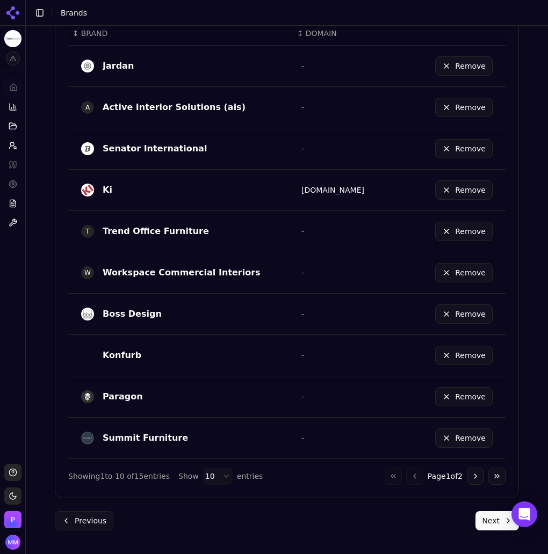
click at [488, 522] on button "Next" at bounding box center [496, 520] width 43 height 19
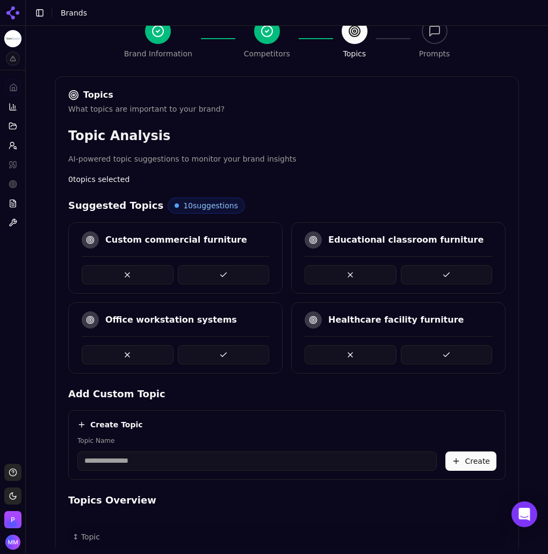
scroll to position [111, 0]
click at [430, 272] on button at bounding box center [447, 274] width 92 height 19
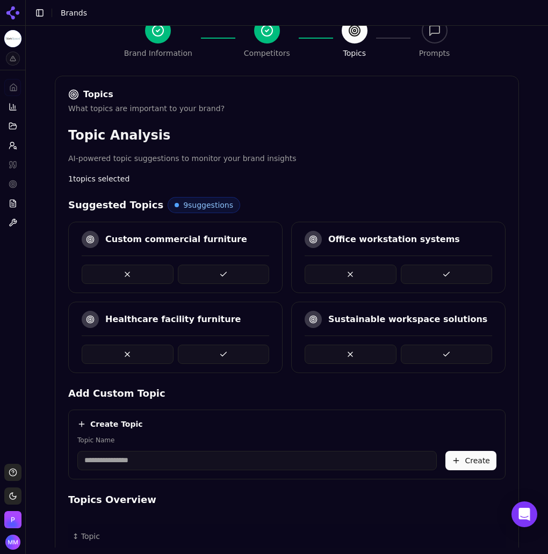
click at [497, 193] on div "Topic Analysis AI-powered topic suggestions to monitor your brand insights 1 to…" at bounding box center [286, 366] width 437 height 478
click at [198, 274] on button at bounding box center [224, 274] width 92 height 19
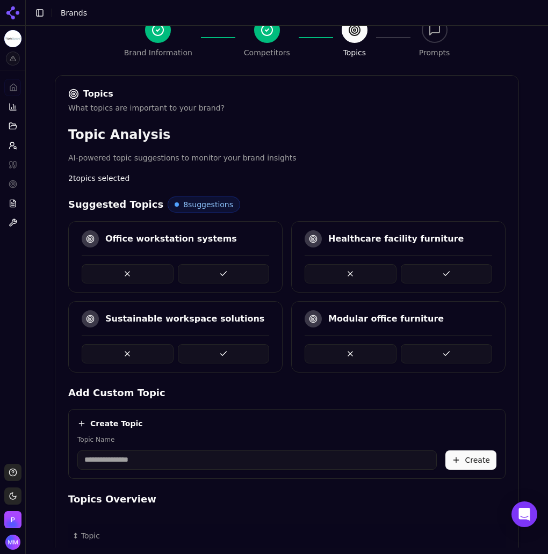
scroll to position [102, 0]
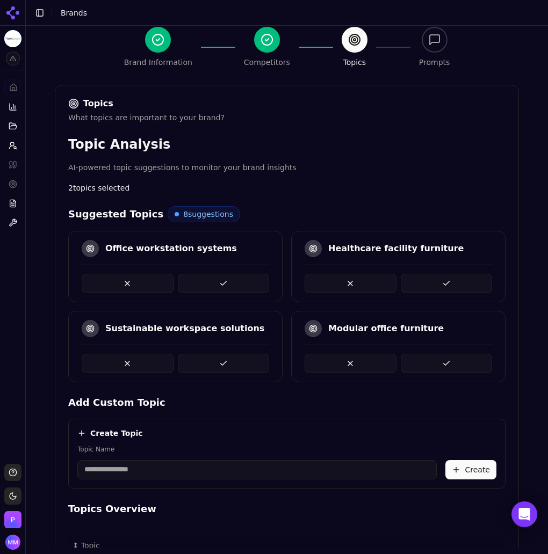
click at [219, 284] on button at bounding box center [224, 283] width 92 height 19
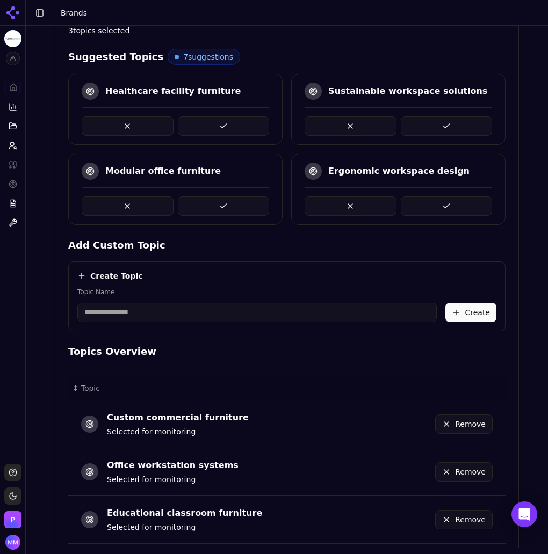
scroll to position [251, 0]
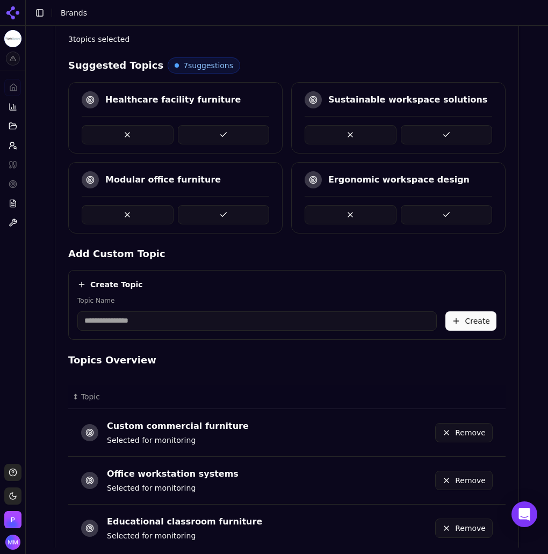
click at [524, 199] on div "Brand Onboarding Let's set up your brand monitoring in a few simple steps Step …" at bounding box center [287, 52] width 522 height 554
click at [336, 127] on button at bounding box center [350, 134] width 92 height 19
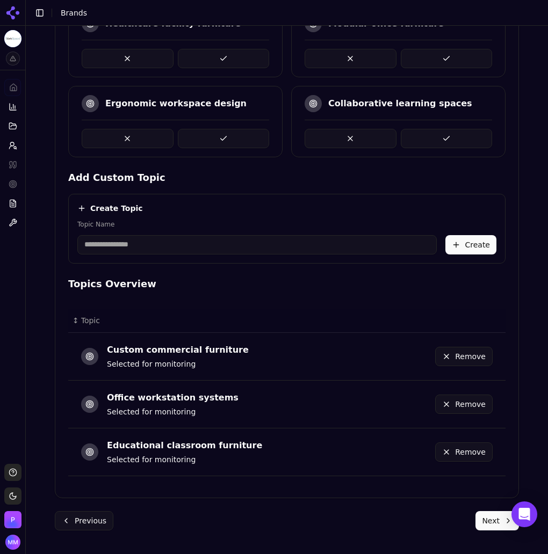
click at [517, 195] on div "Brand Onboarding Let's set up your brand monitoring in a few simple steps Step …" at bounding box center [286, 123] width 481 height 849
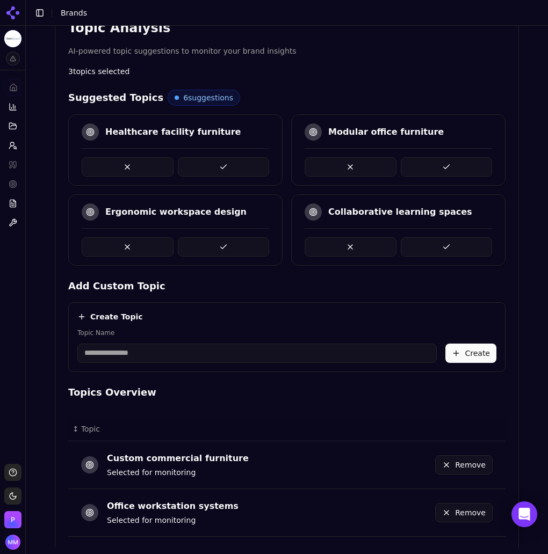
scroll to position [219, 0]
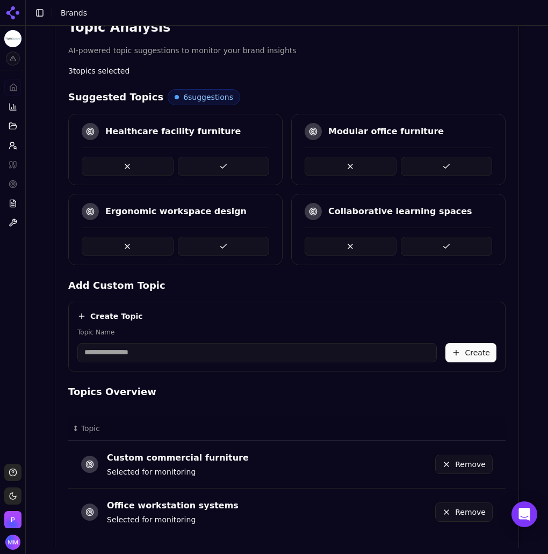
click at [236, 161] on button at bounding box center [224, 166] width 92 height 19
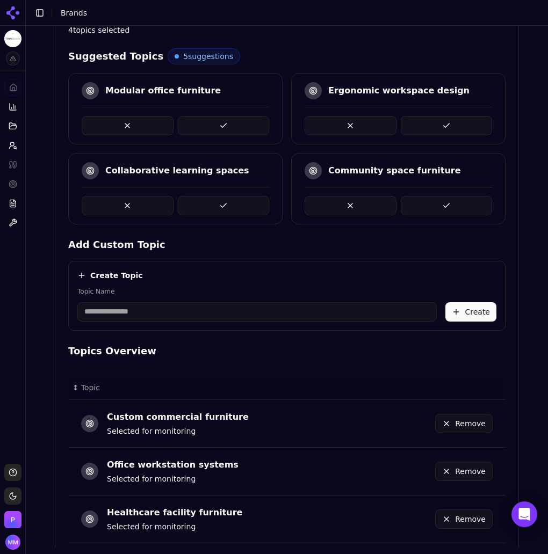
scroll to position [262, 0]
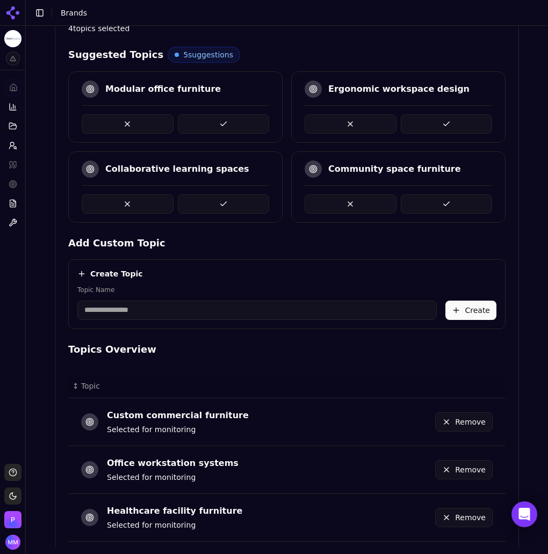
click at [407, 203] on button at bounding box center [447, 203] width 92 height 19
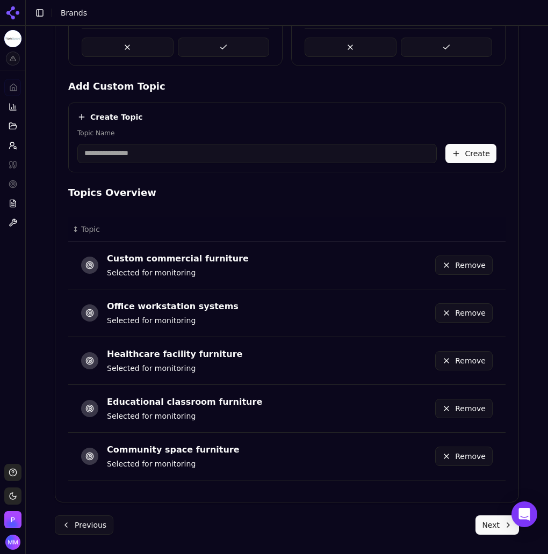
scroll to position [423, 0]
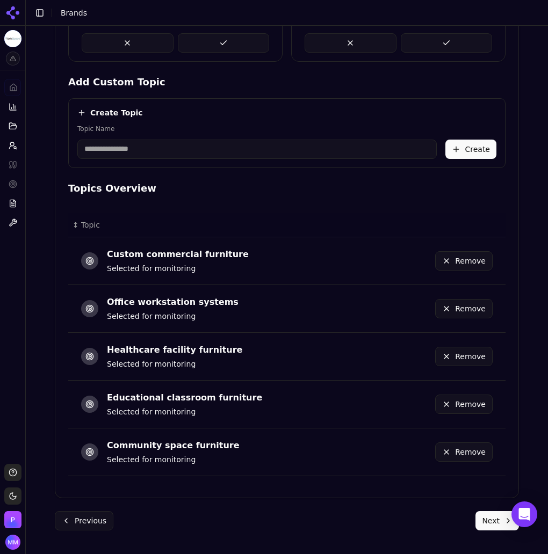
click at [478, 521] on button "Next" at bounding box center [496, 520] width 43 height 19
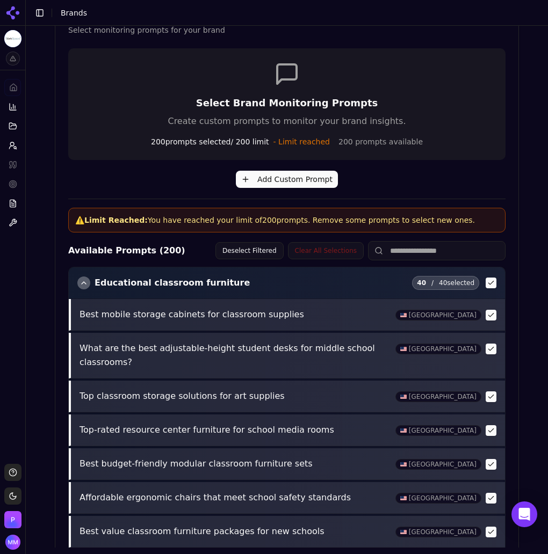
scroll to position [345, 0]
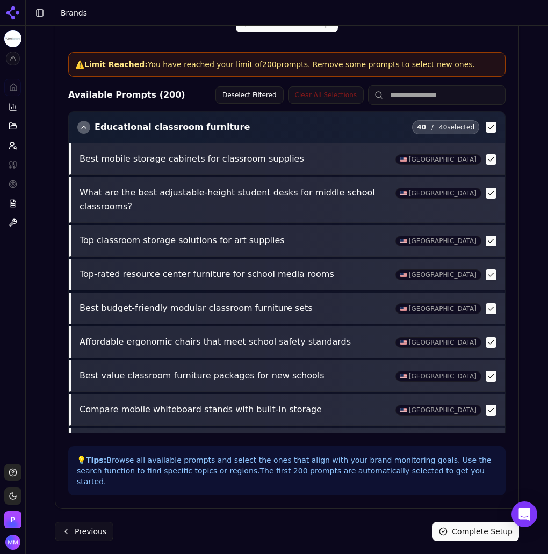
click at [459, 523] on button "Complete Setup" at bounding box center [475, 531] width 86 height 19
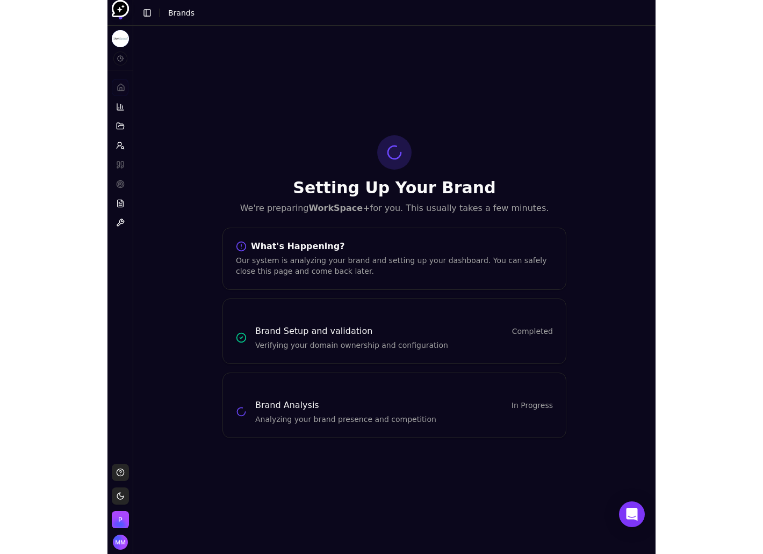
scroll to position [0, 0]
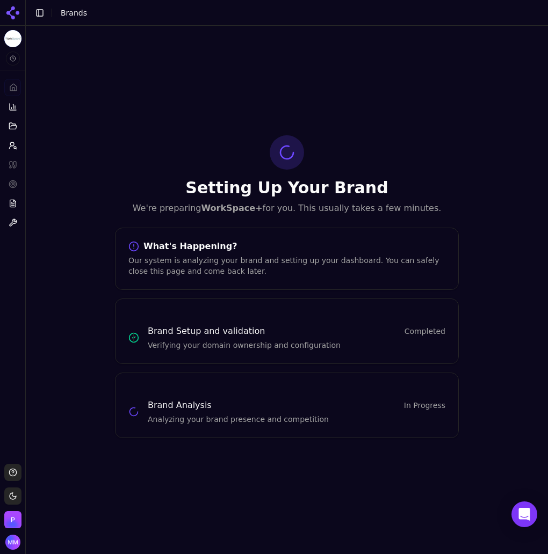
click at [494, 41] on div "Setting Up Your Brand We're preparing WorkSpace+ for you. This usually takes a …" at bounding box center [287, 287] width 522 height 522
